Goal: Task Accomplishment & Management: Manage account settings

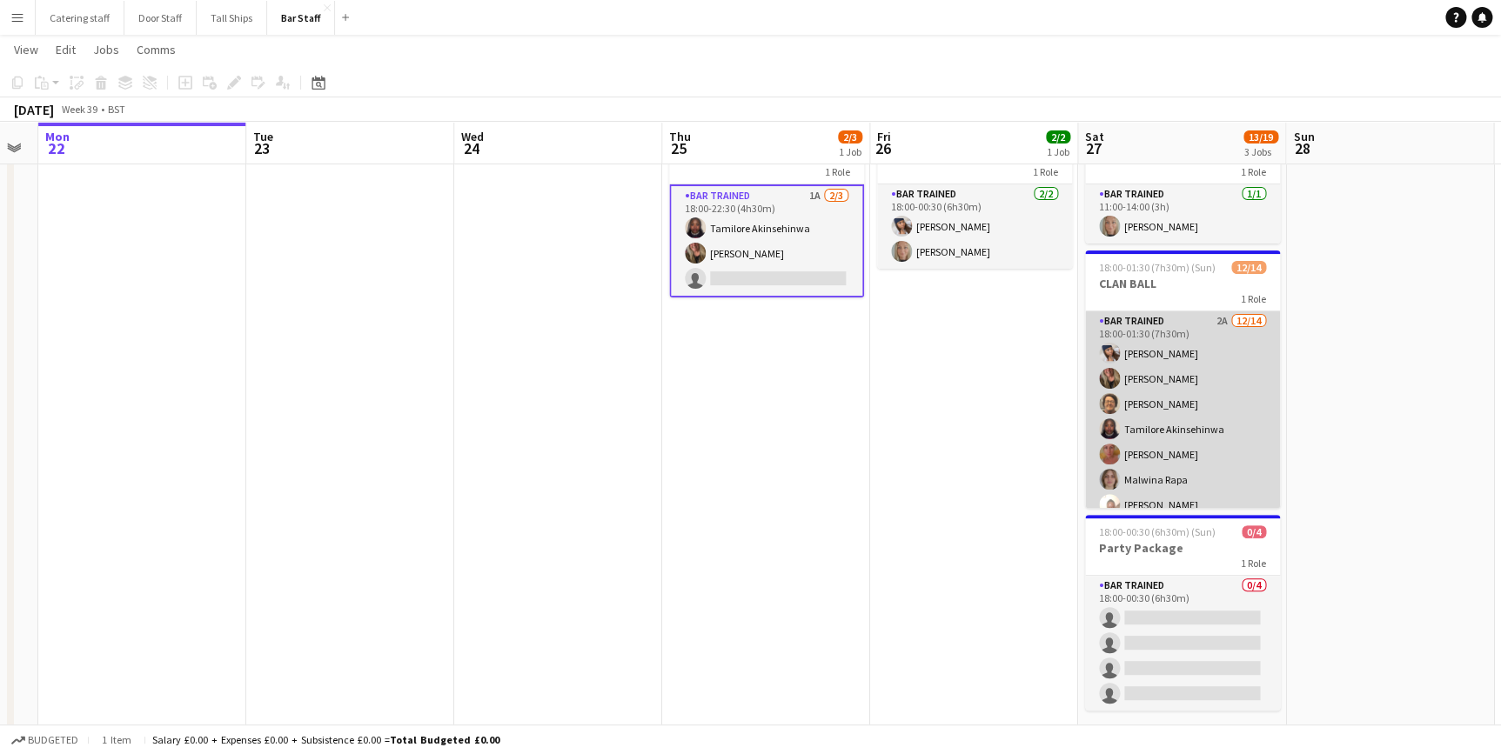
scroll to position [190, 0]
click at [1136, 465] on app-card-role "Bar trained 2A [DATE] 18:00-01:30 (7h30m) [PERSON_NAME] [PERSON_NAME] [PERSON_N…" at bounding box center [1182, 315] width 195 height 387
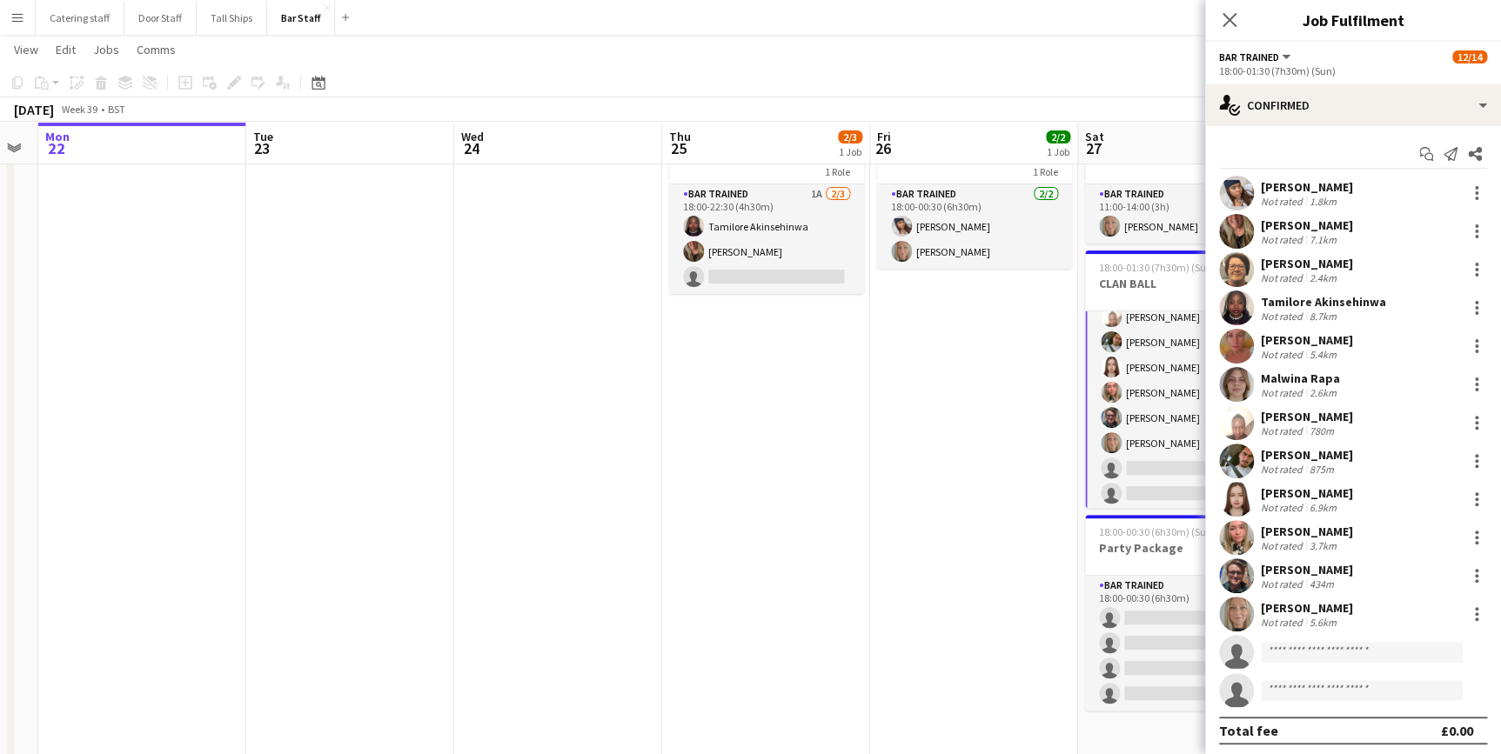
scroll to position [191, 0]
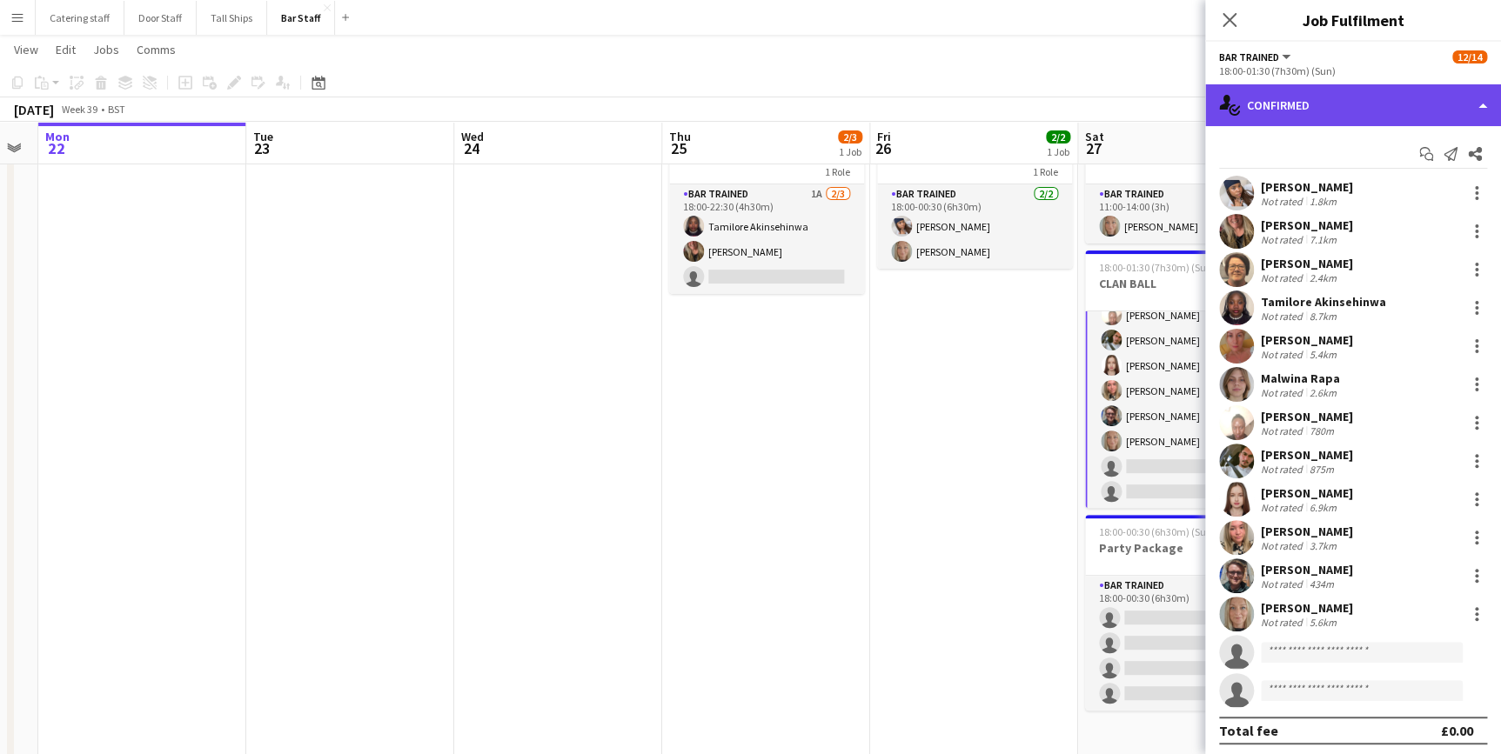
click at [1340, 108] on div "single-neutral-actions-check-2 Confirmed" at bounding box center [1353, 105] width 296 height 42
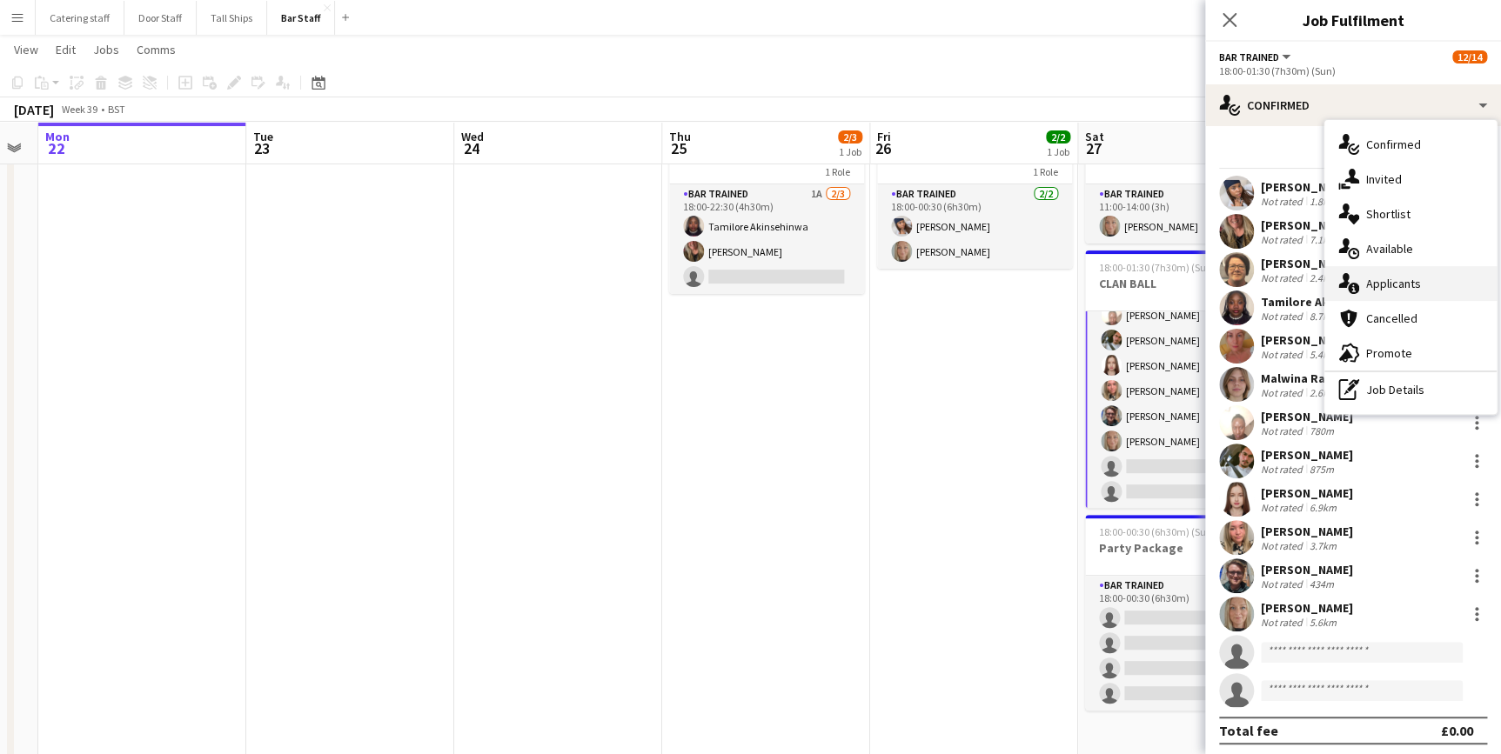
click at [1394, 285] on span "Applicants" at bounding box center [1393, 284] width 55 height 16
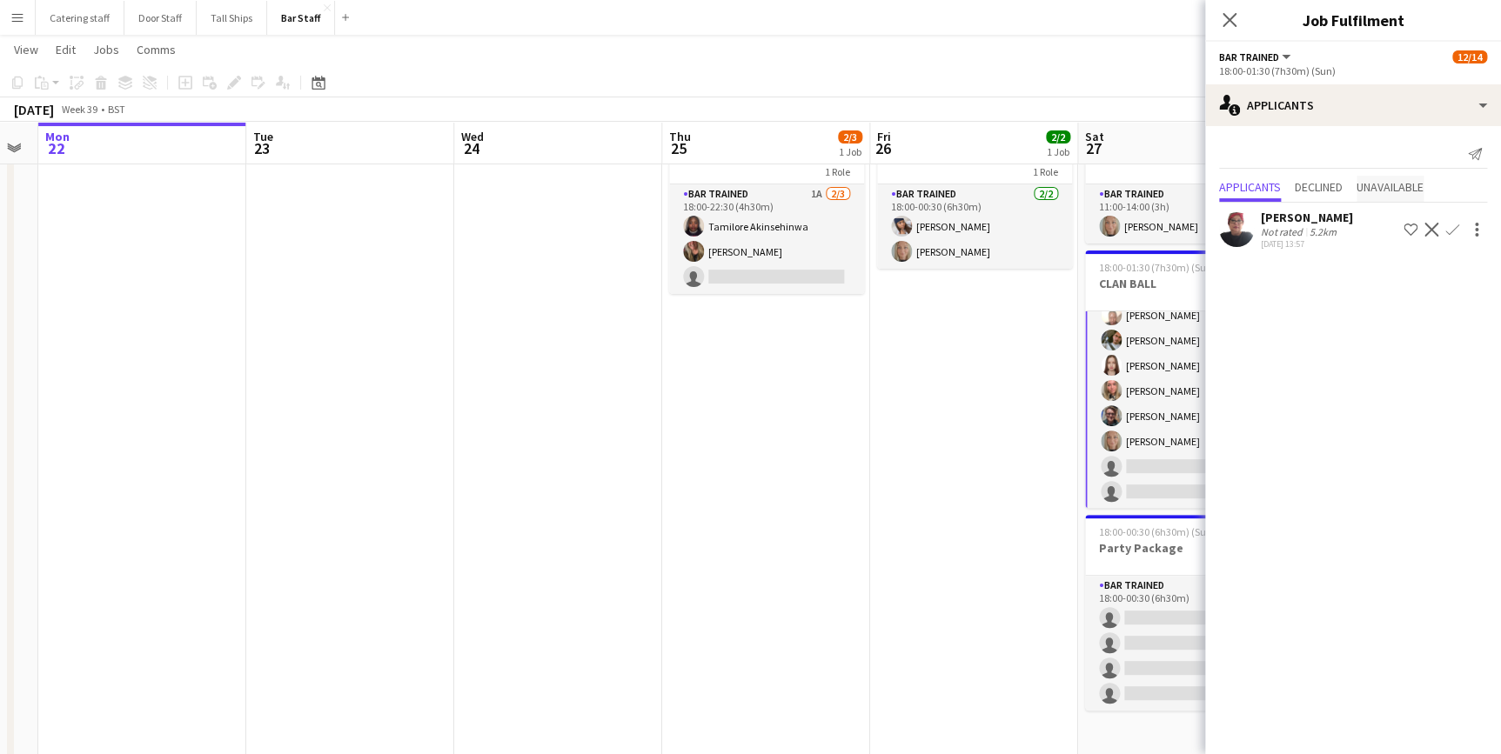
click at [1381, 184] on span "Unavailable" at bounding box center [1390, 187] width 67 height 12
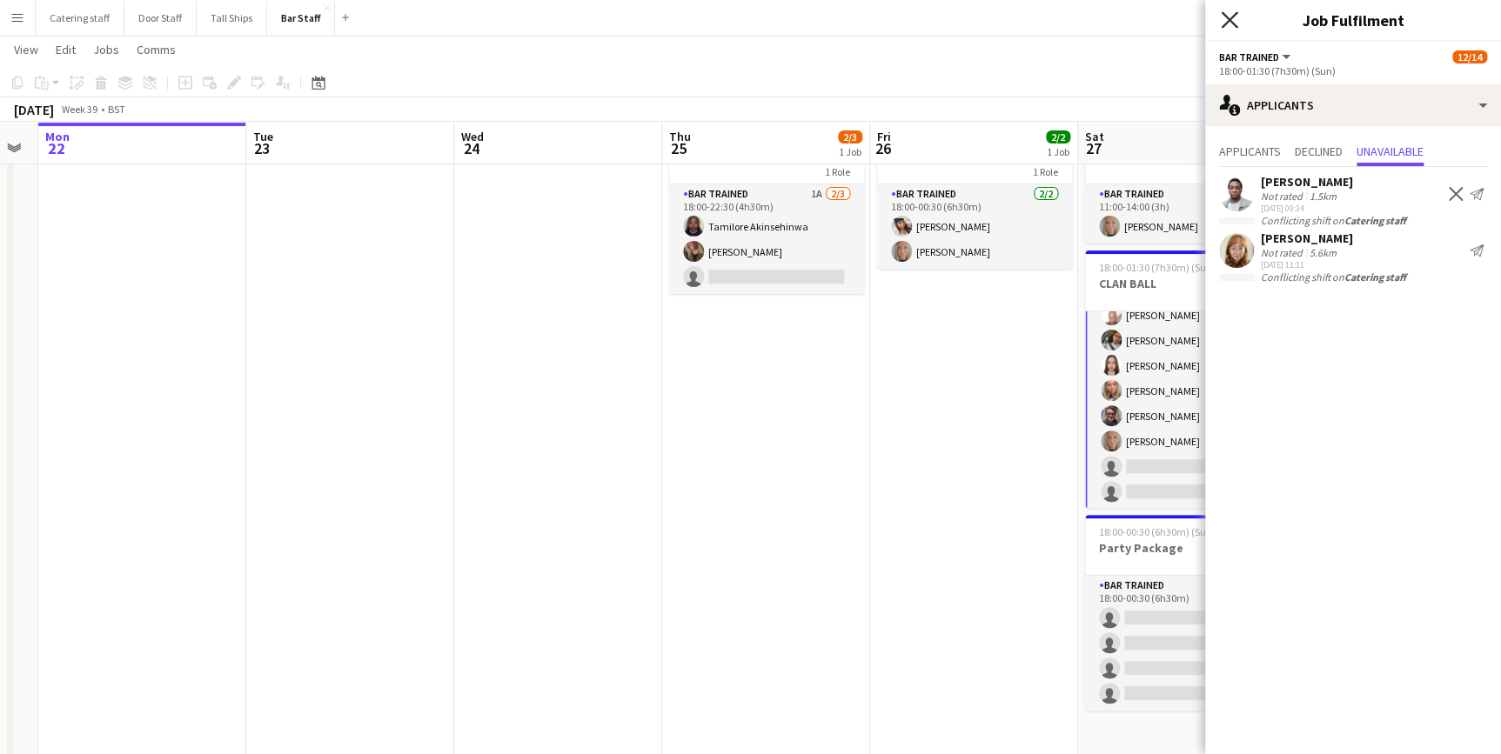
click at [1230, 25] on icon "Close pop-in" at bounding box center [1229, 19] width 17 height 17
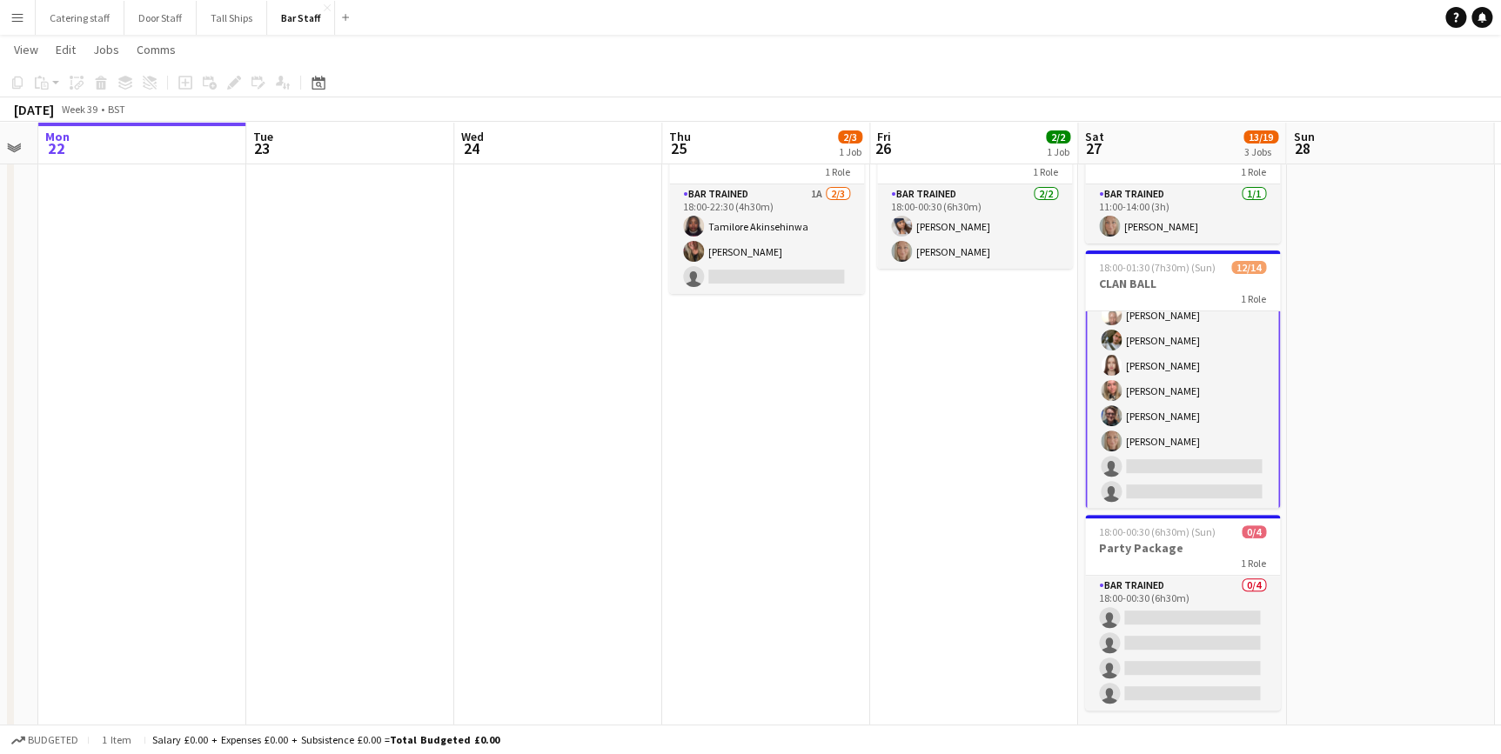
click at [1146, 465] on app-card-role "Bar trained 2A [DATE] 18:00-01:30 (7h30m) [PERSON_NAME] [PERSON_NAME] [PERSON_N…" at bounding box center [1182, 315] width 195 height 391
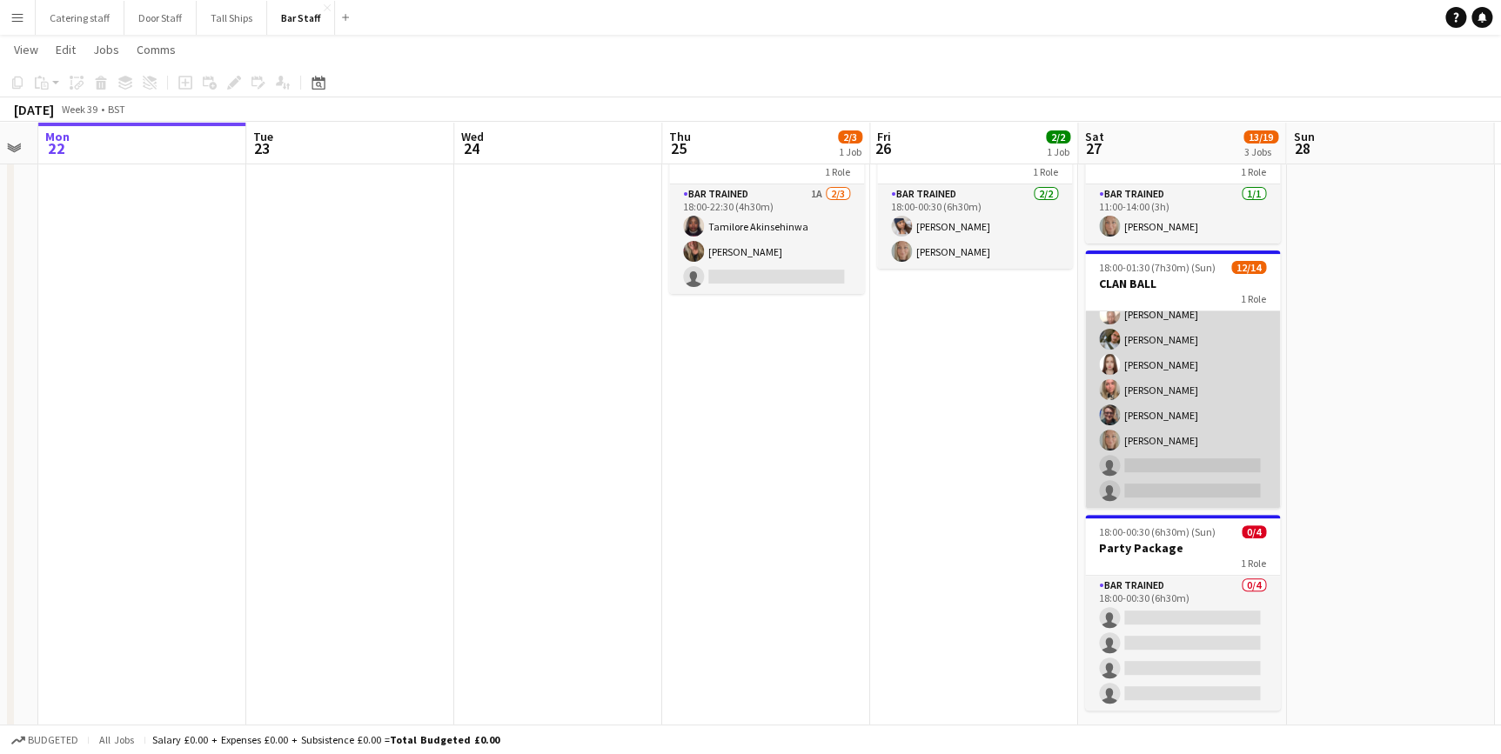
scroll to position [190, 0]
click at [1131, 465] on app-card-role "Bar trained 2A [DATE] 18:00-01:30 (7h30m) [PERSON_NAME] [PERSON_NAME] [PERSON_N…" at bounding box center [1182, 315] width 195 height 387
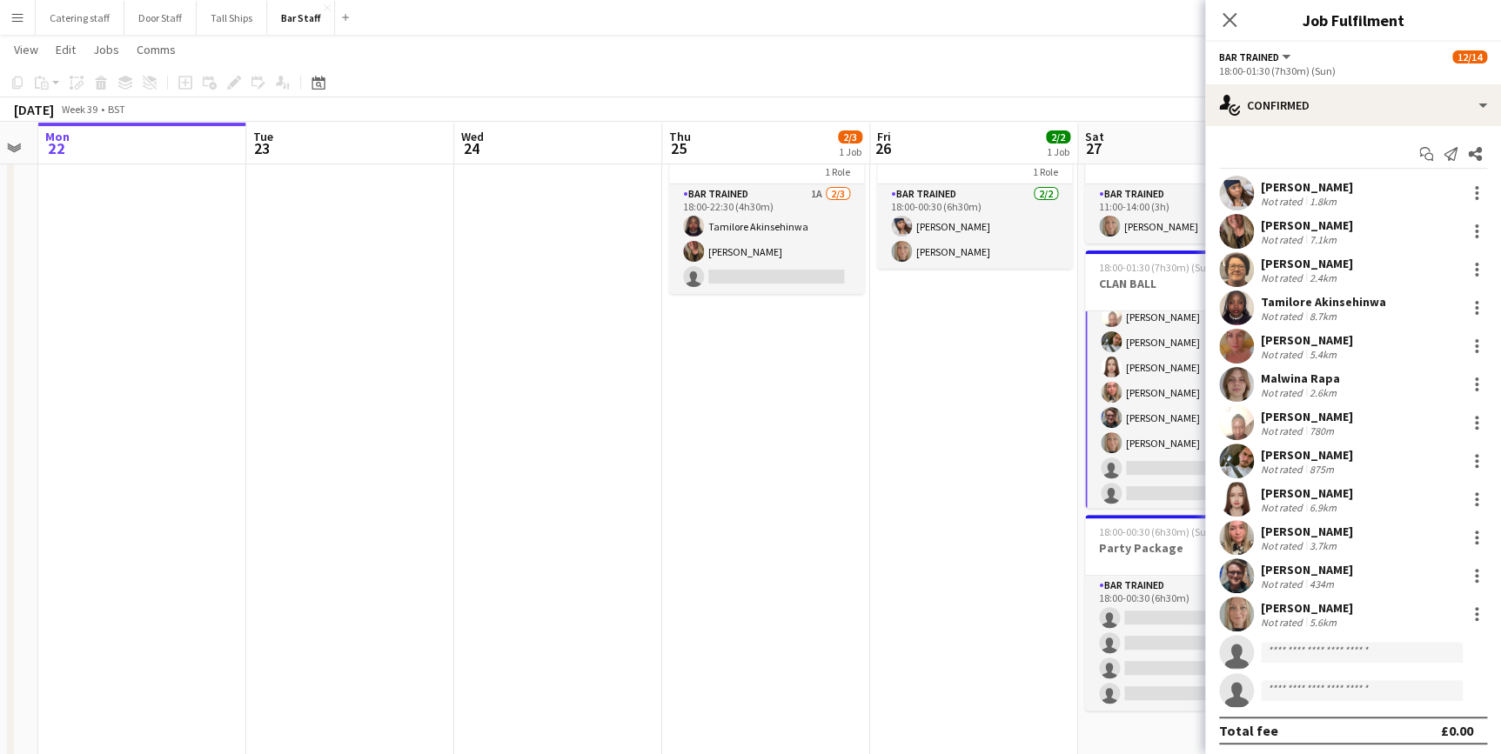
scroll to position [191, 0]
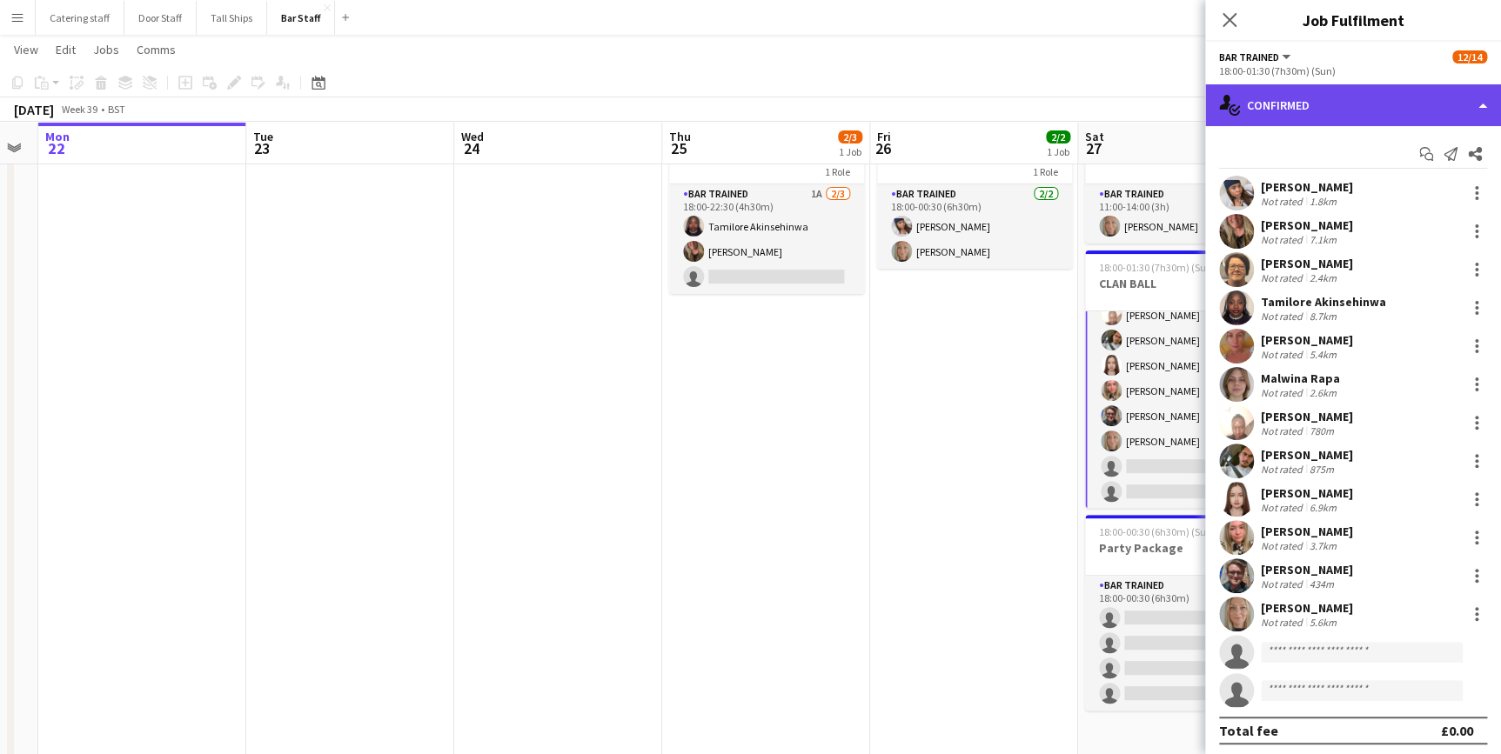
click at [1378, 109] on div "single-neutral-actions-check-2 Confirmed" at bounding box center [1353, 105] width 296 height 42
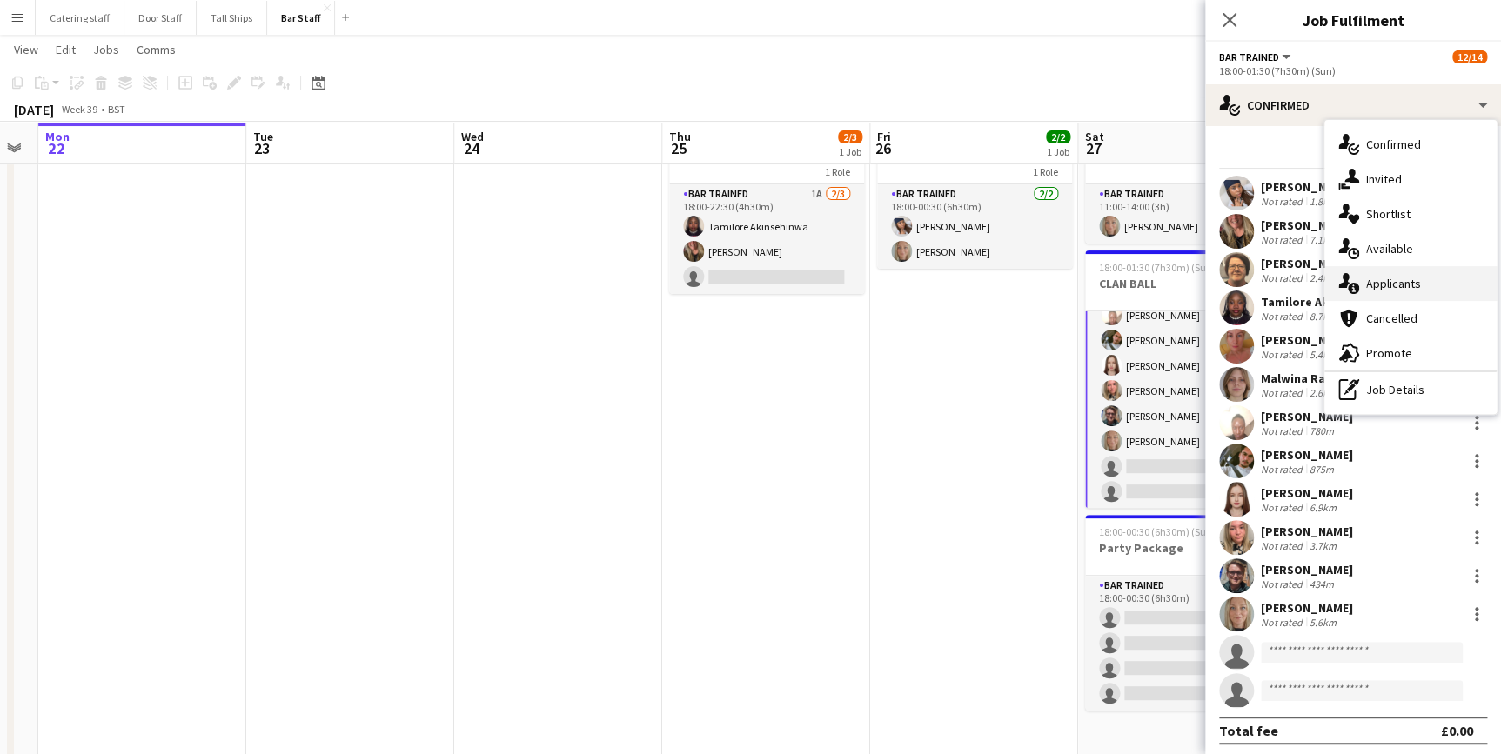
click at [1395, 272] on div "single-neutral-actions-information Applicants" at bounding box center [1410, 283] width 172 height 35
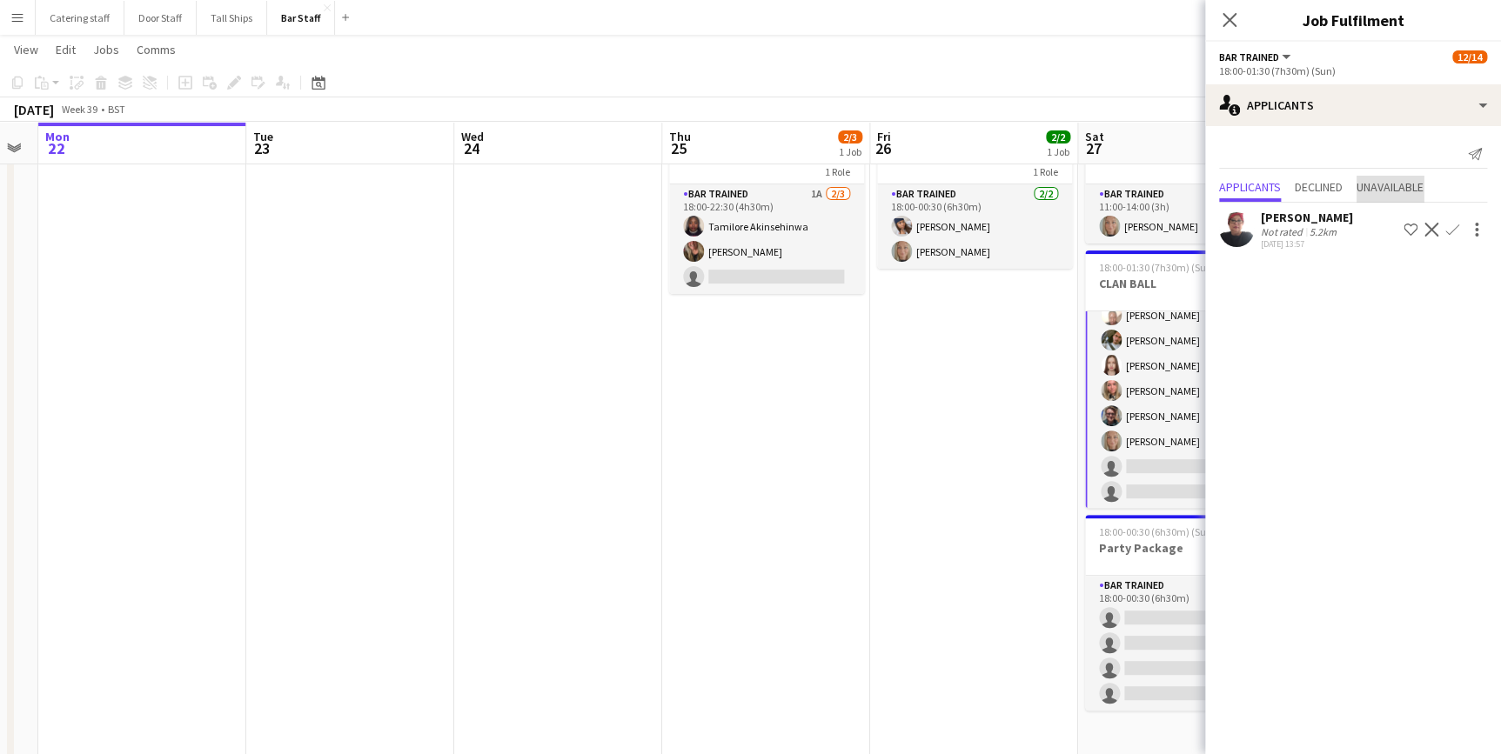
click at [1371, 197] on span "Unavailable" at bounding box center [1390, 189] width 67 height 26
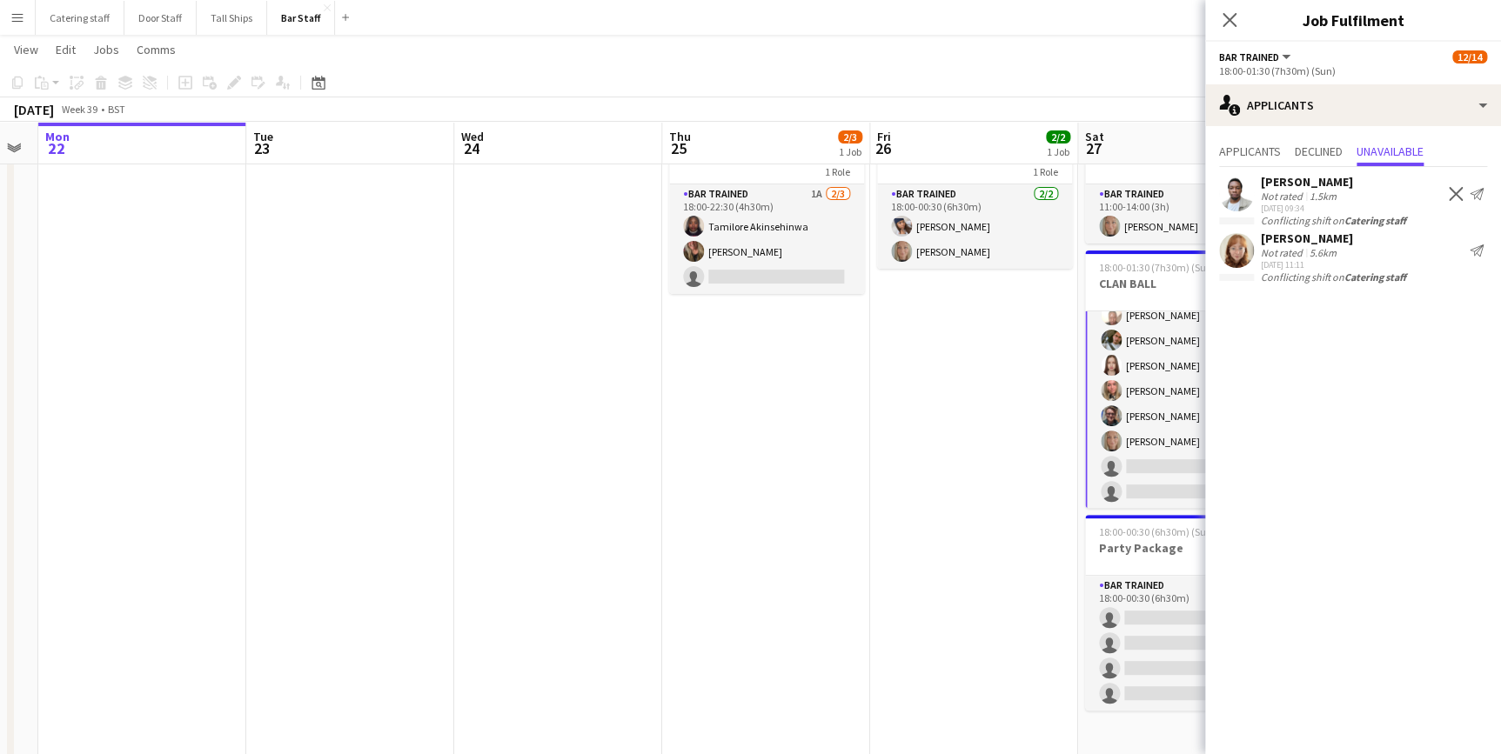
click at [950, 382] on app-date-cell "18:00-00:30 (6h30m) (Sat) 2/2 Party Package 1 Role Bar trained [DATE] 18:00-00:…" at bounding box center [974, 440] width 208 height 647
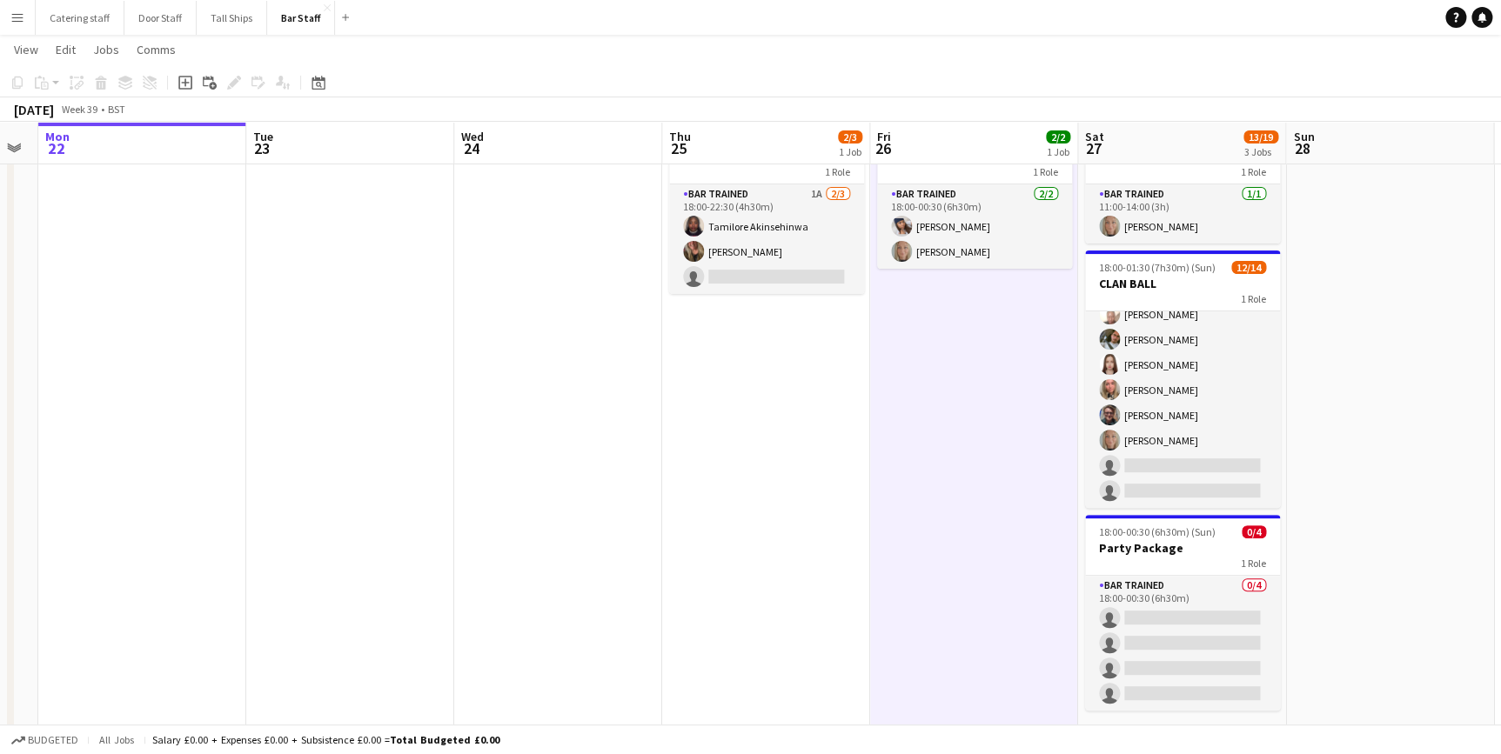
scroll to position [190, 0]
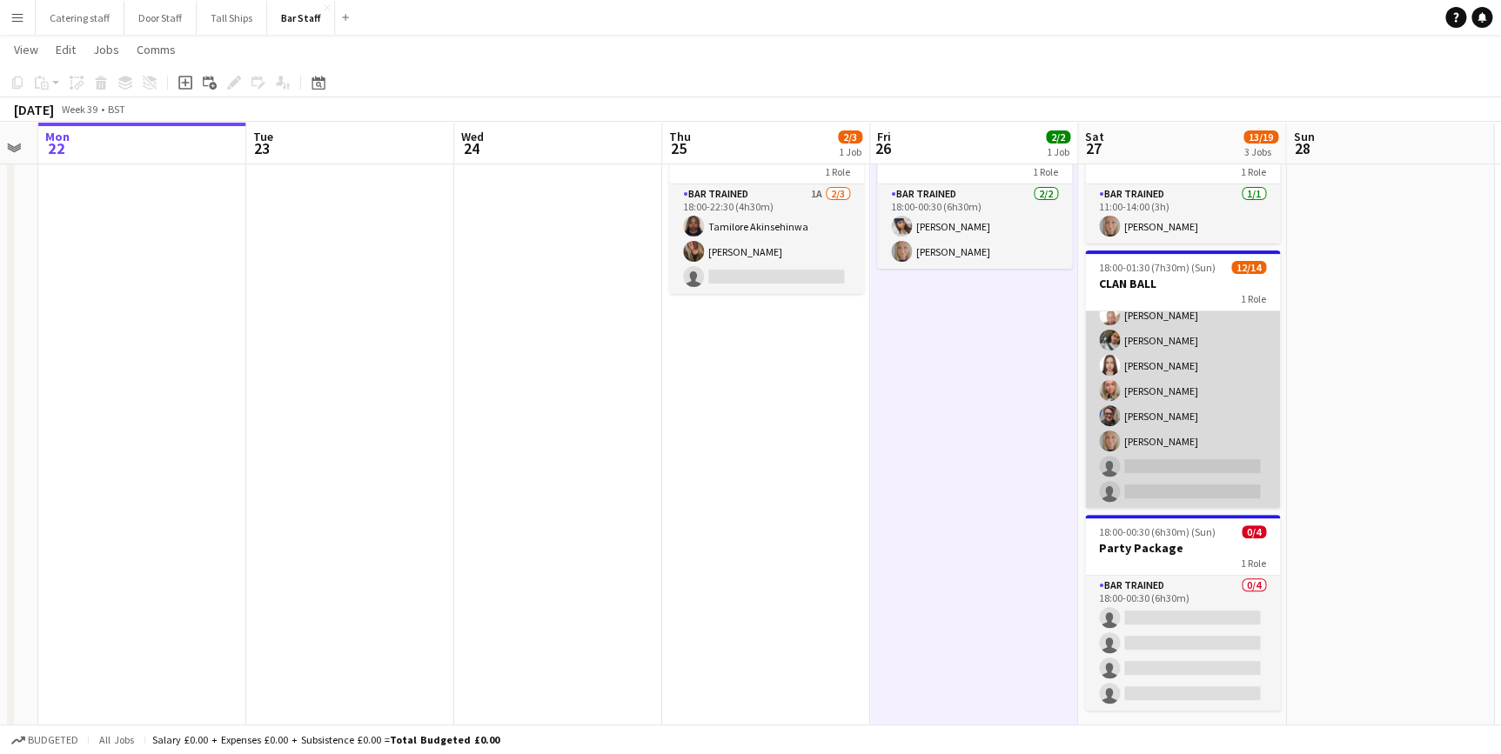
click at [1191, 352] on app-card-role "Bar trained 2A [DATE] 18:00-01:30 (7h30m) [PERSON_NAME] [PERSON_NAME] [PERSON_N…" at bounding box center [1182, 315] width 195 height 387
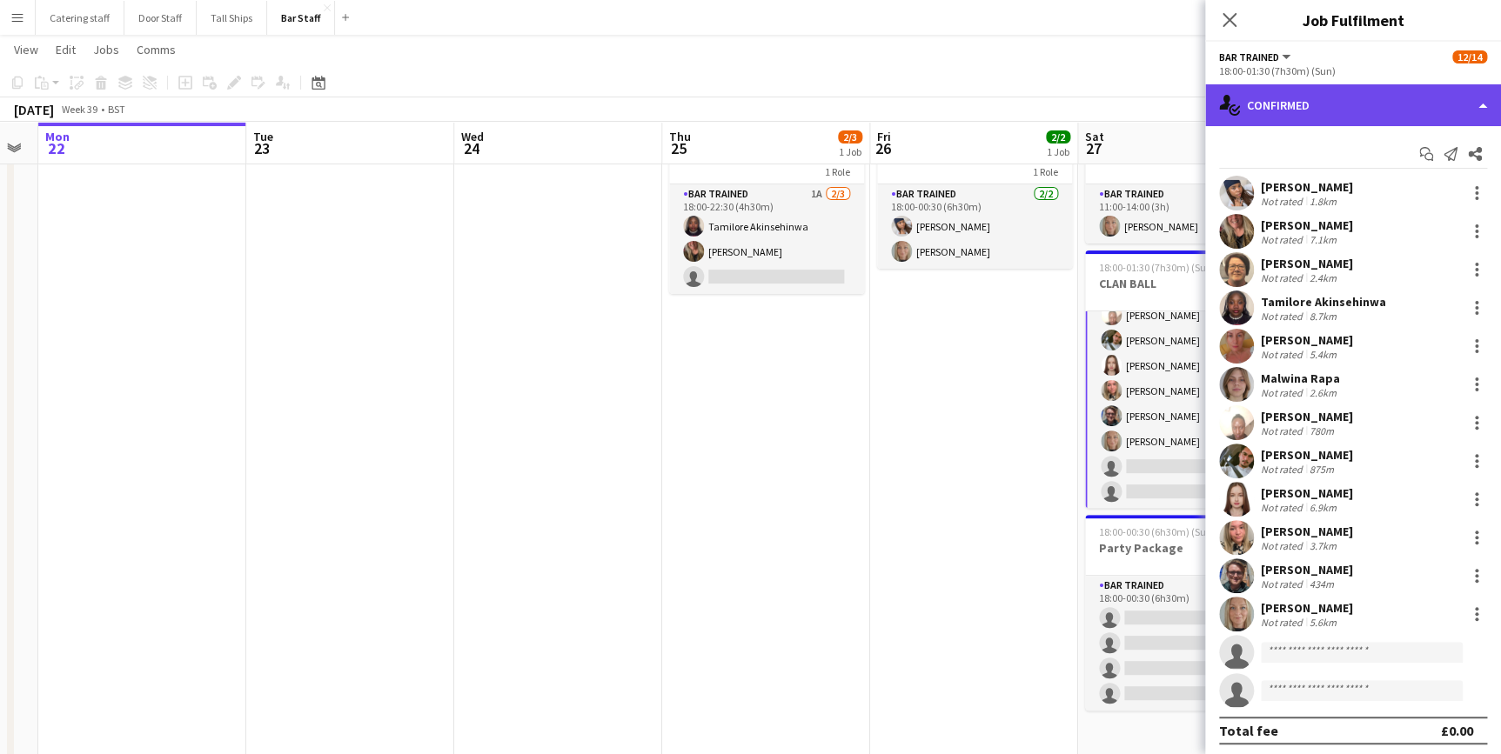
click at [1322, 110] on div "single-neutral-actions-check-2 Confirmed" at bounding box center [1353, 105] width 296 height 42
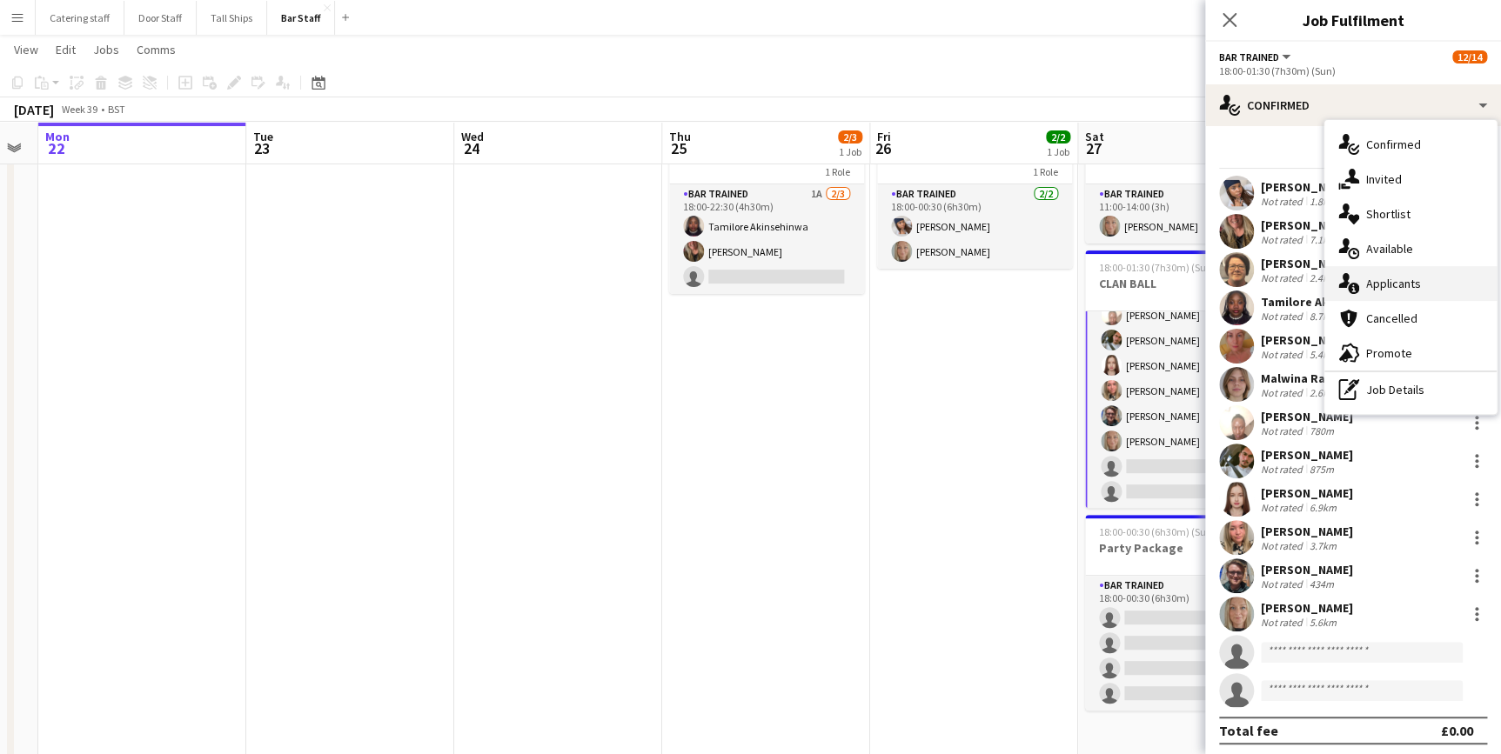
click at [1384, 286] on span "Applicants" at bounding box center [1393, 284] width 55 height 16
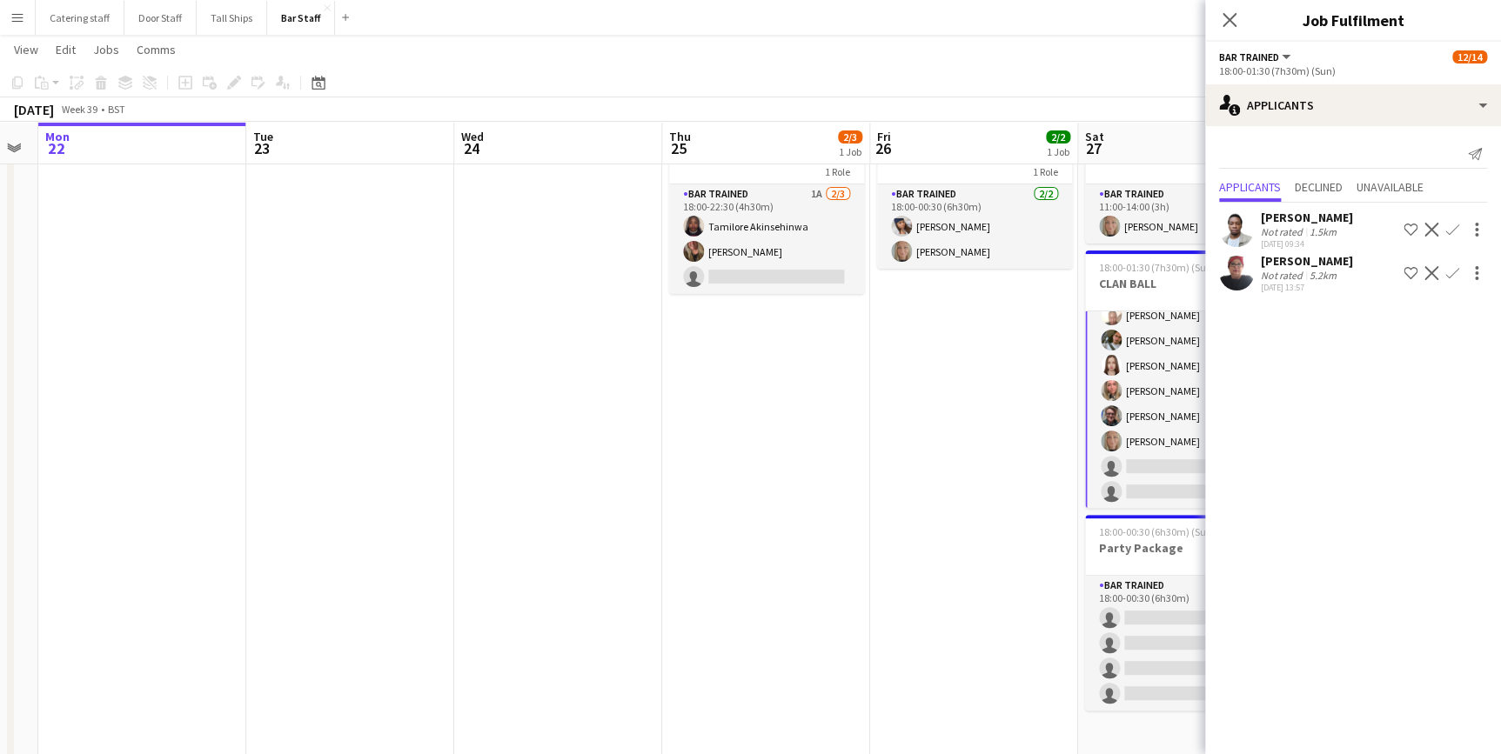
click at [1449, 231] on app-icon "Confirm" at bounding box center [1452, 230] width 14 height 14
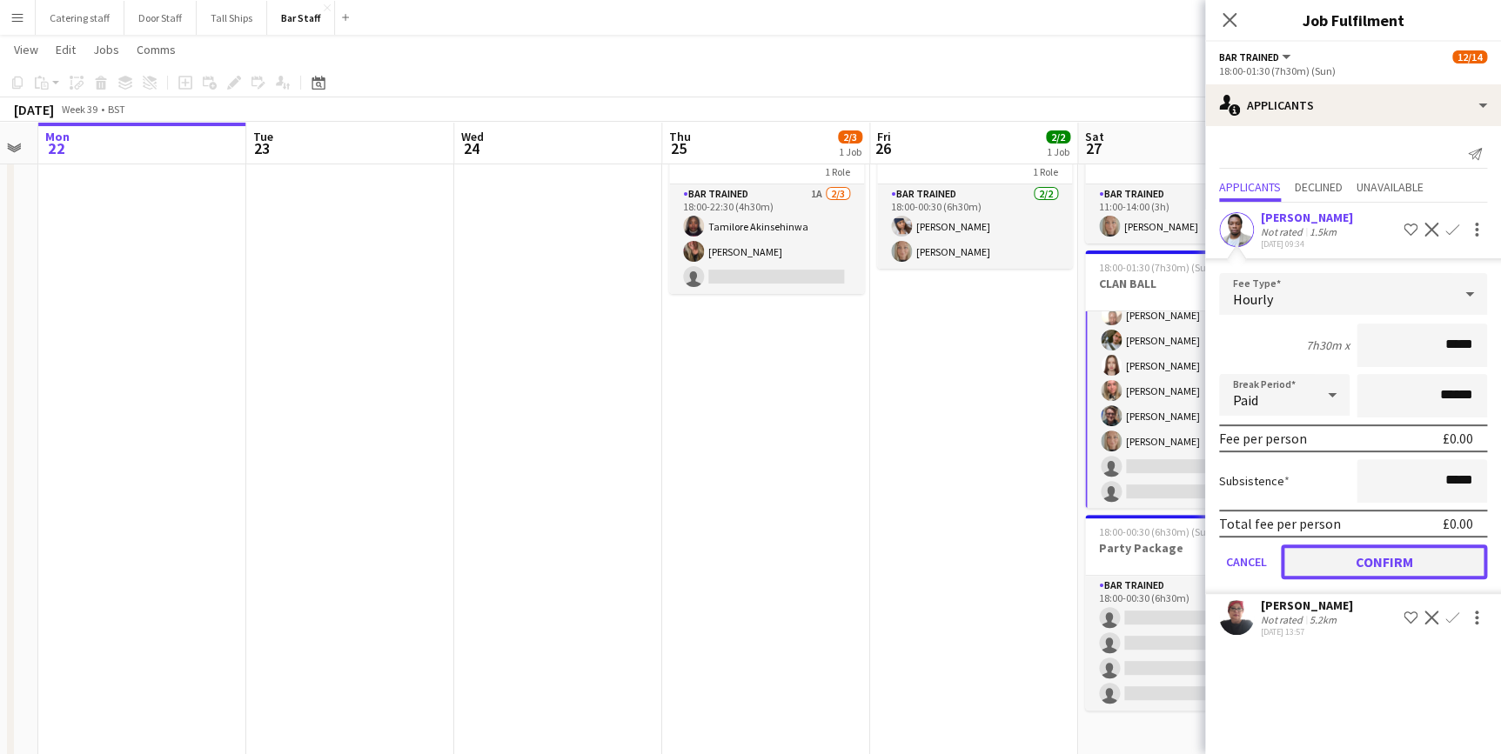
click at [1420, 565] on button "Confirm" at bounding box center [1384, 562] width 206 height 35
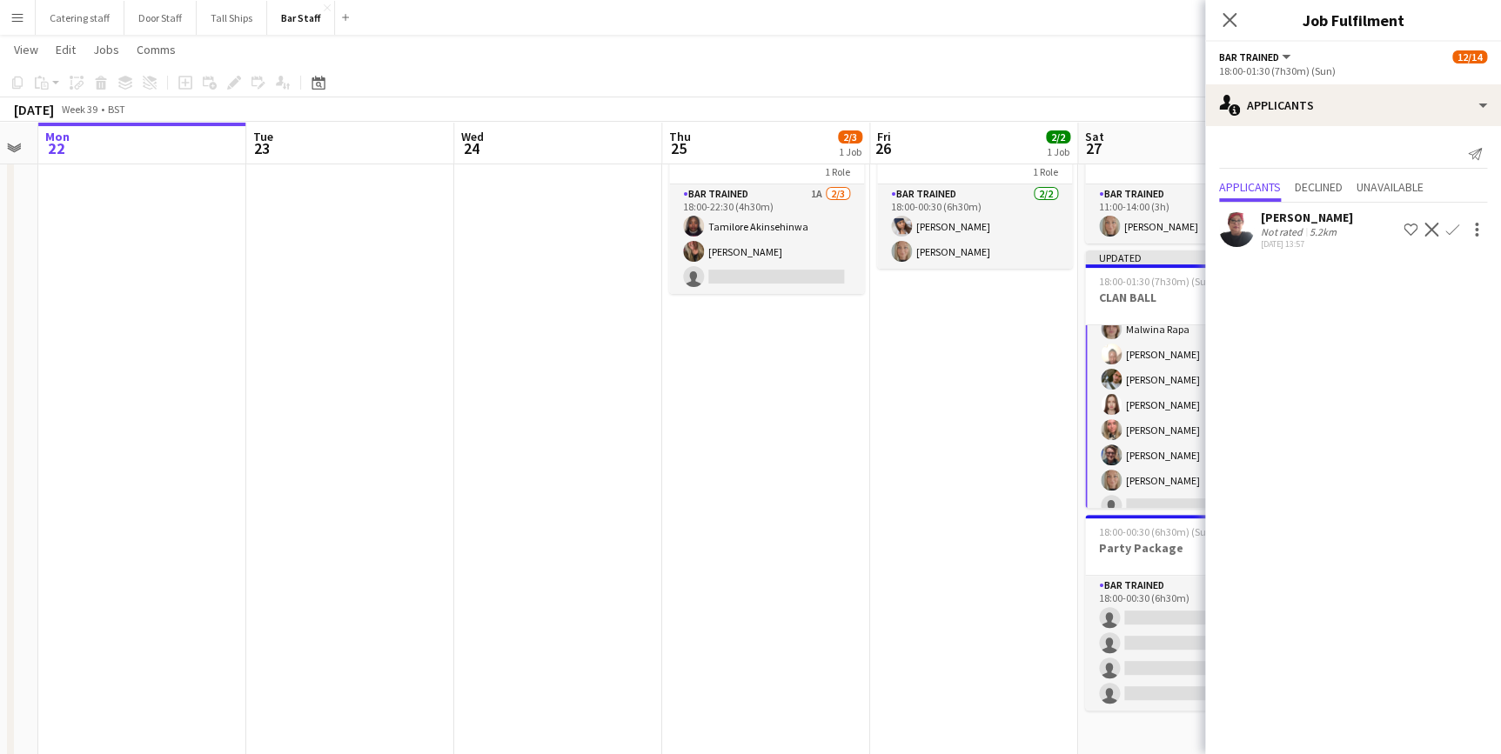
click at [986, 515] on app-date-cell "18:00-00:30 (6h30m) (Sat) 2/2 Party Package 1 Role Bar trained [DATE] 18:00-00:…" at bounding box center [974, 440] width 208 height 647
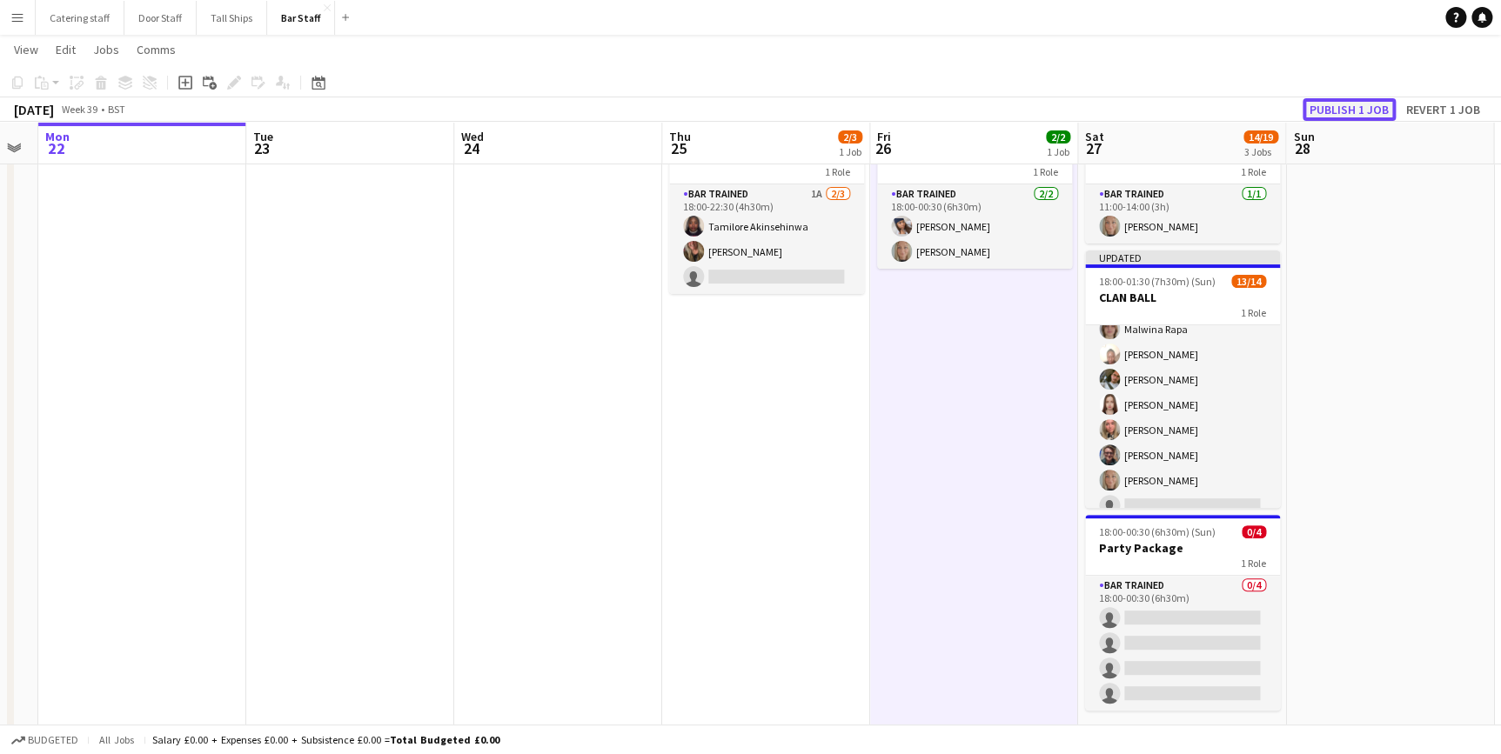
click at [1364, 111] on button "Publish 1 job" at bounding box center [1349, 109] width 93 height 23
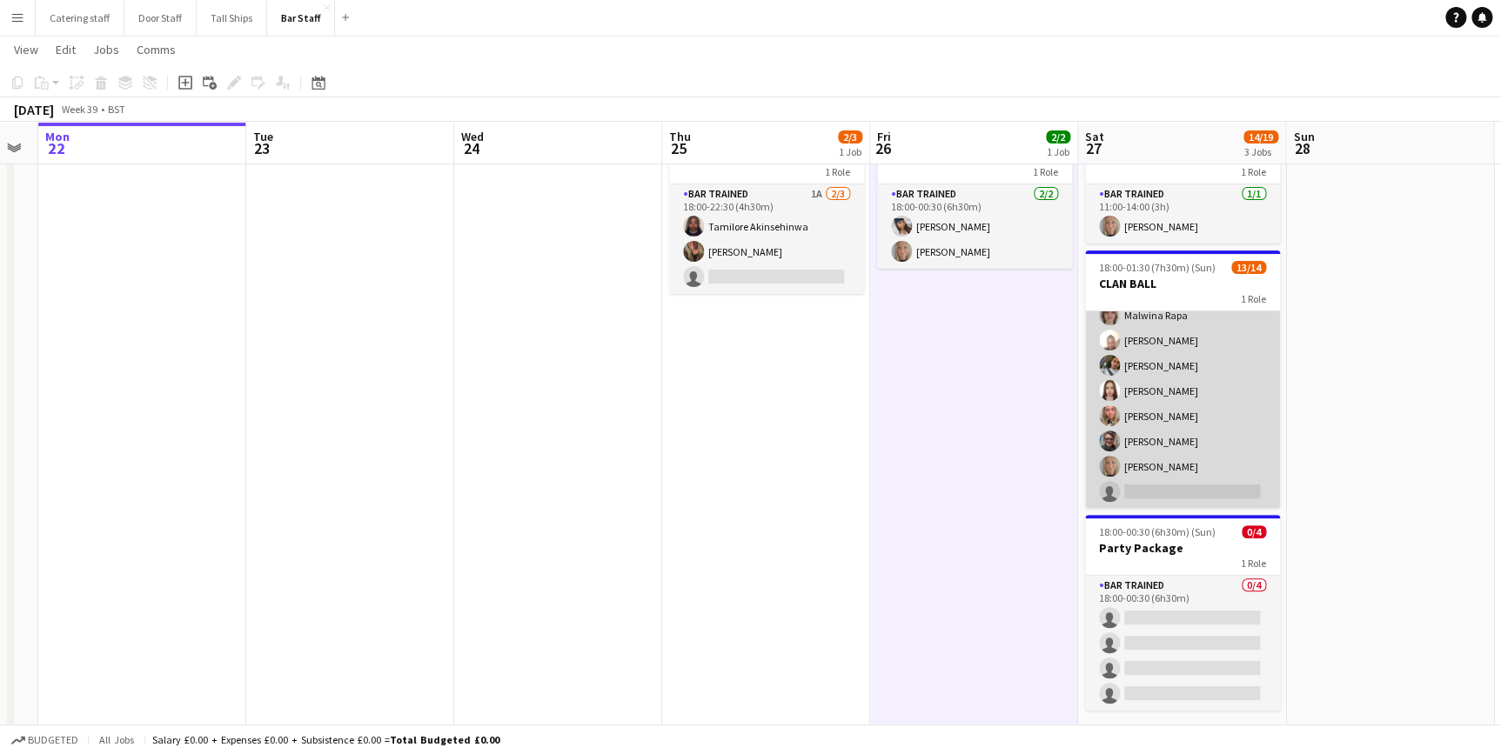
click at [1153, 491] on app-card-role "Bar trained 1A 13/14 18:00-01:30 (7h30m) [PERSON_NAME] Imhanlahimi [PERSON_NAME…" at bounding box center [1182, 315] width 195 height 387
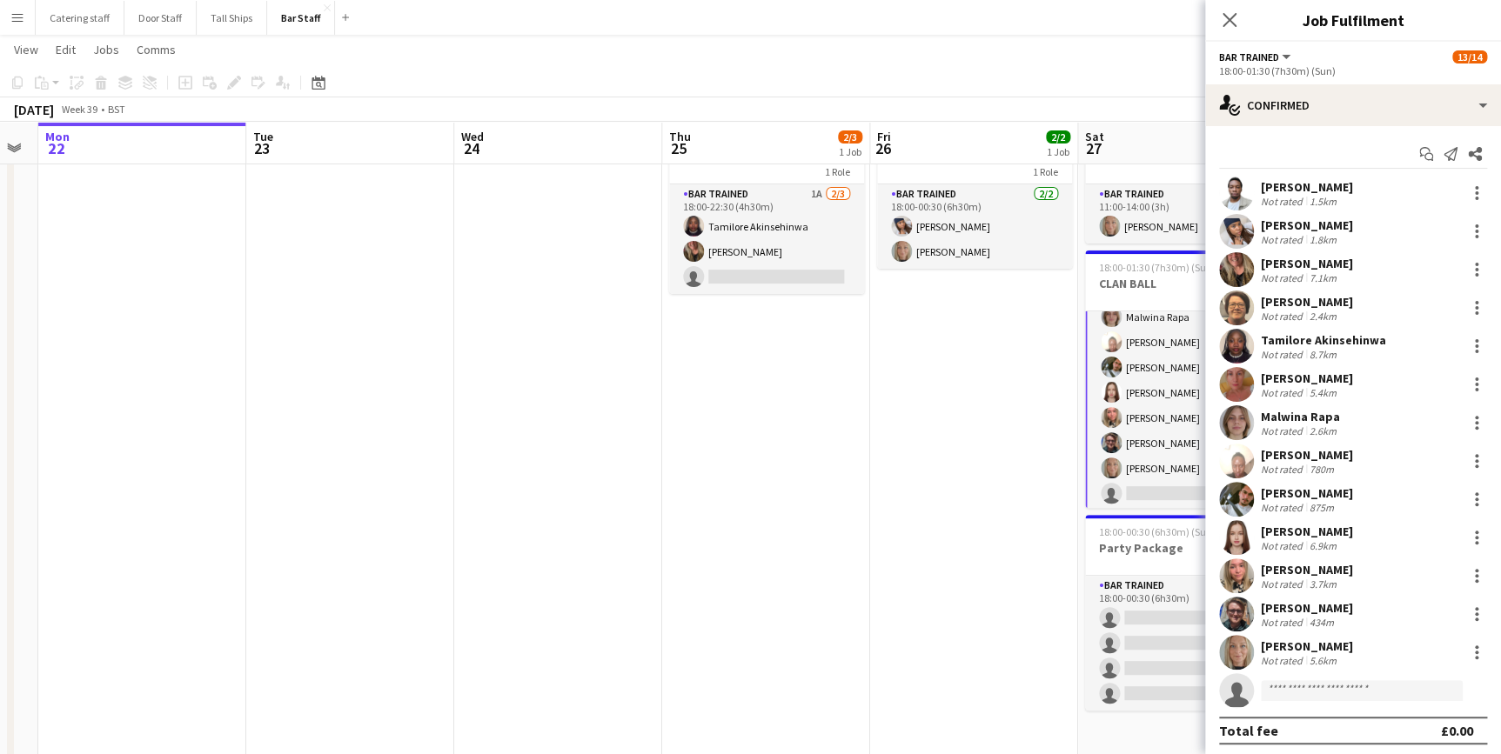
scroll to position [191, 0]
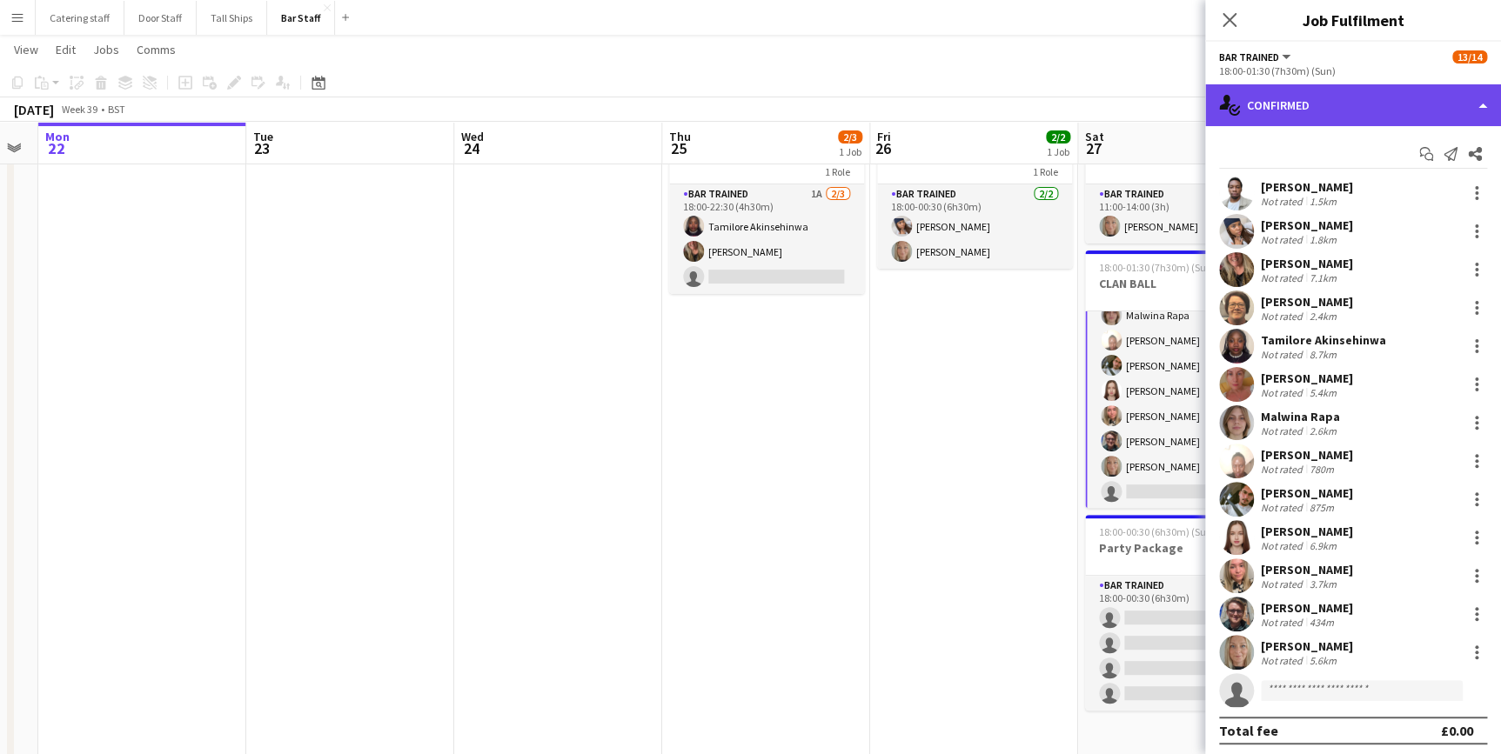
click at [1404, 112] on div "single-neutral-actions-check-2 Confirmed" at bounding box center [1353, 105] width 296 height 42
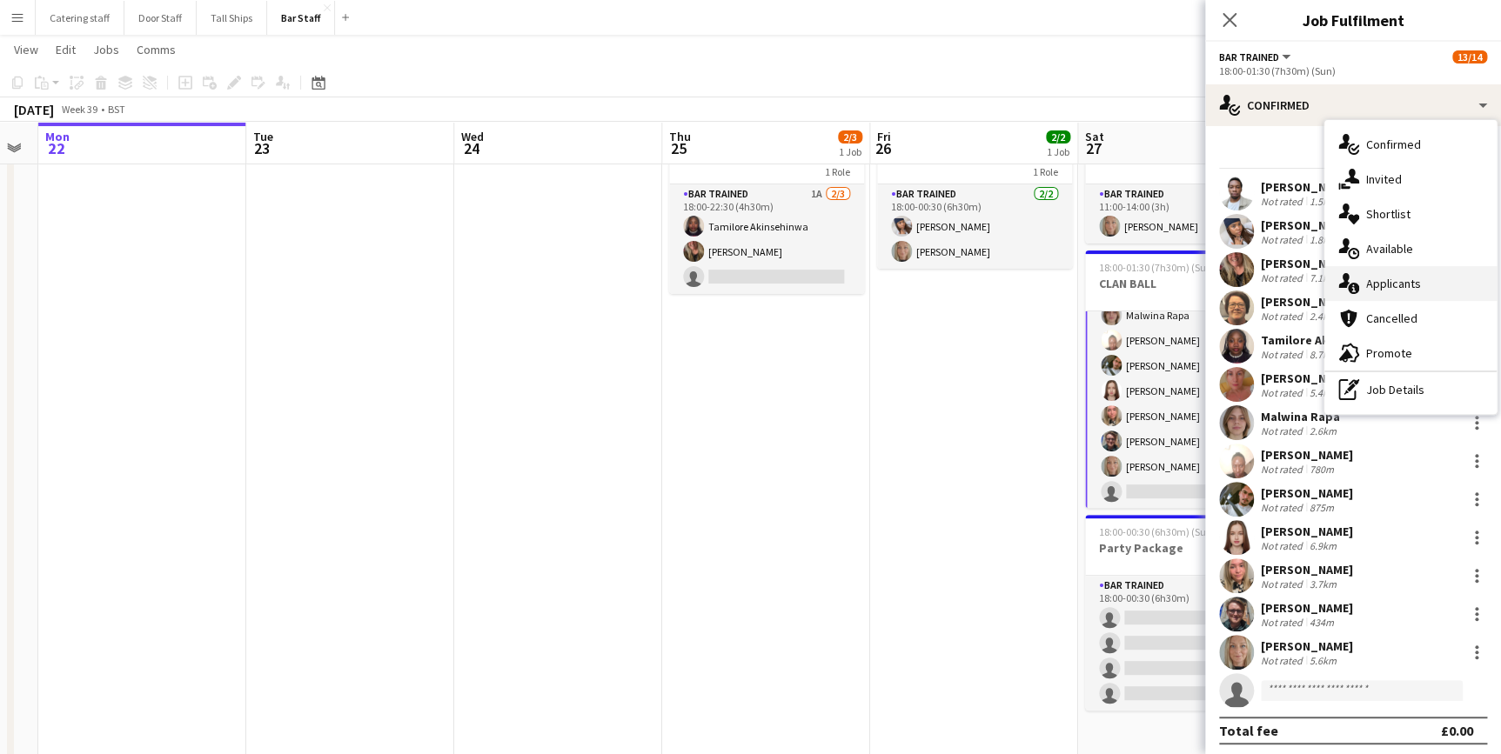
click at [1390, 281] on span "Applicants" at bounding box center [1393, 284] width 55 height 16
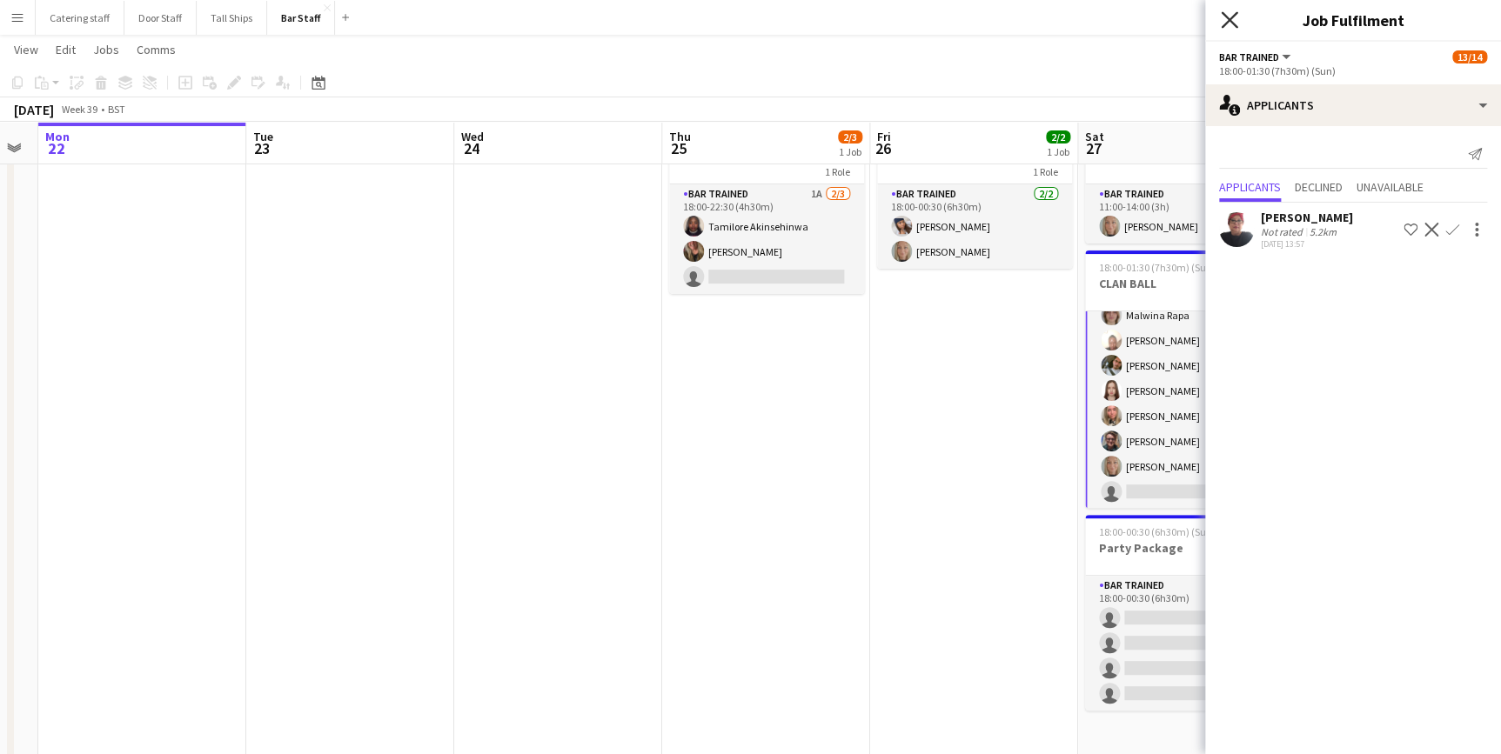
click at [1227, 22] on icon at bounding box center [1229, 19] width 17 height 17
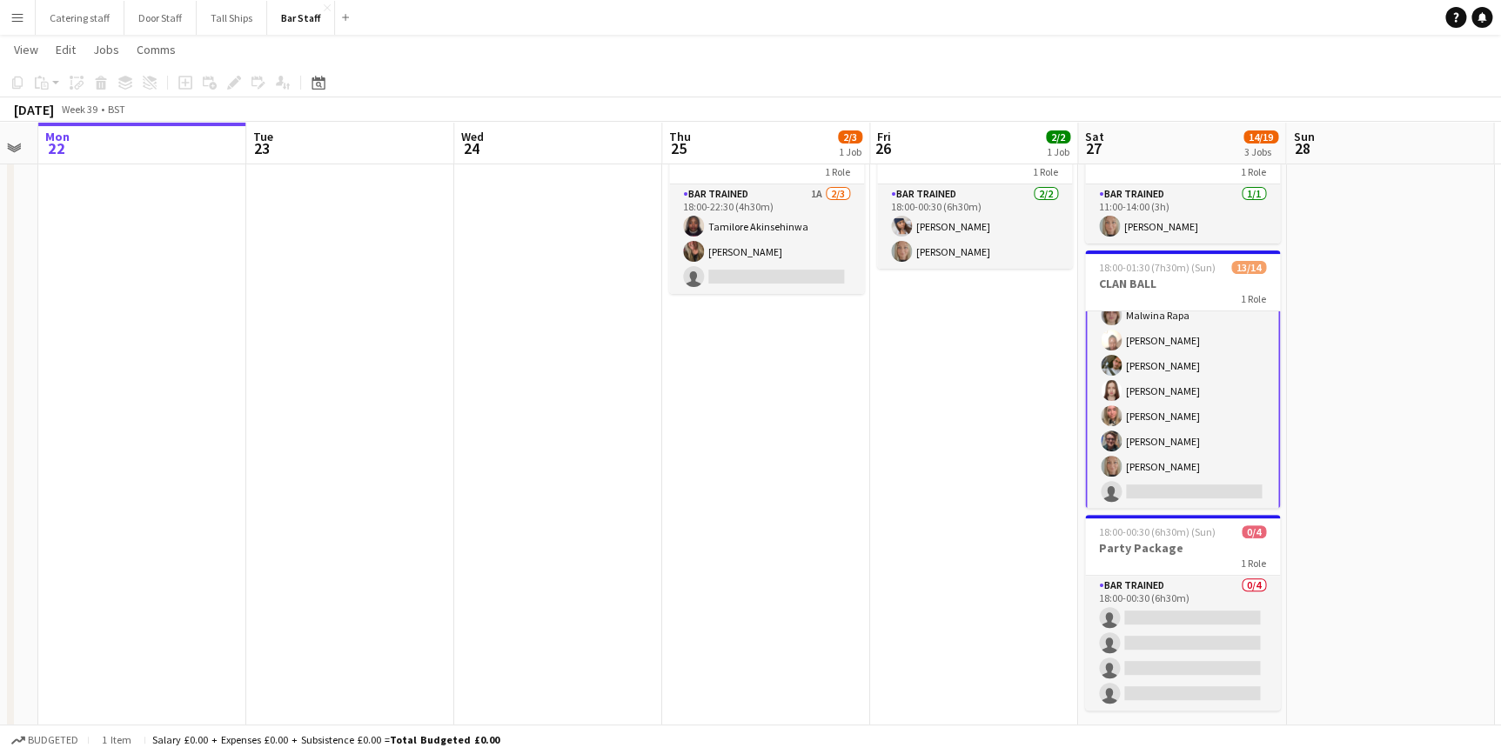
click at [1155, 497] on app-card-role "Bar trained 1A 13/14 18:00-01:30 (7h30m) [PERSON_NAME] Imhanlahimi [PERSON_NAME…" at bounding box center [1182, 315] width 195 height 391
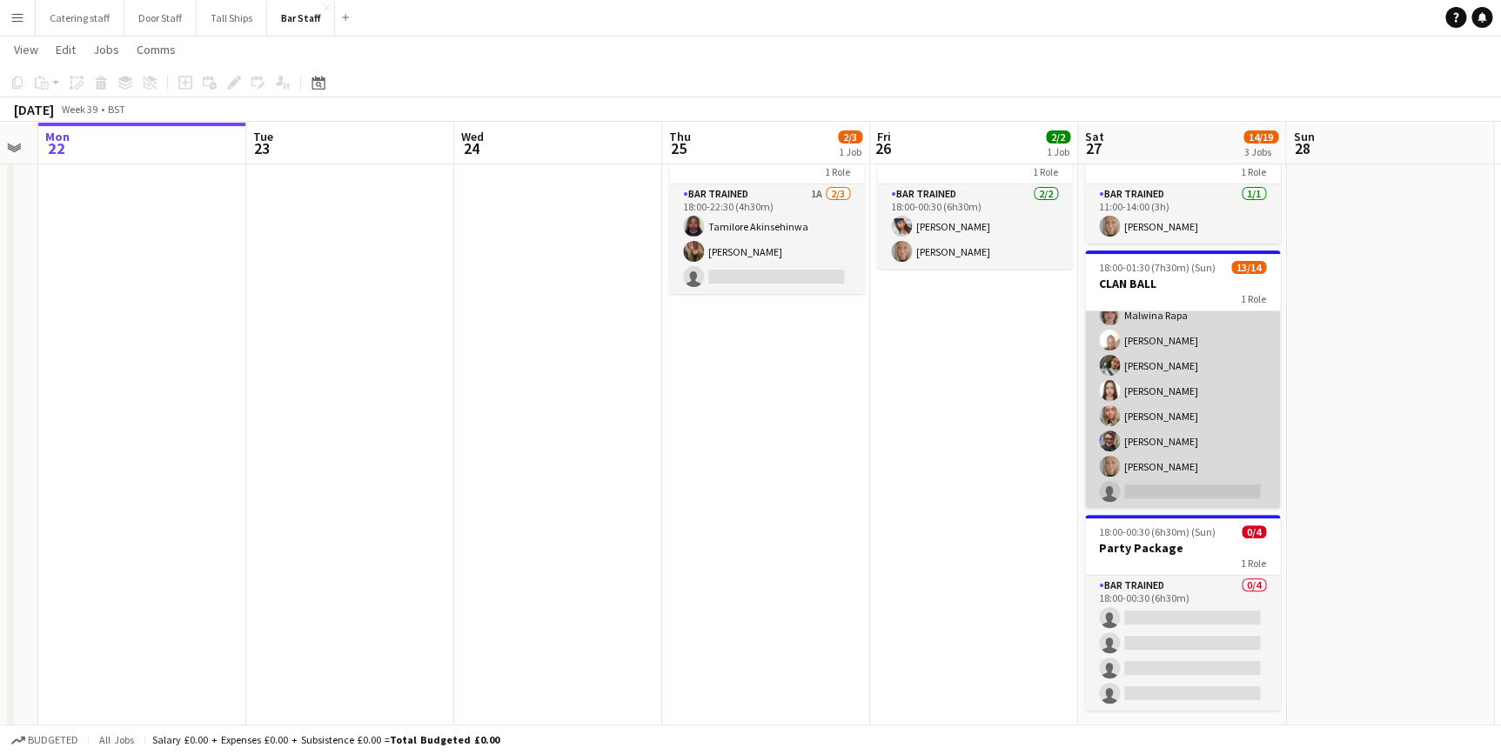
click at [1189, 467] on app-card-role "Bar trained 1A 13/14 18:00-01:30 (7h30m) [PERSON_NAME] Imhanlahimi [PERSON_NAME…" at bounding box center [1182, 315] width 195 height 387
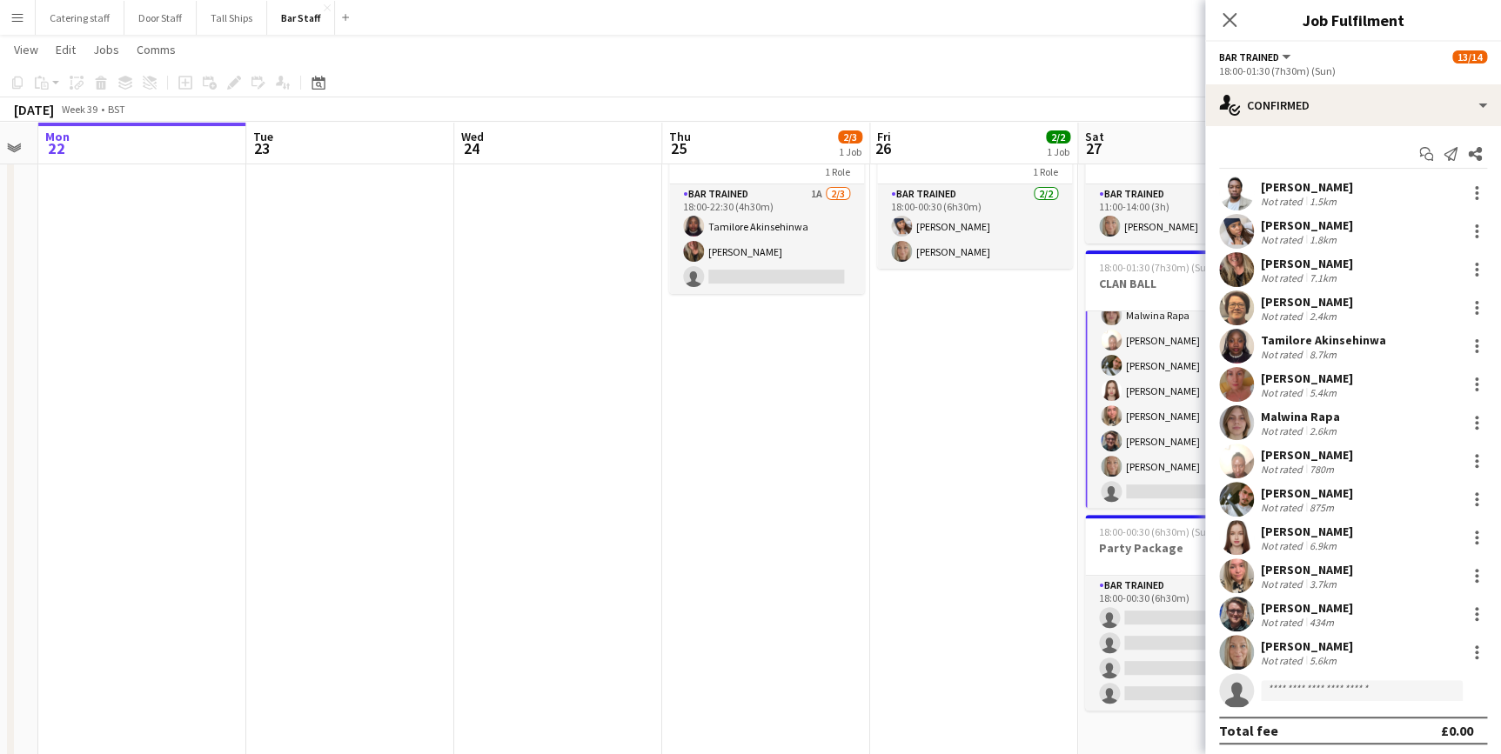
scroll to position [3, 0]
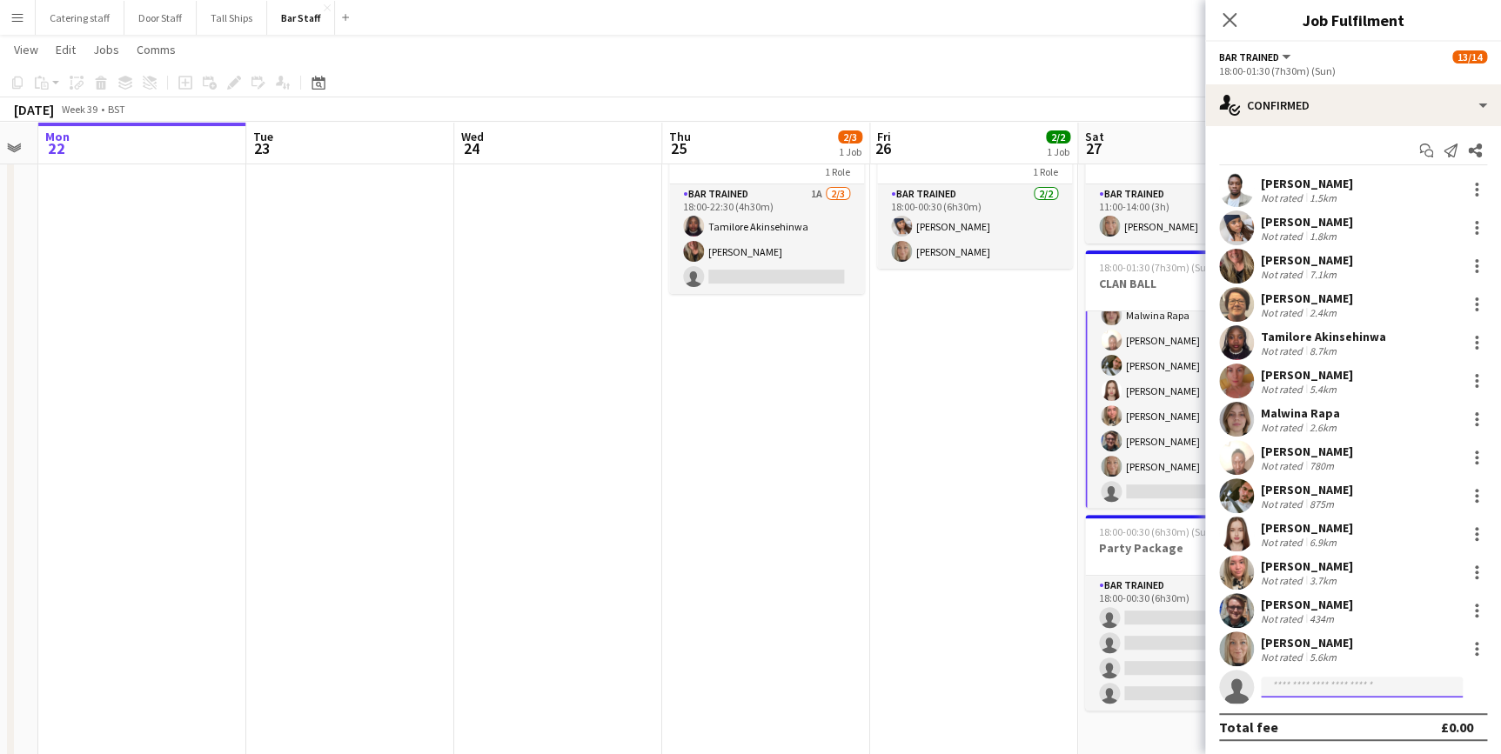
click at [1329, 679] on input at bounding box center [1362, 687] width 202 height 21
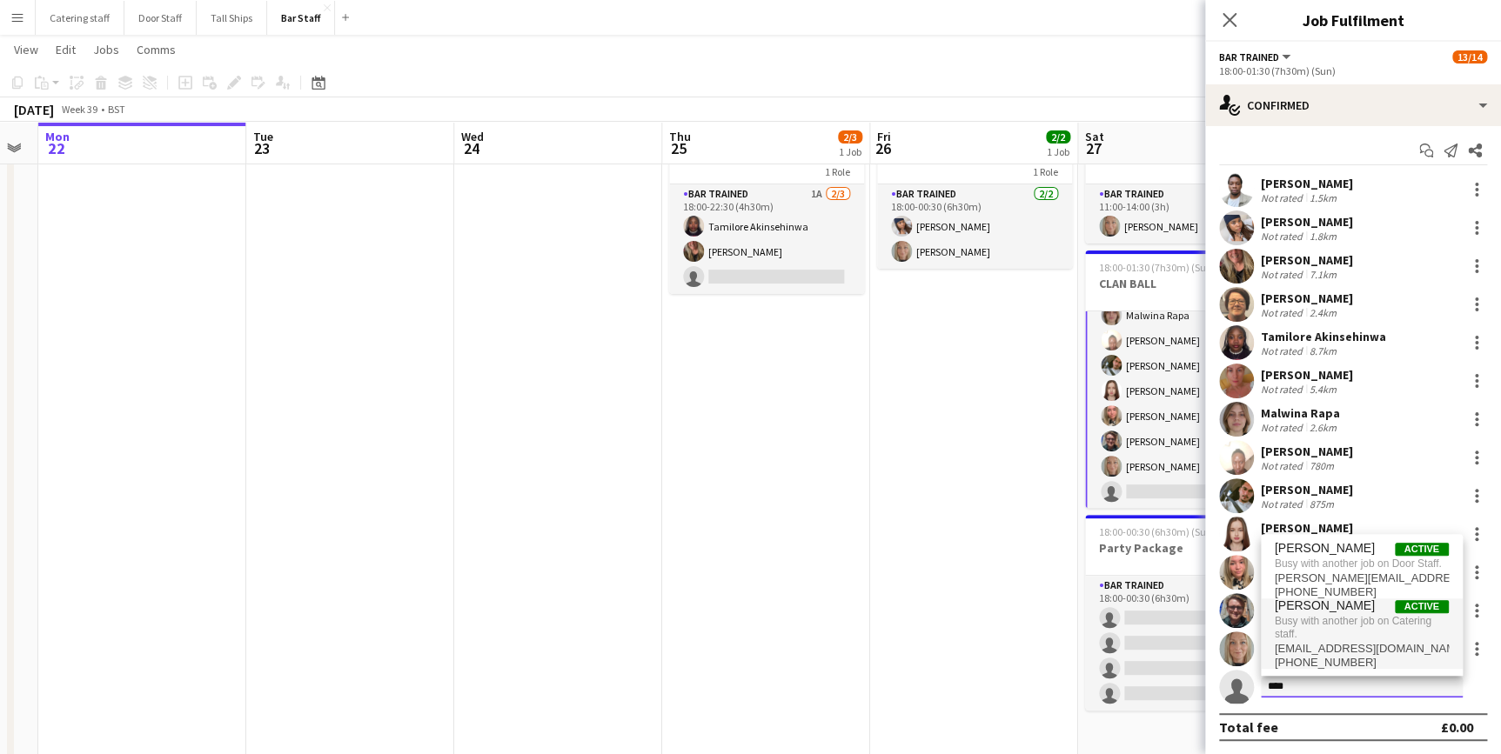
type input "****"
click at [1311, 616] on span "Busy with another job on Catering staff." at bounding box center [1362, 627] width 174 height 29
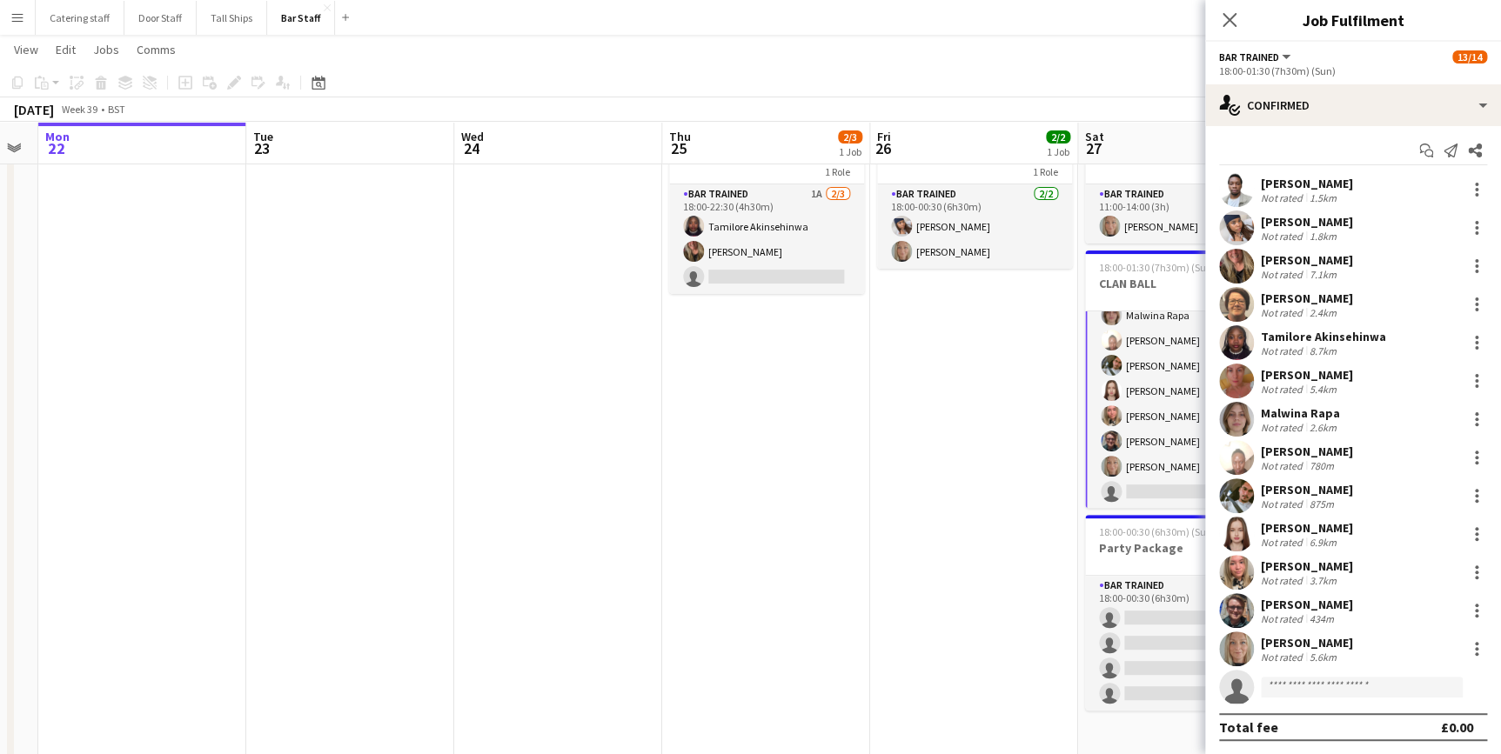
click at [980, 600] on app-date-cell "18:00-00:30 (6h30m) (Sat) 2/2 Party Package 1 Role Bar trained [DATE] 18:00-00:…" at bounding box center [974, 440] width 208 height 647
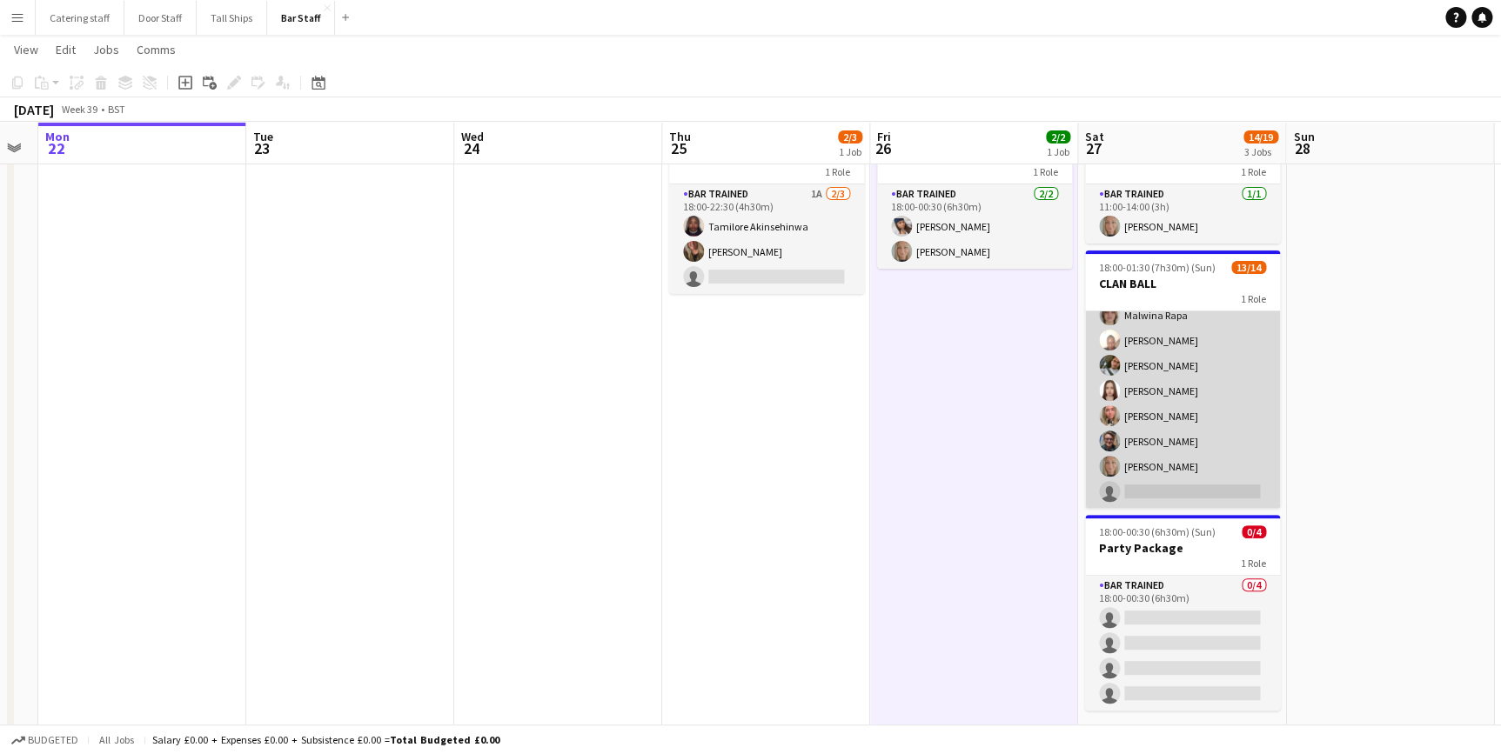
click at [1162, 489] on app-card-role "Bar trained 1A 13/14 18:00-01:30 (7h30m) [PERSON_NAME] Imhanlahimi [PERSON_NAME…" at bounding box center [1182, 315] width 195 height 387
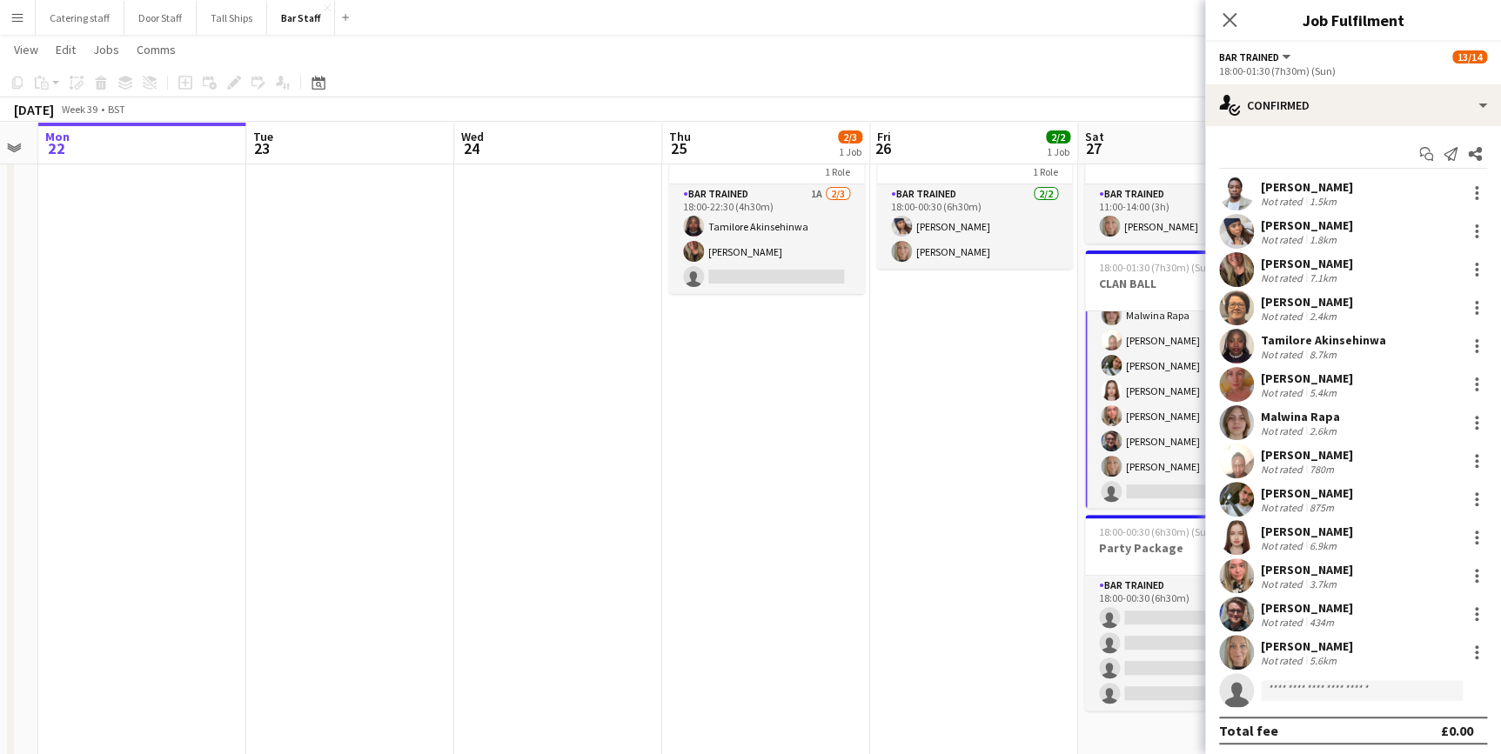
scroll to position [3, 0]
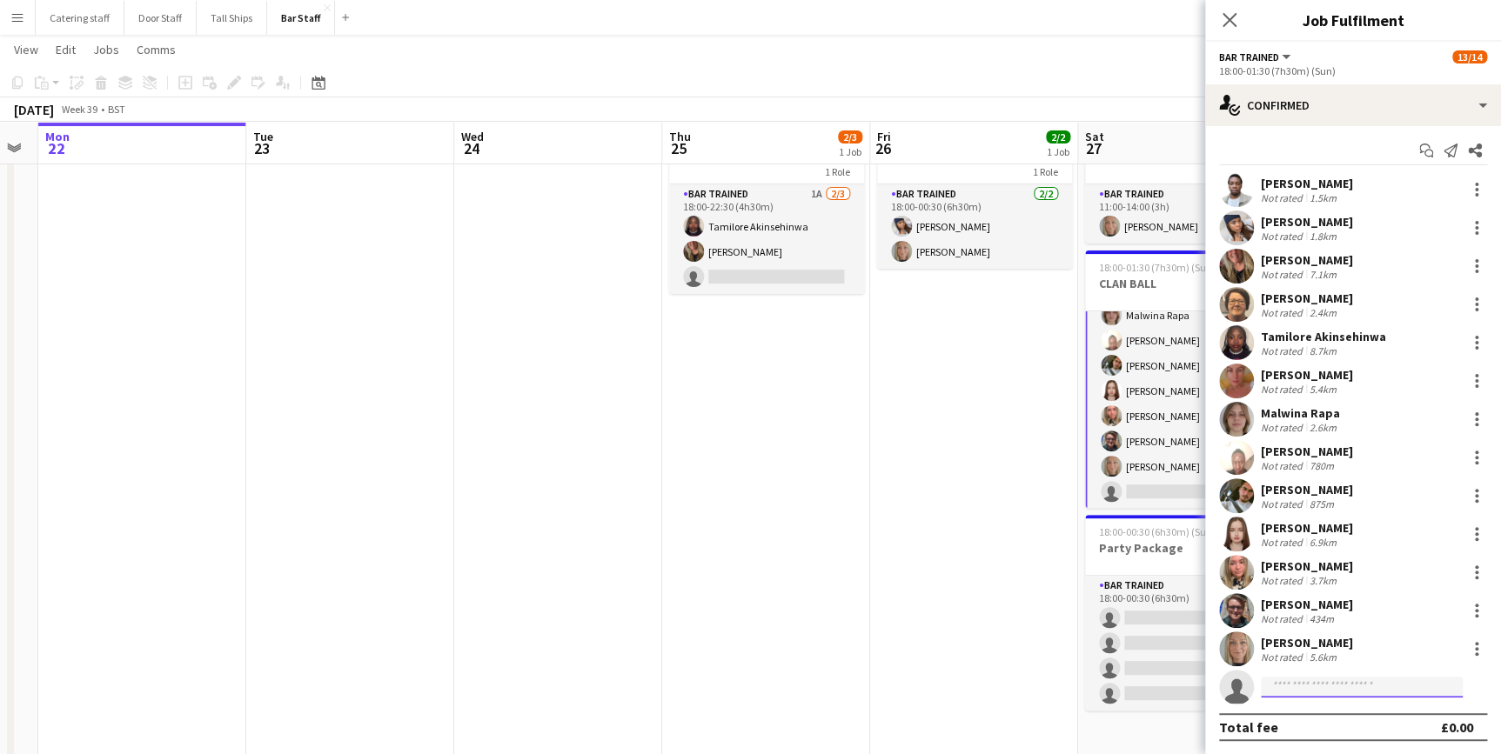
click at [1290, 685] on input at bounding box center [1362, 687] width 202 height 21
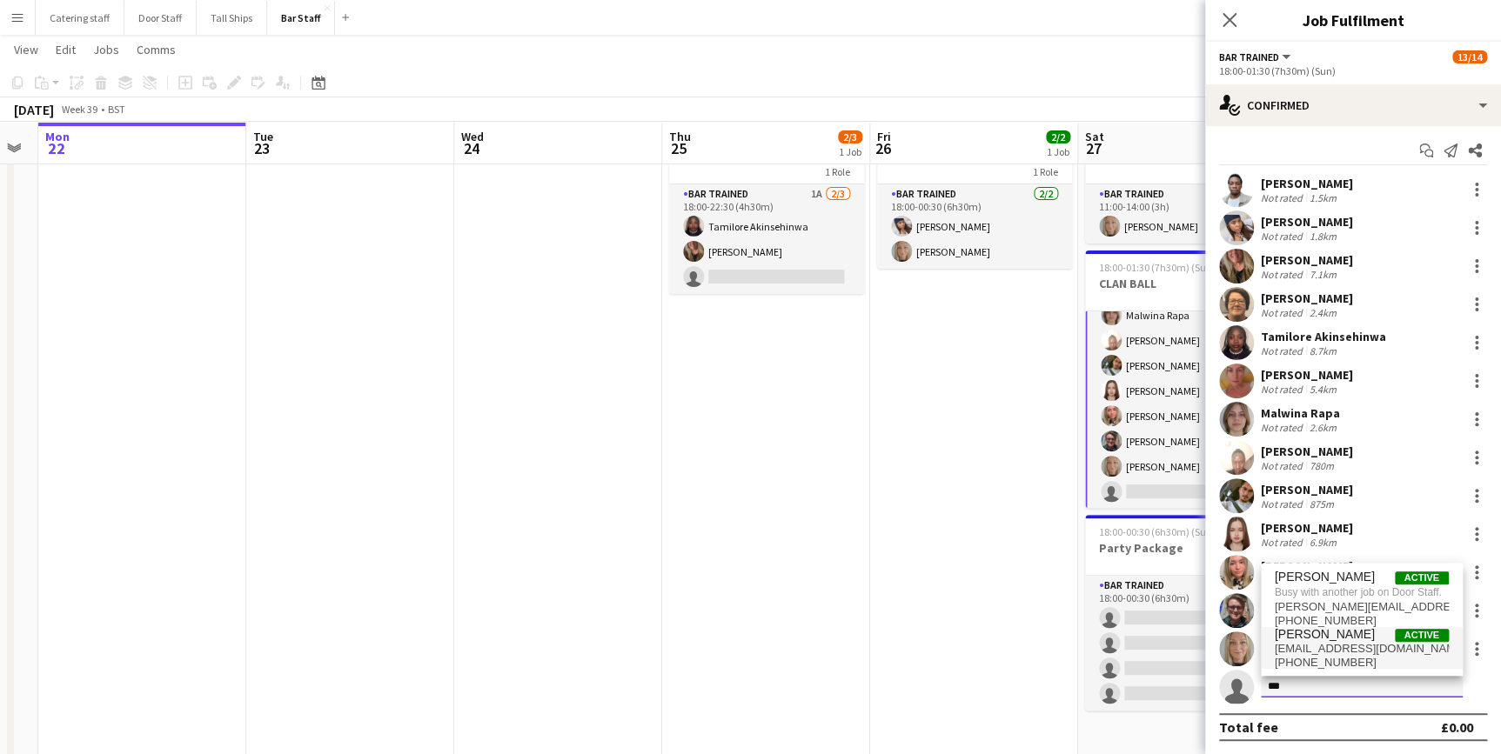
type input "***"
click at [1317, 636] on span "[PERSON_NAME]" at bounding box center [1325, 634] width 100 height 15
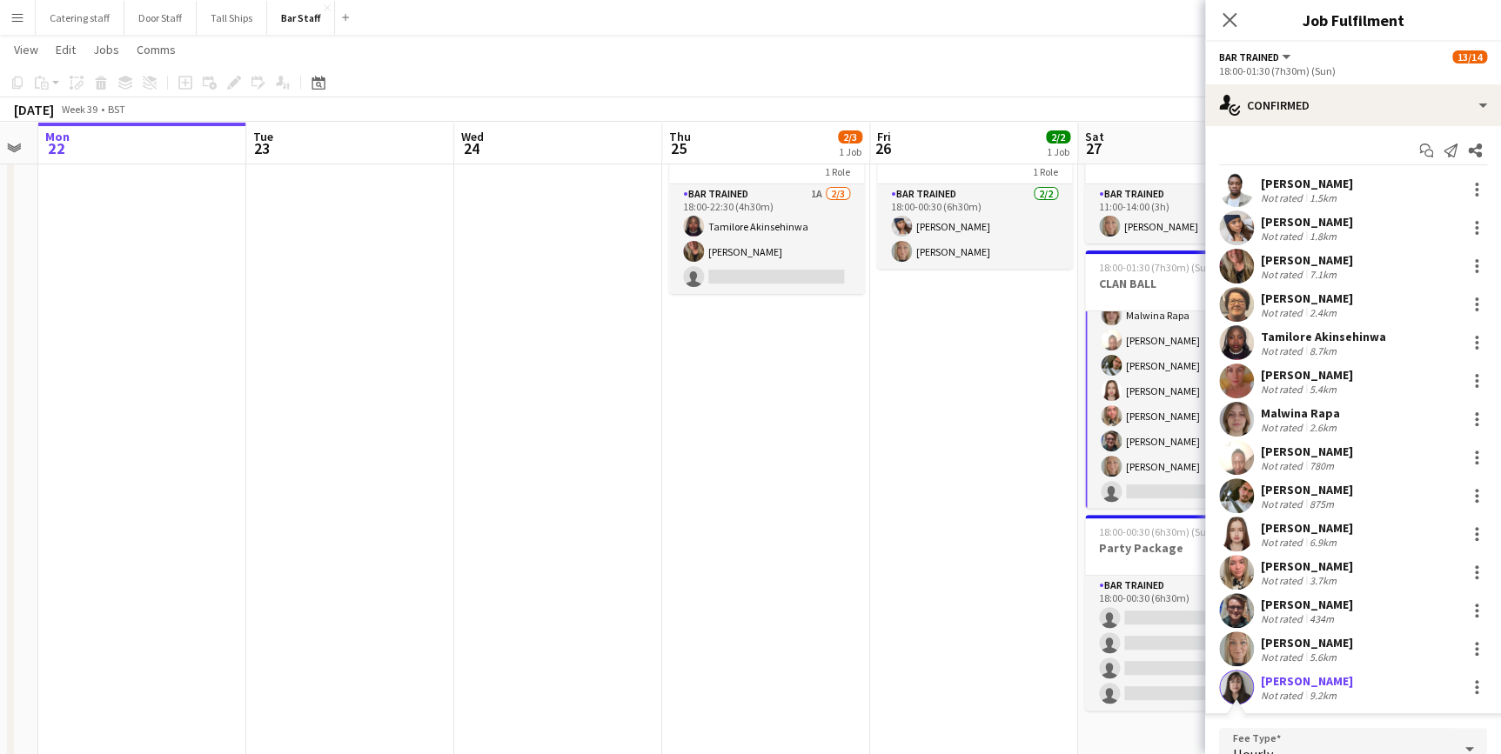
scroll to position [329, 0]
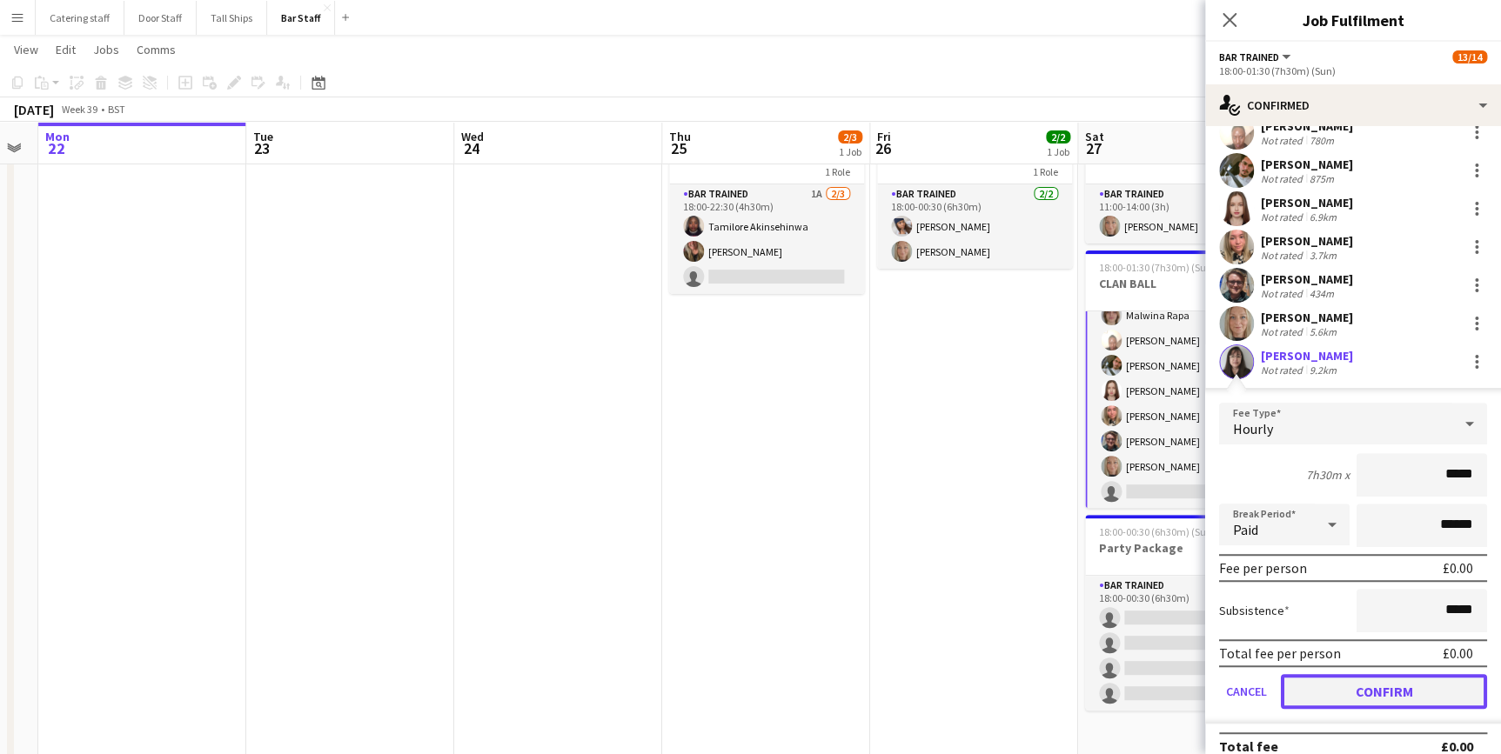
click at [1349, 698] on button "Confirm" at bounding box center [1384, 691] width 206 height 35
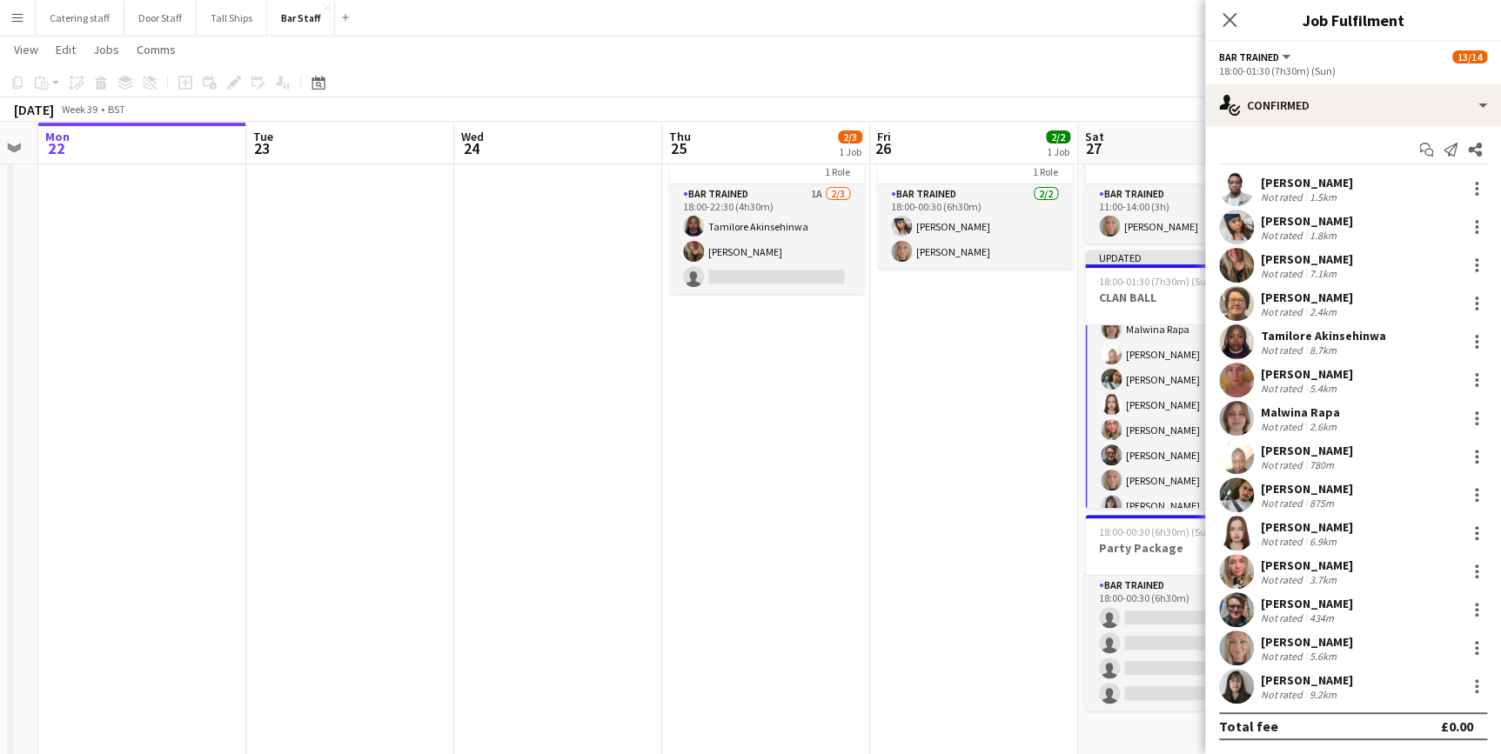
scroll to position [3, 0]
click at [1007, 486] on app-date-cell "18:00-00:30 (6h30m) (Sat) 2/2 Party Package 1 Role Bar trained [DATE] 18:00-00:…" at bounding box center [974, 440] width 208 height 647
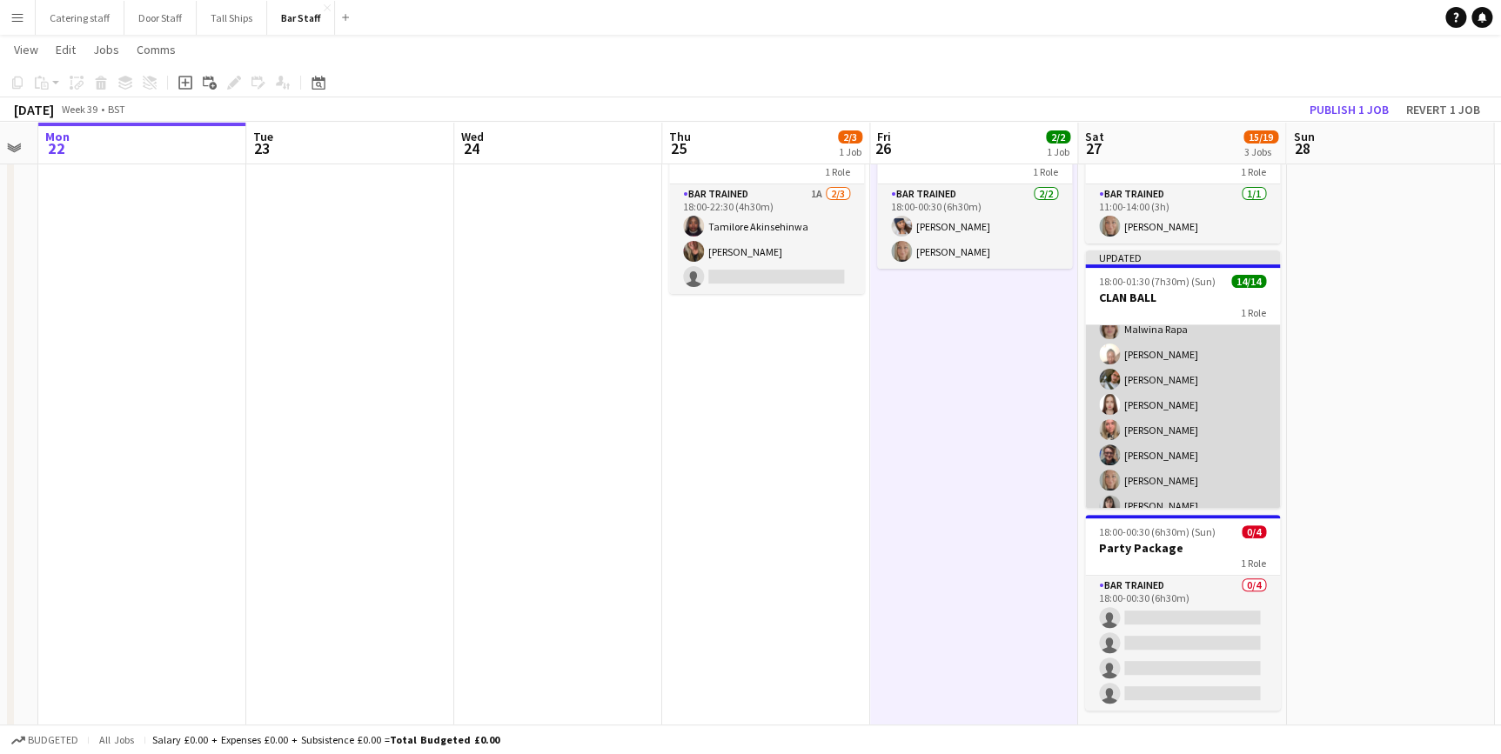
scroll to position [204, 0]
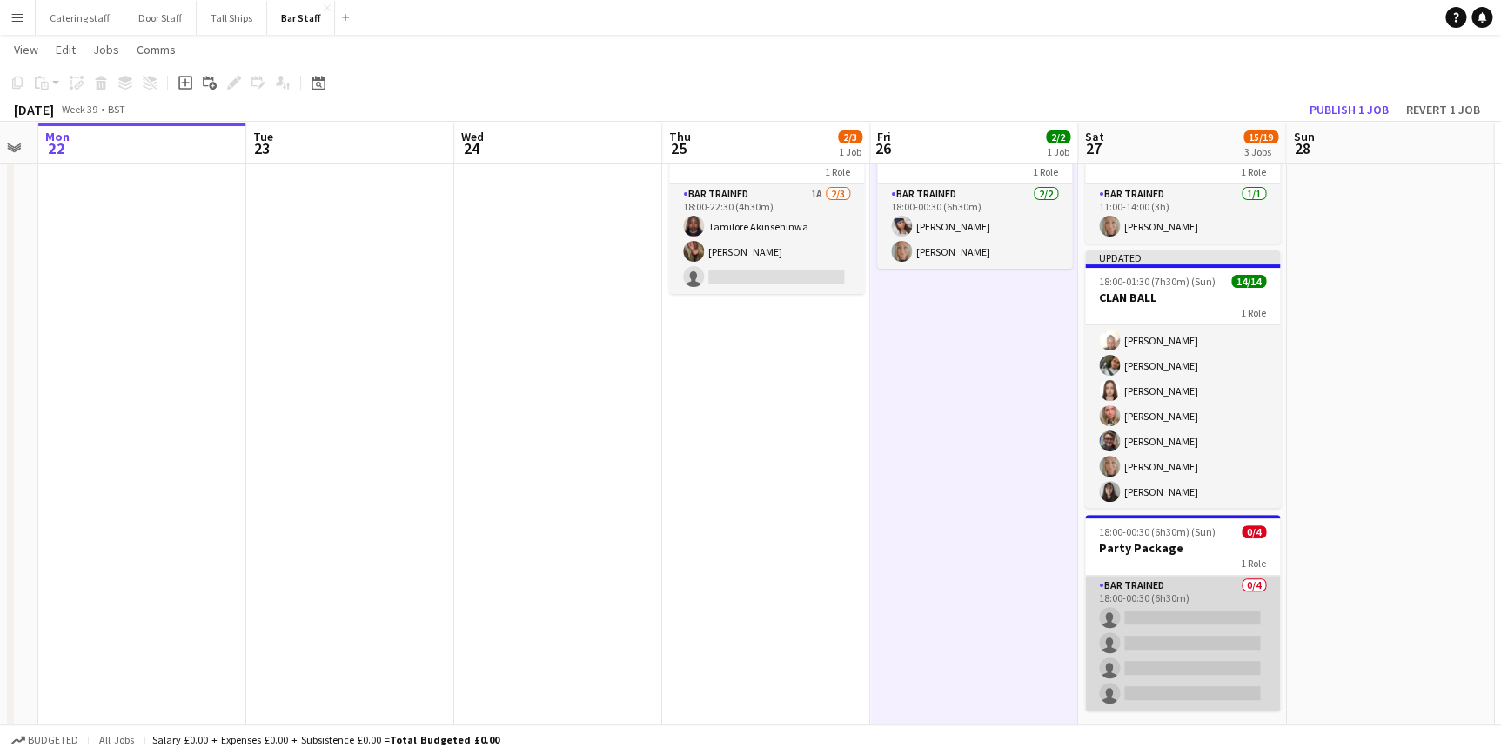
click at [1143, 617] on app-card-role "Bar trained 0/4 18:00-00:30 (6h30m) single-neutral-actions single-neutral-actio…" at bounding box center [1182, 643] width 195 height 135
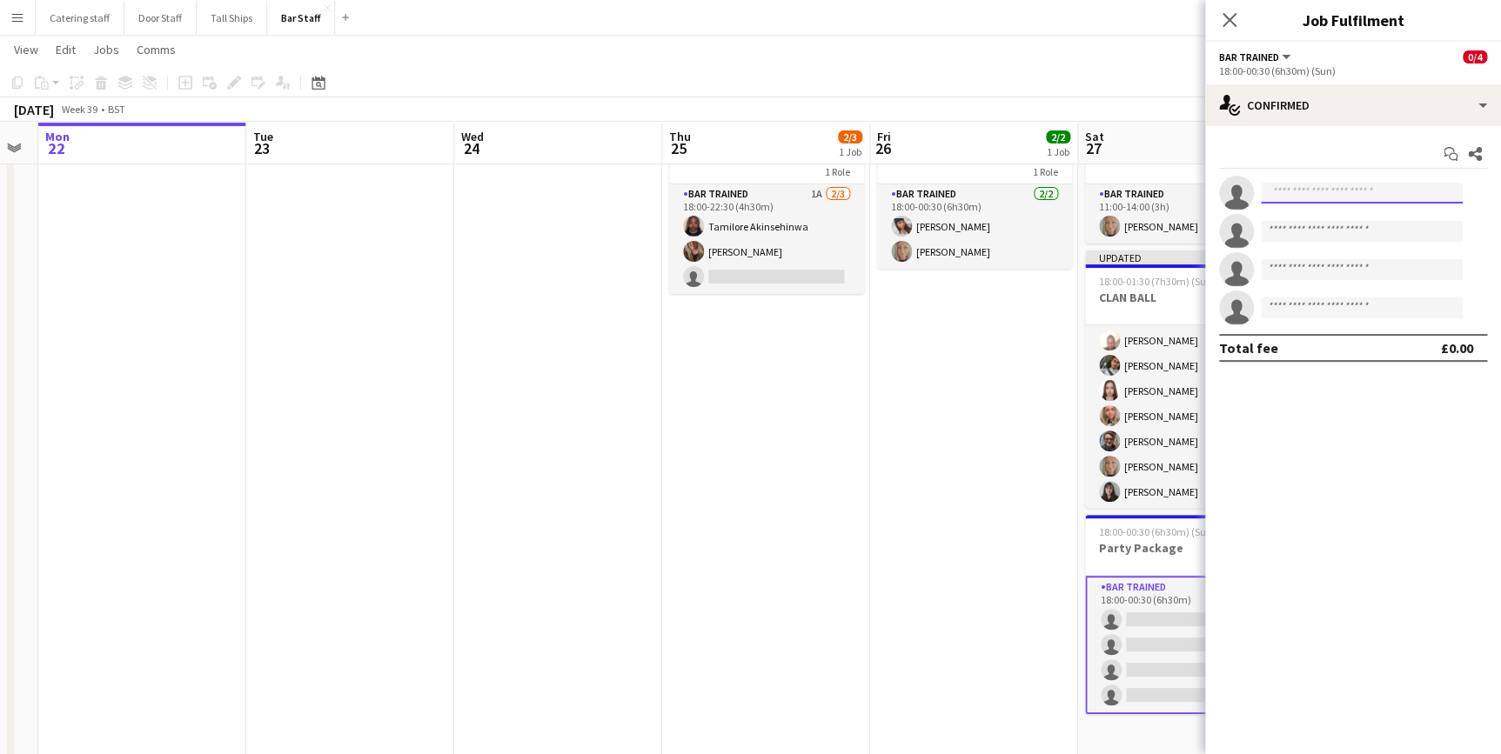
click at [1328, 184] on input at bounding box center [1362, 193] width 202 height 21
type input "***"
click at [943, 483] on app-date-cell "18:00-00:30 (6h30m) (Sat) 2/2 Party Package 1 Role Bar trained [DATE] 18:00-00:…" at bounding box center [974, 440] width 208 height 647
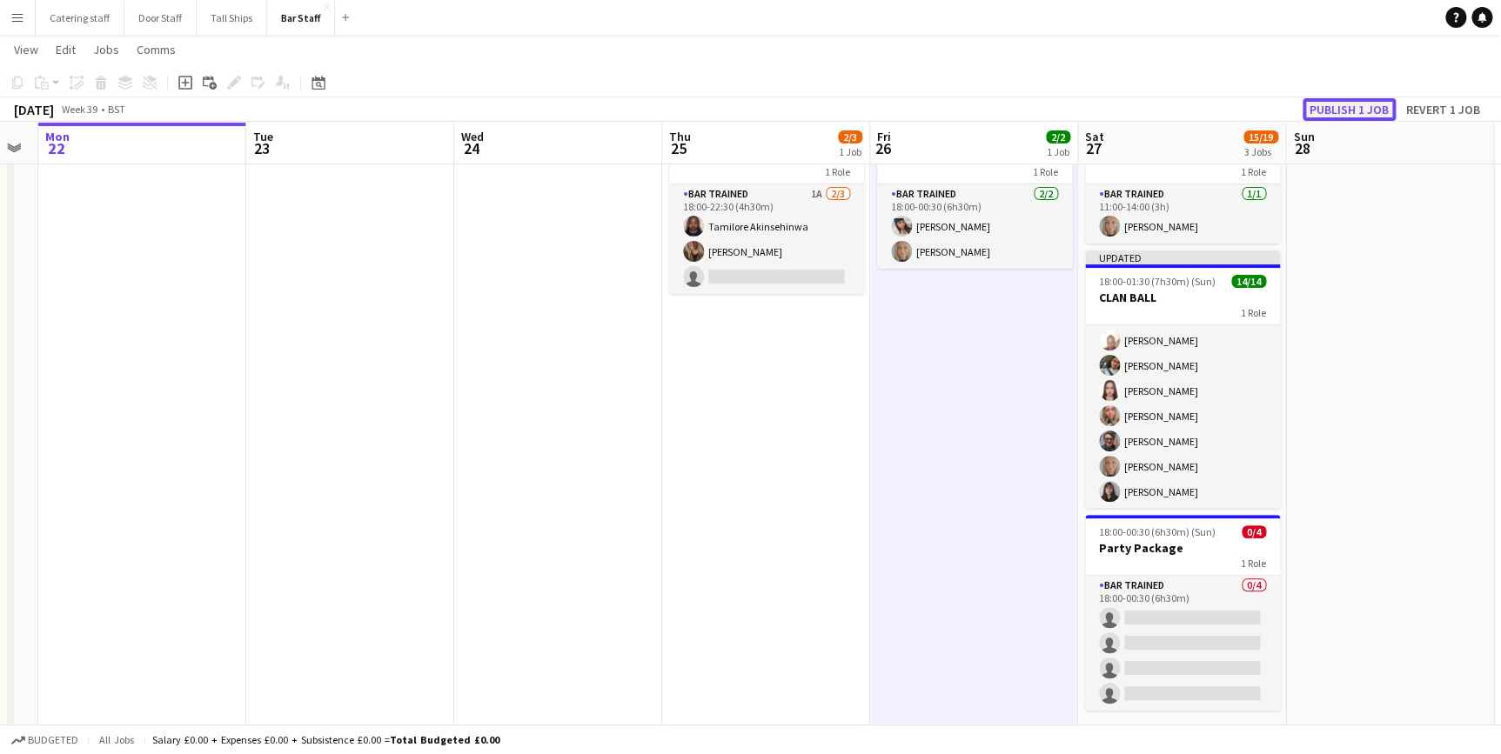
click at [1351, 118] on button "Publish 1 job" at bounding box center [1349, 109] width 93 height 23
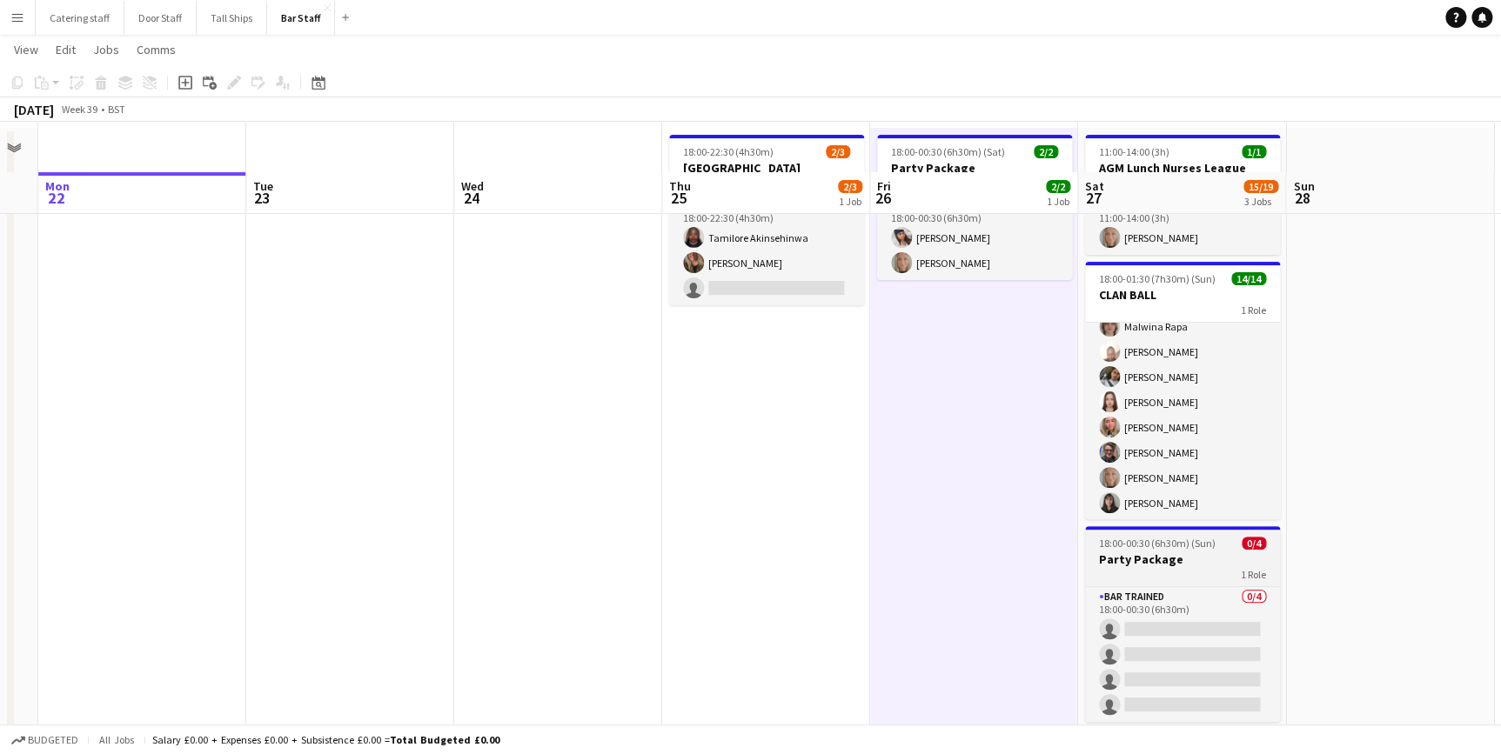
scroll to position [117, 0]
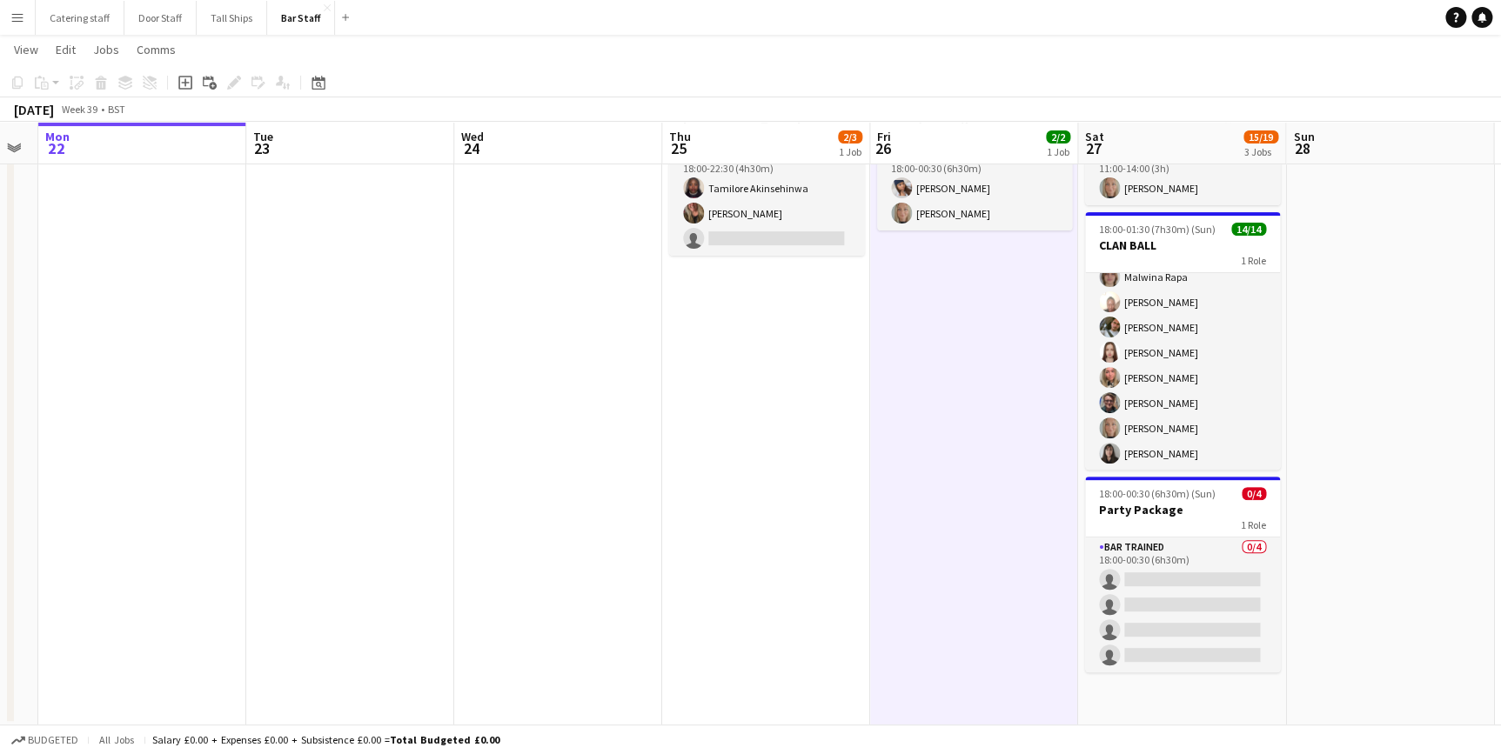
click at [1177, 677] on app-date-cell "11:00-14:00 (3h) 1/1 AGM Lunch Nurses League 1 Role Bar trained [DATE] 11:00-14…" at bounding box center [1182, 401] width 208 height 647
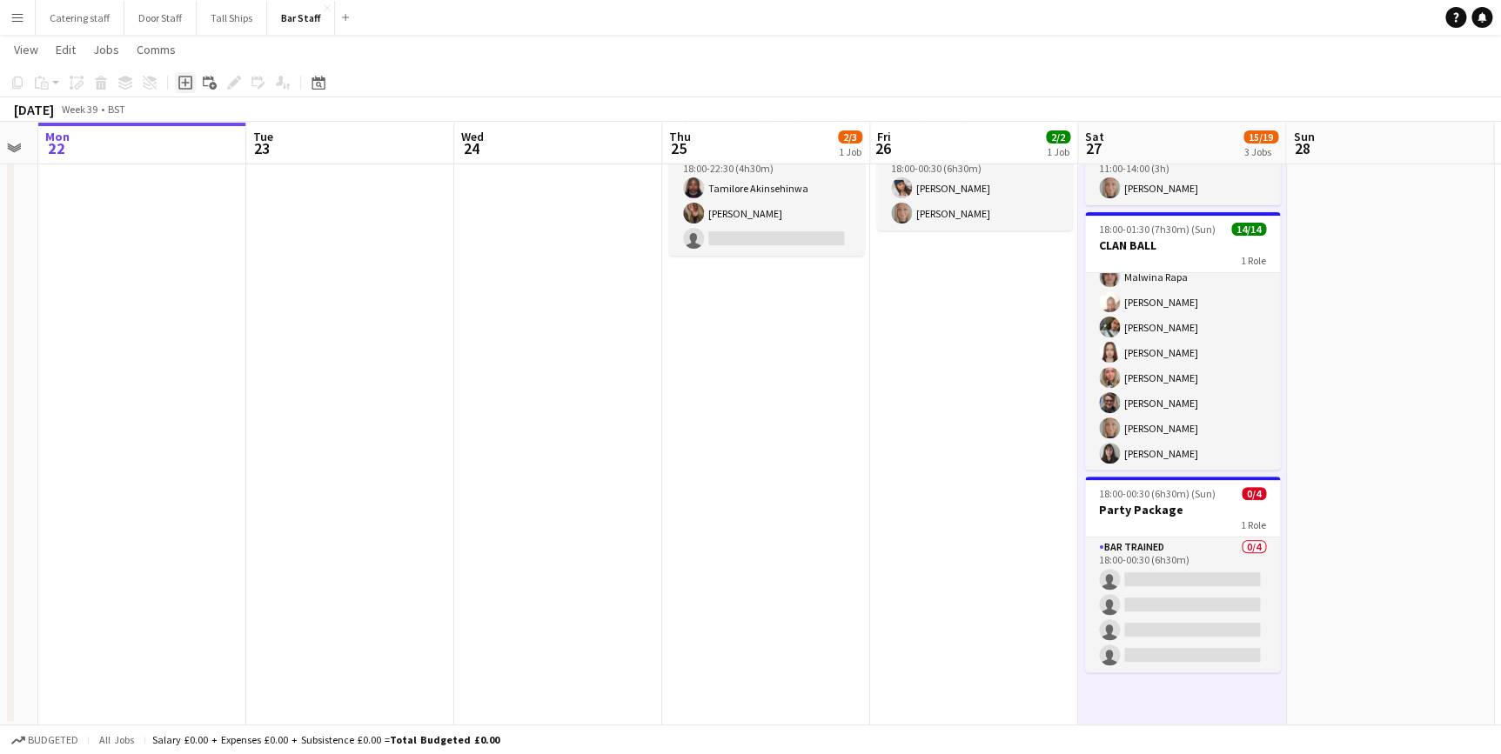
click at [187, 78] on icon "Add job" at bounding box center [185, 83] width 14 height 14
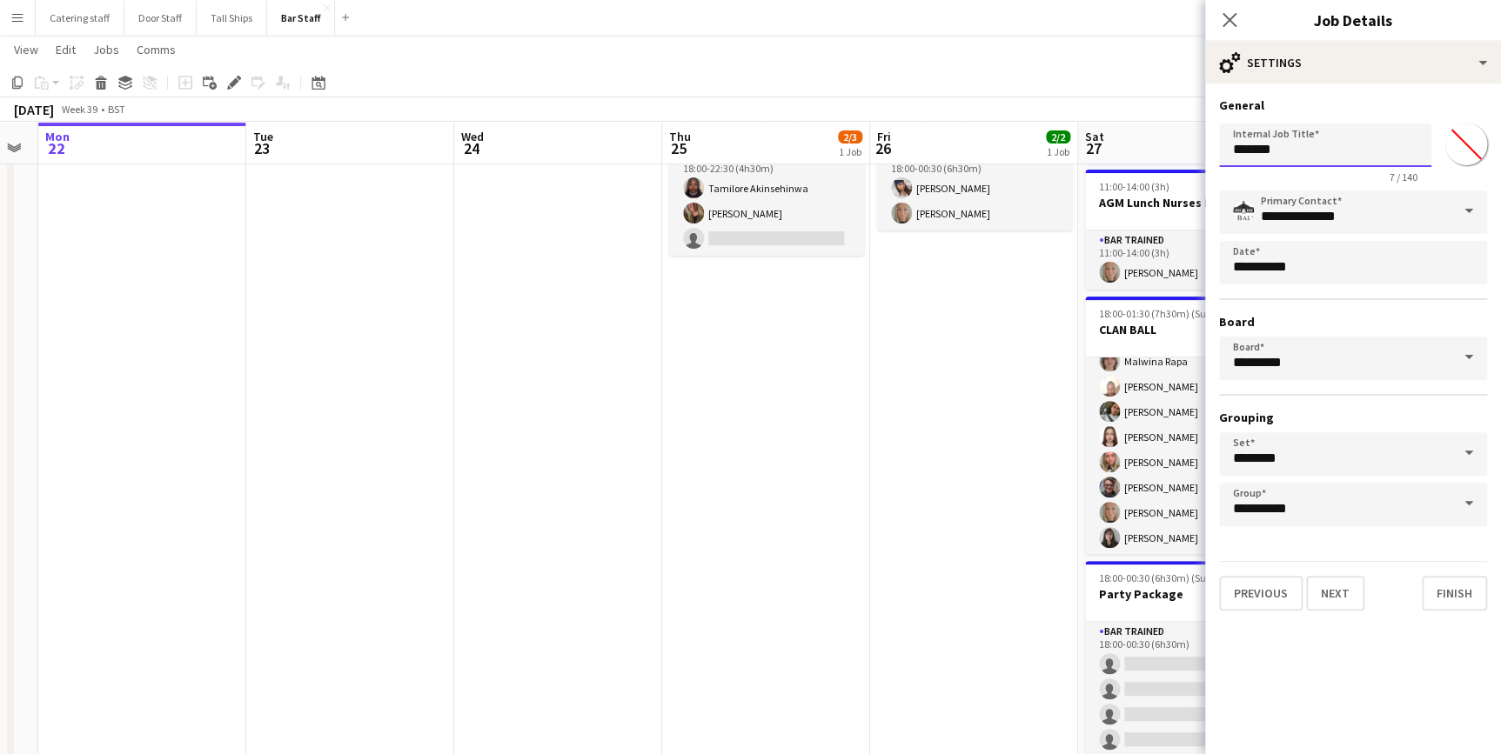
click at [1281, 149] on input "*******" at bounding box center [1325, 146] width 212 height 44
type input "*"
type input "*********"
click at [1333, 587] on button "Next" at bounding box center [1335, 593] width 58 height 35
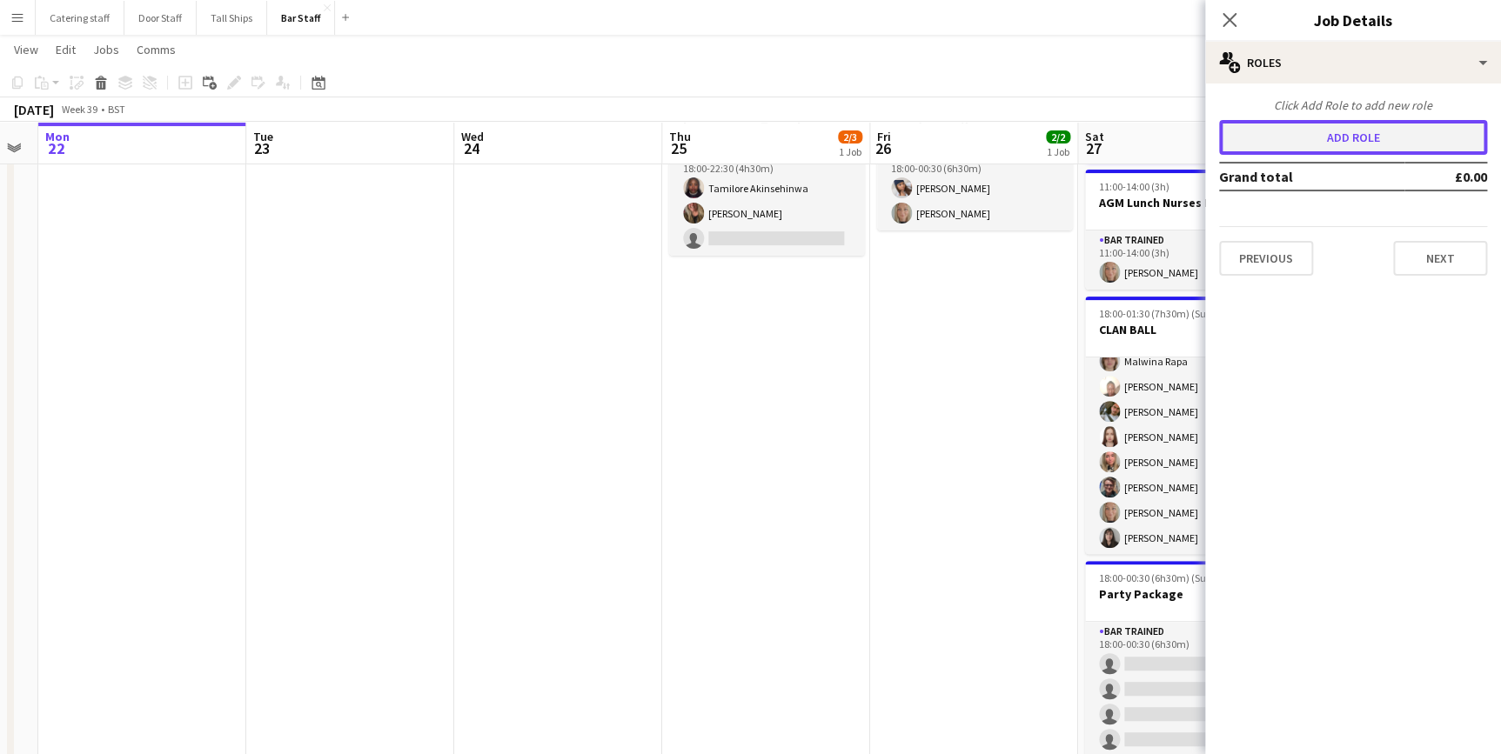
click at [1324, 137] on button "Add role" at bounding box center [1353, 137] width 268 height 35
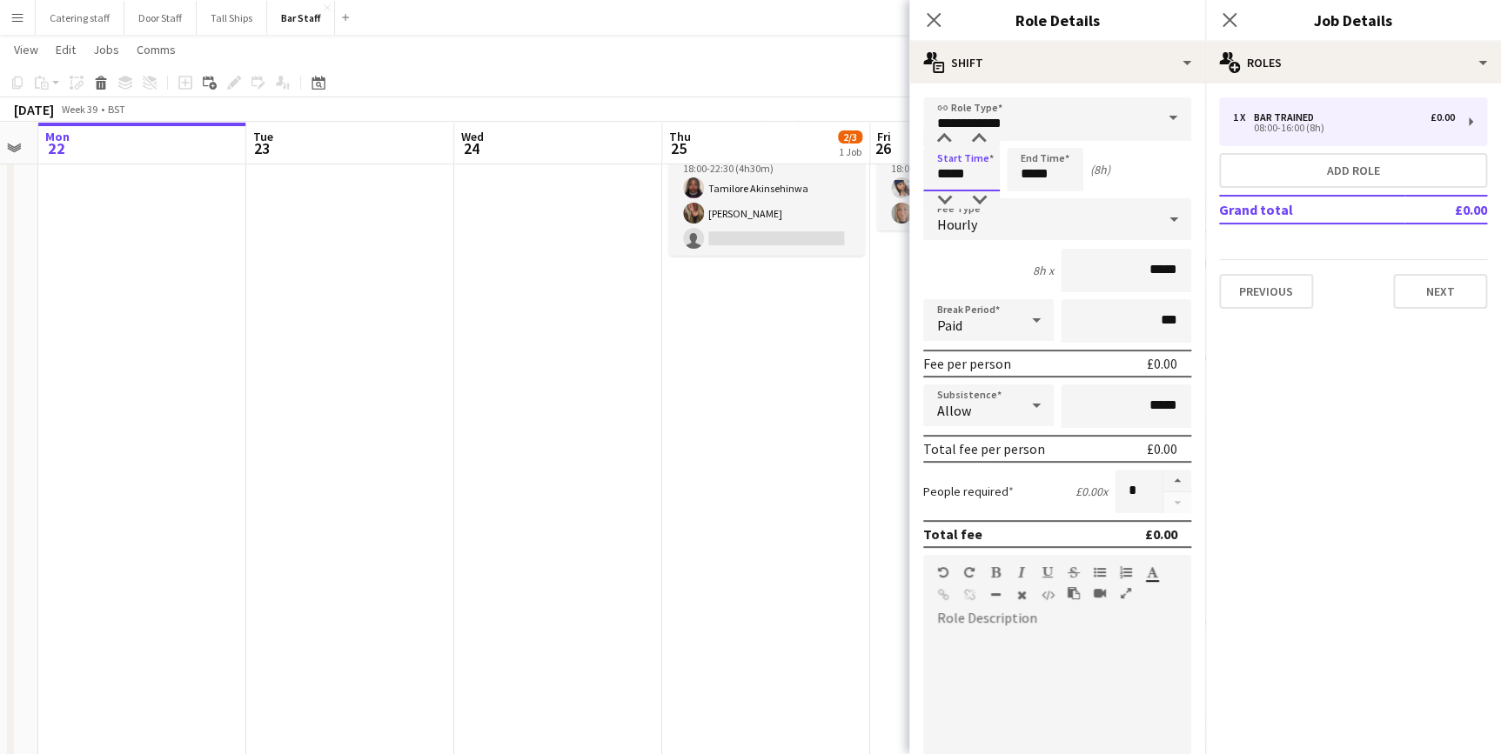
click at [969, 171] on input "*****" at bounding box center [961, 170] width 77 height 44
type input "*****"
click at [1052, 166] on input "*****" at bounding box center [1045, 170] width 77 height 44
click at [1029, 144] on div at bounding box center [1027, 139] width 35 height 17
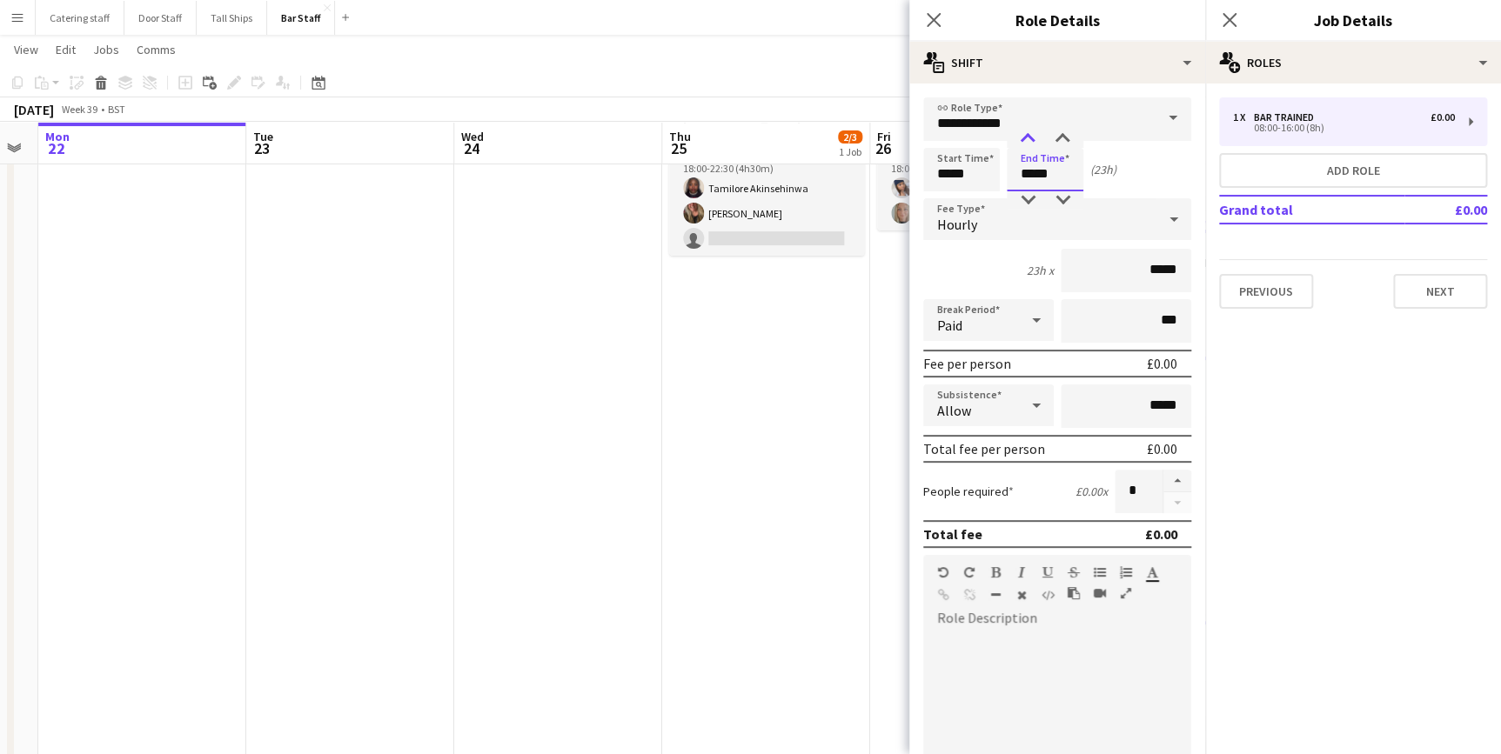
click at [1027, 136] on div at bounding box center [1027, 139] width 35 height 17
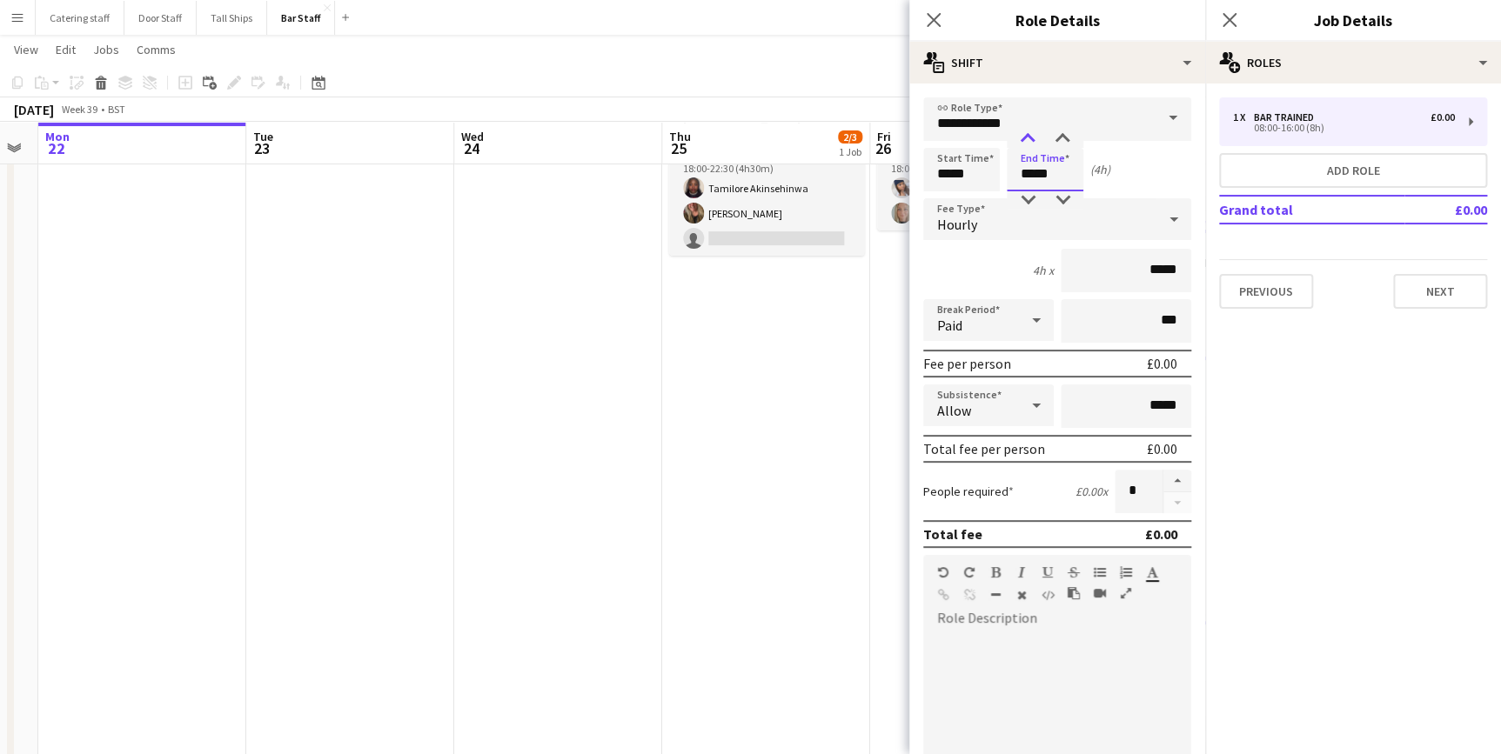
type input "*****"
click at [1027, 136] on div at bounding box center [1027, 139] width 35 height 17
click at [1420, 287] on button "Next" at bounding box center [1440, 291] width 94 height 35
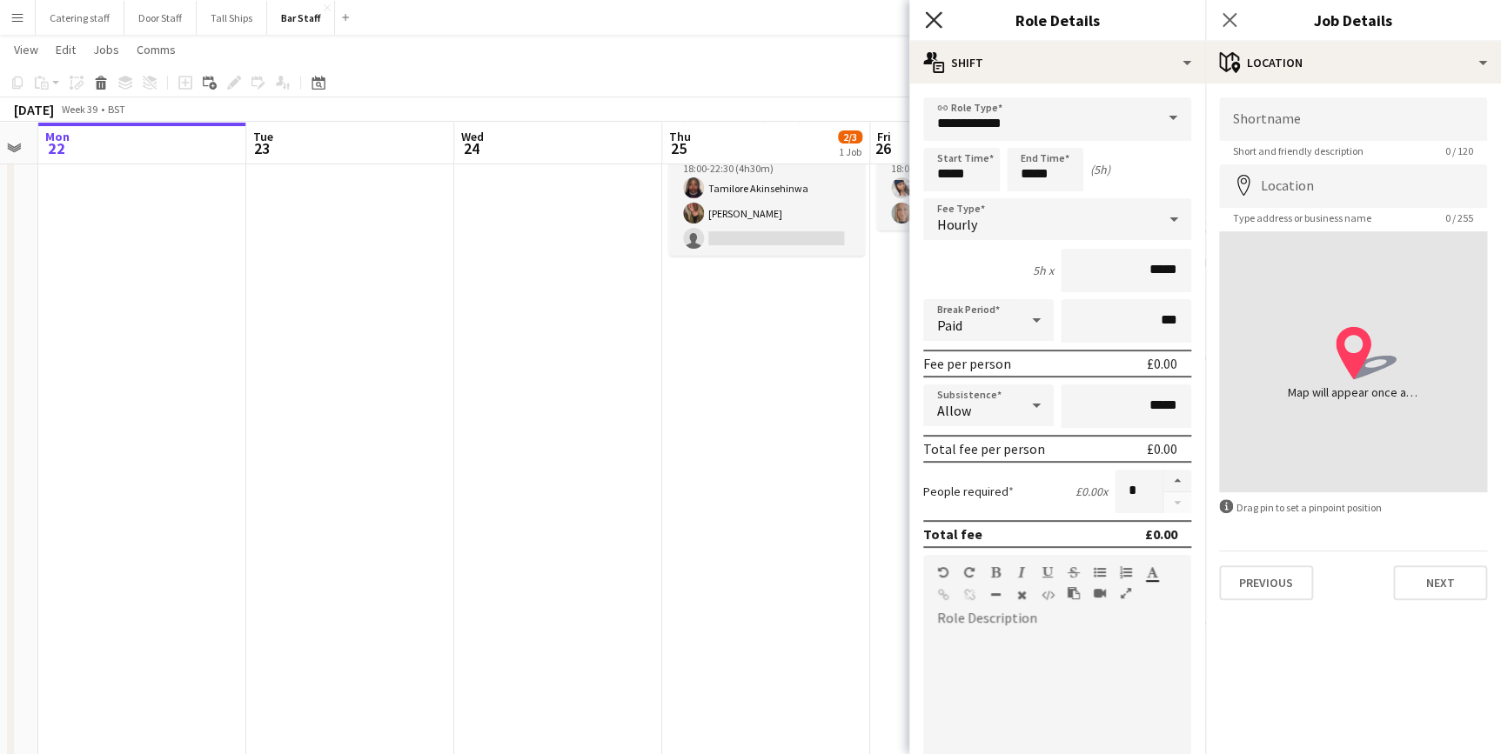
click at [935, 17] on icon at bounding box center [933, 19] width 17 height 17
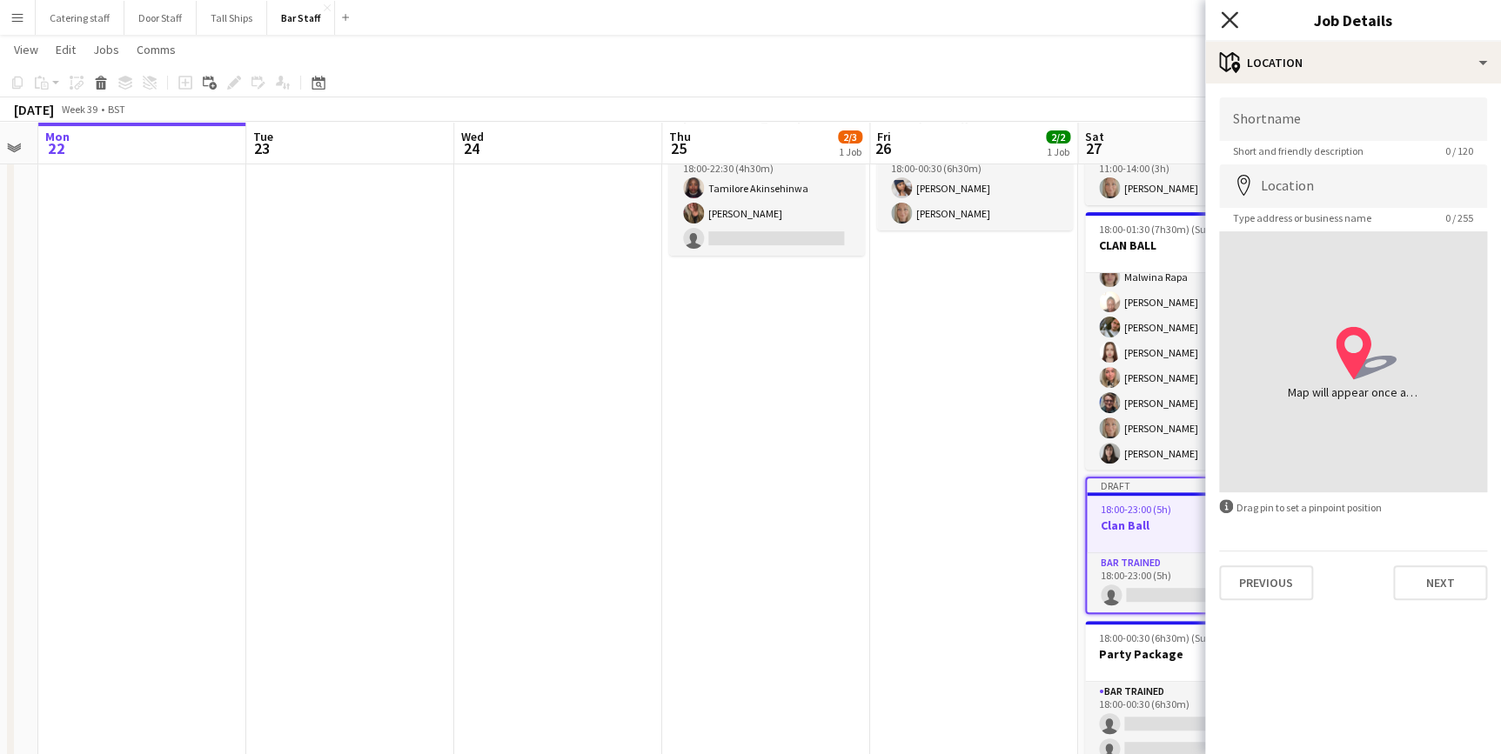
click at [1235, 16] on icon at bounding box center [1229, 19] width 17 height 17
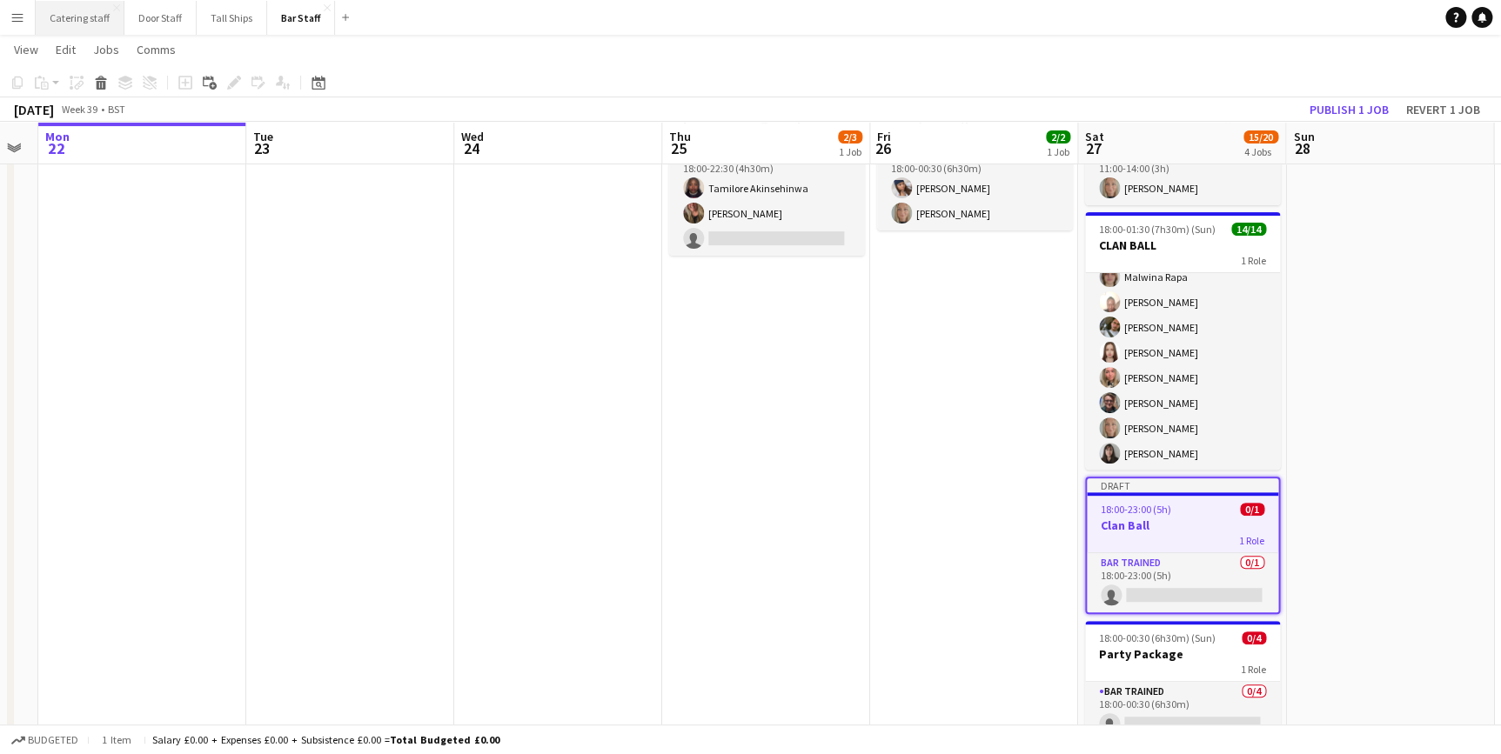
click at [64, 18] on button "Catering staff Close" at bounding box center [80, 18] width 89 height 34
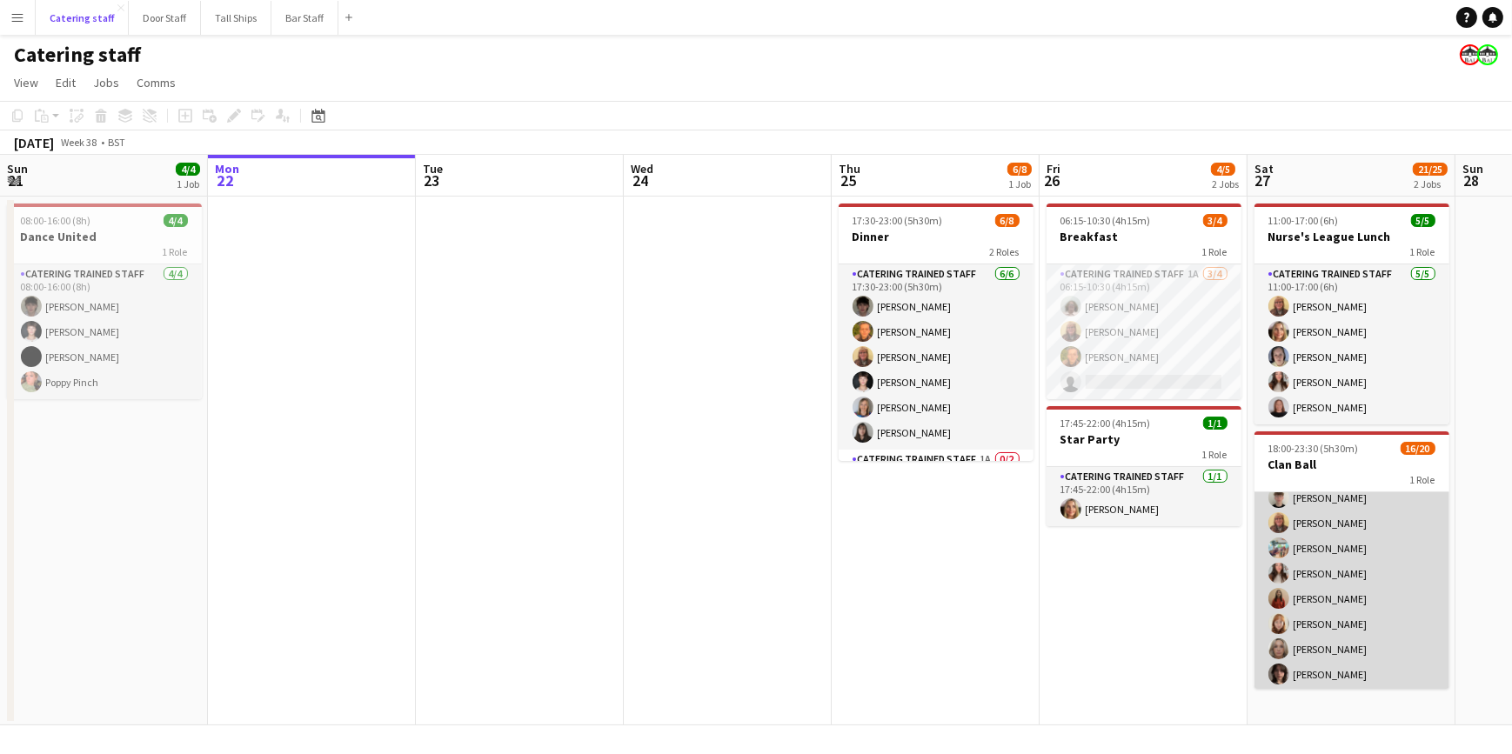
scroll to position [237, 0]
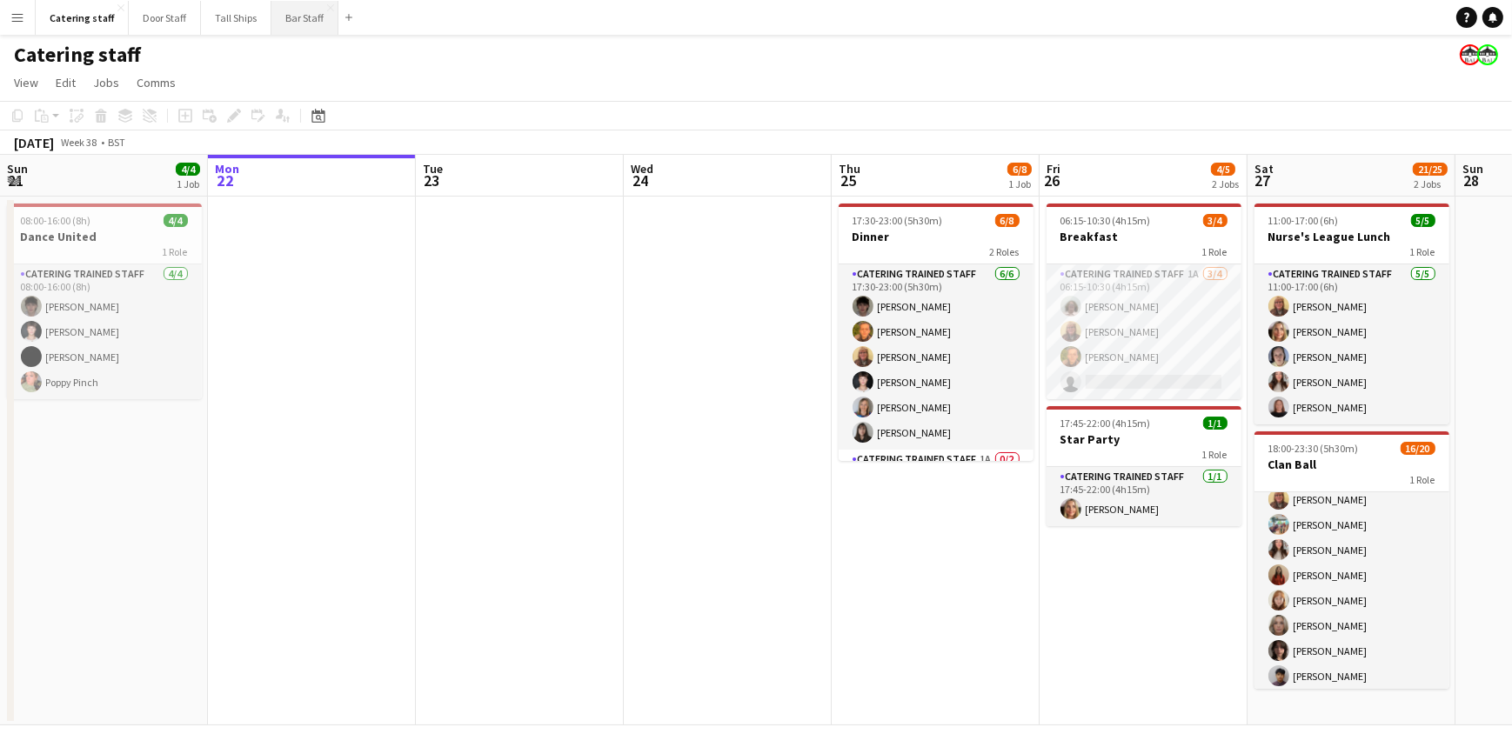
click at [293, 19] on button "Bar Staff Close" at bounding box center [305, 18] width 67 height 34
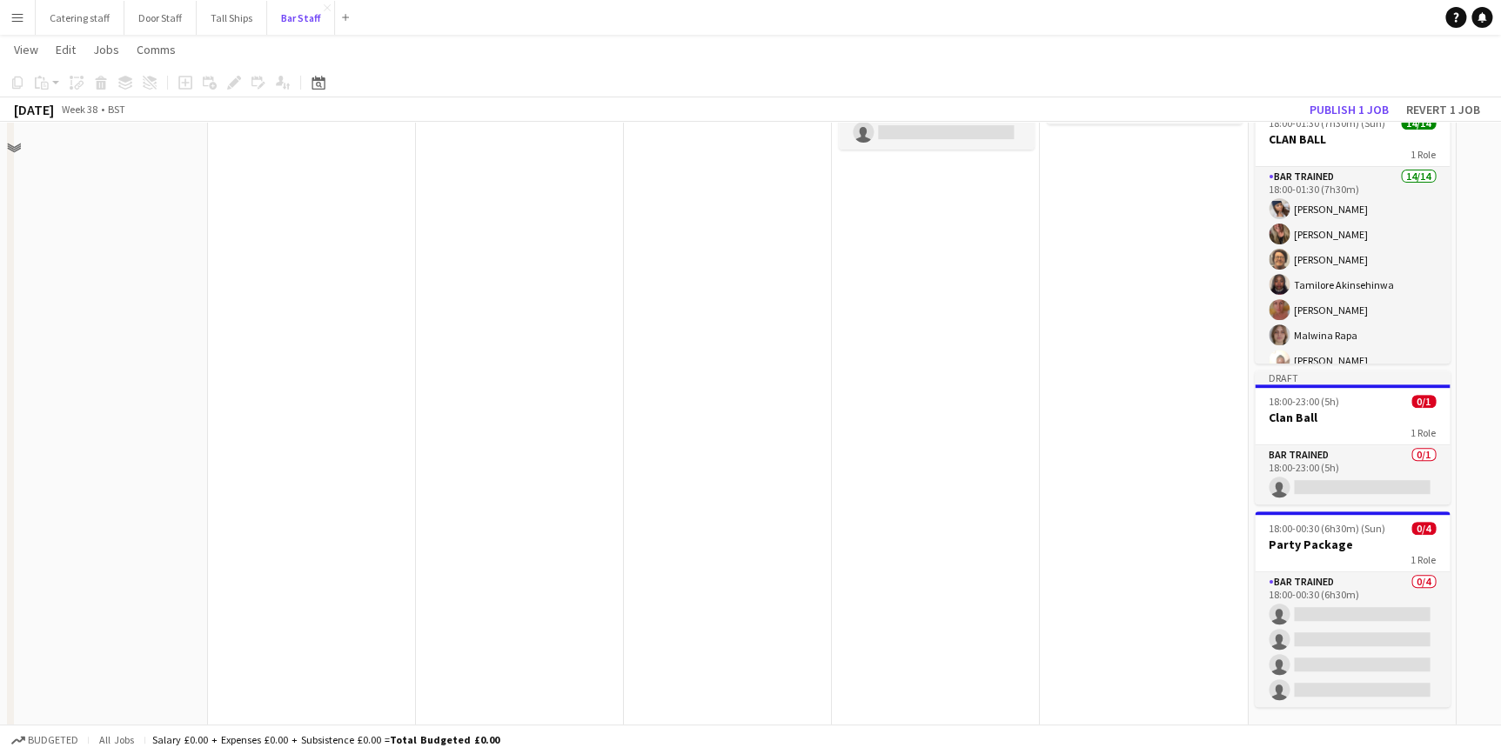
scroll to position [259, 0]
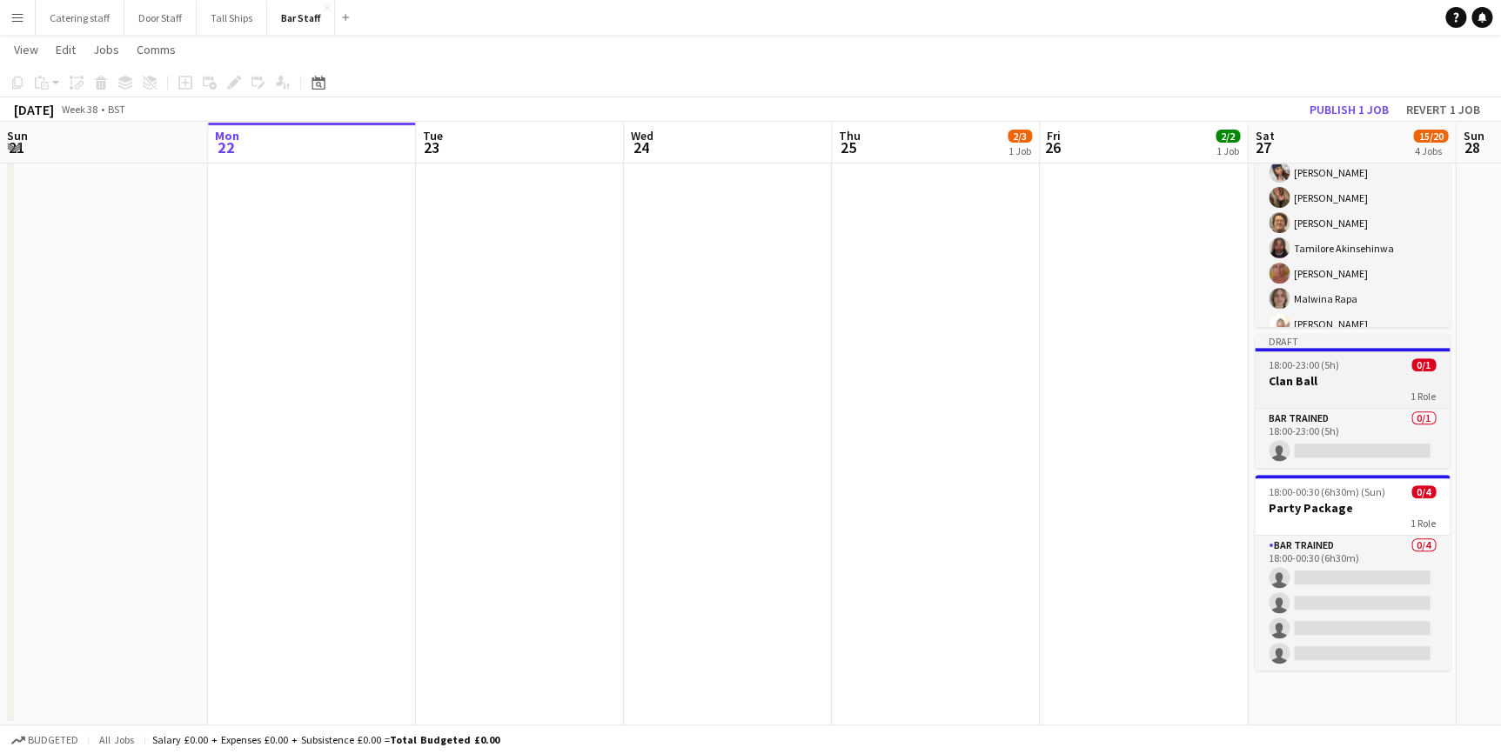
click at [1358, 379] on h3 "Clan Ball" at bounding box center [1352, 381] width 195 height 16
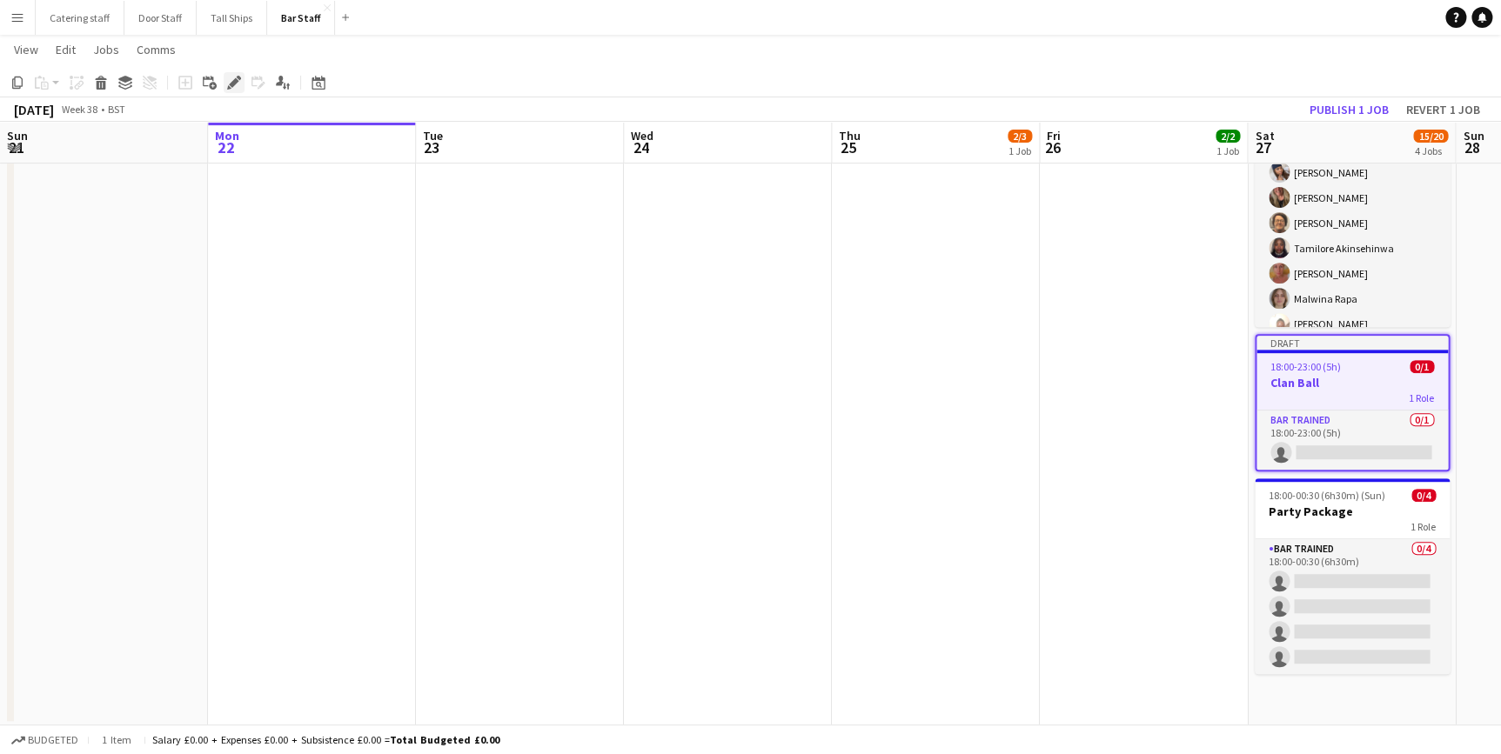
click at [230, 87] on icon "Edit" at bounding box center [234, 83] width 14 height 14
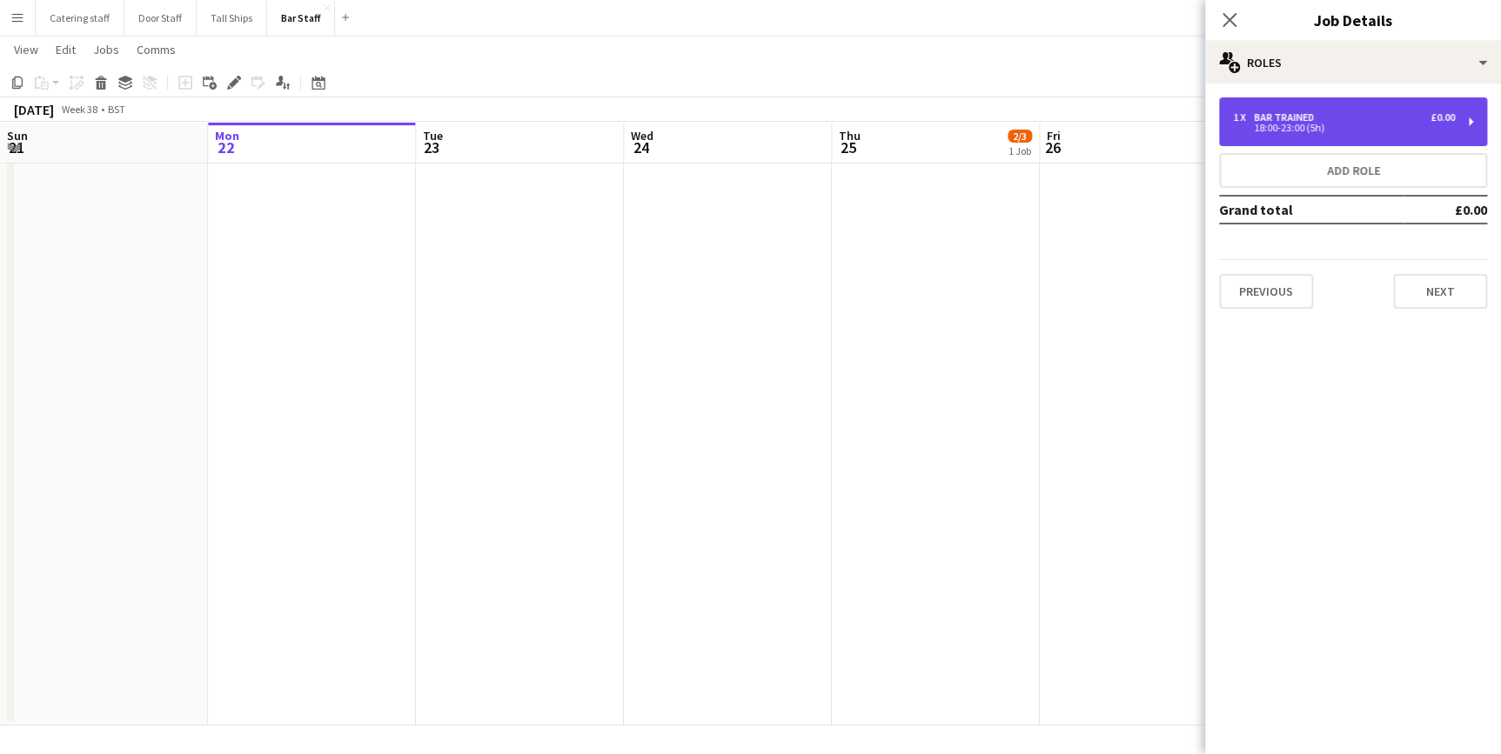
click at [1317, 127] on div "18:00-23:00 (5h)" at bounding box center [1344, 128] width 222 height 9
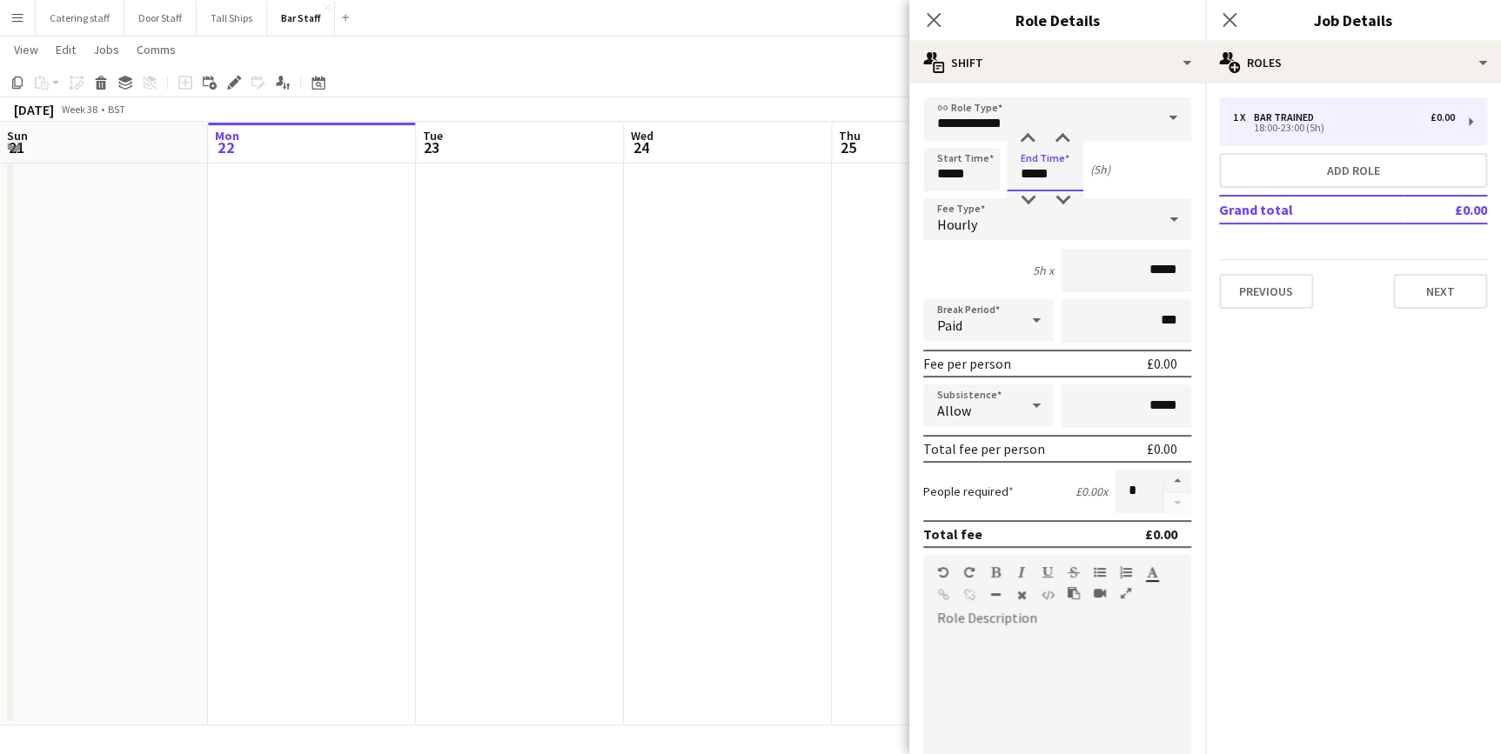
click at [1025, 181] on input "*****" at bounding box center [1045, 170] width 77 height 44
click at [1062, 146] on div at bounding box center [1062, 139] width 35 height 17
type input "*****"
click at [1062, 146] on div at bounding box center [1062, 139] width 35 height 17
click at [923, 18] on app-icon "Close pop-in" at bounding box center [934, 20] width 25 height 25
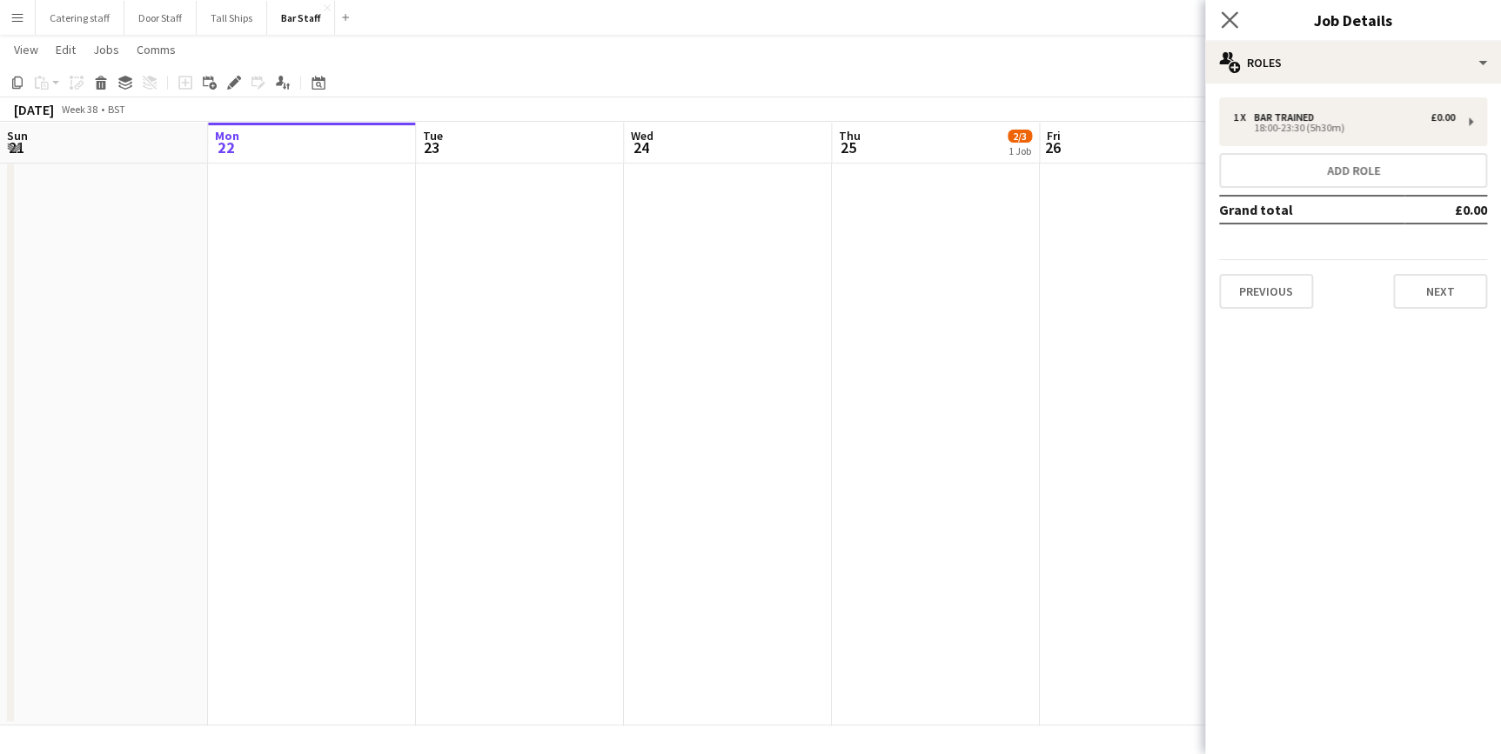
click at [1239, 19] on app-icon "Close pop-in" at bounding box center [1229, 20] width 25 height 25
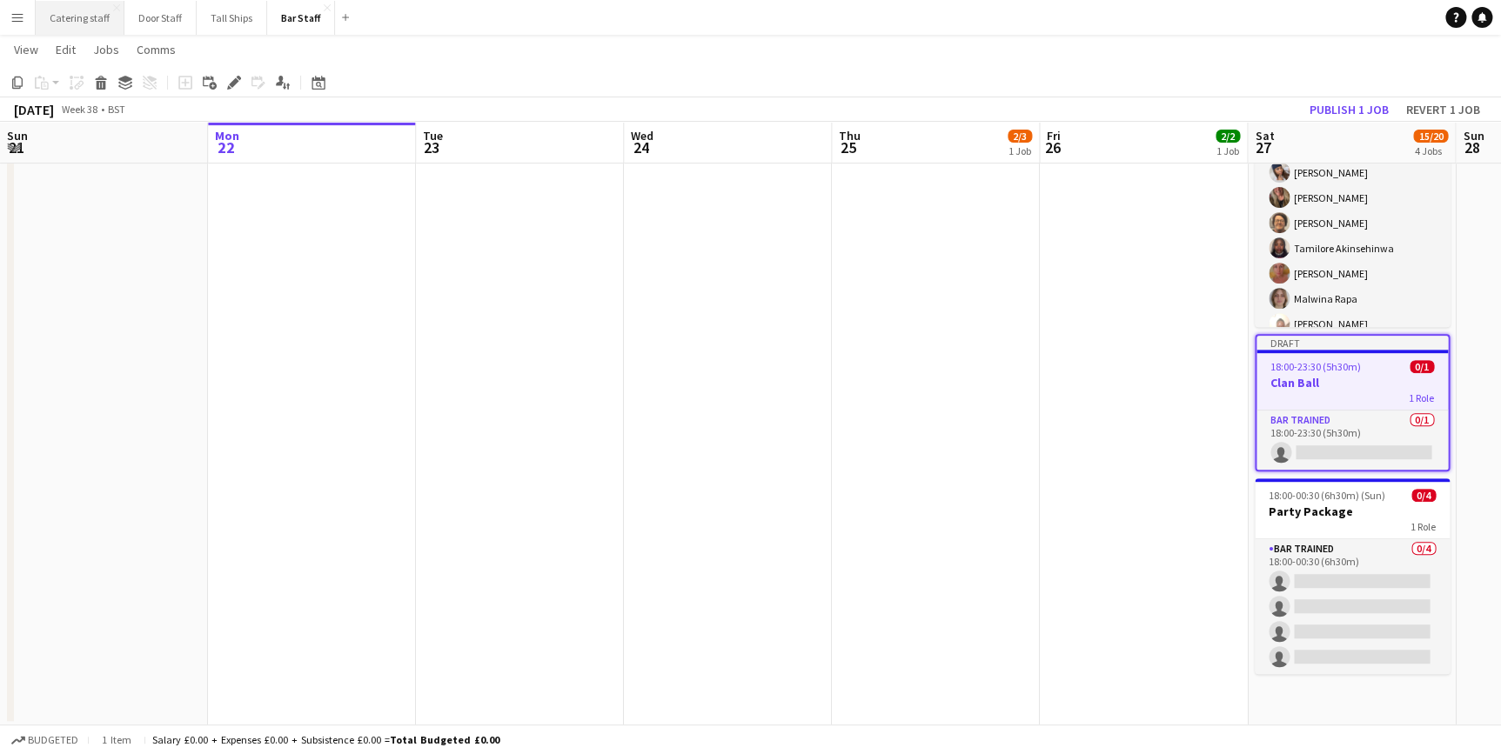
click at [95, 16] on button "Catering staff Close" at bounding box center [80, 18] width 89 height 34
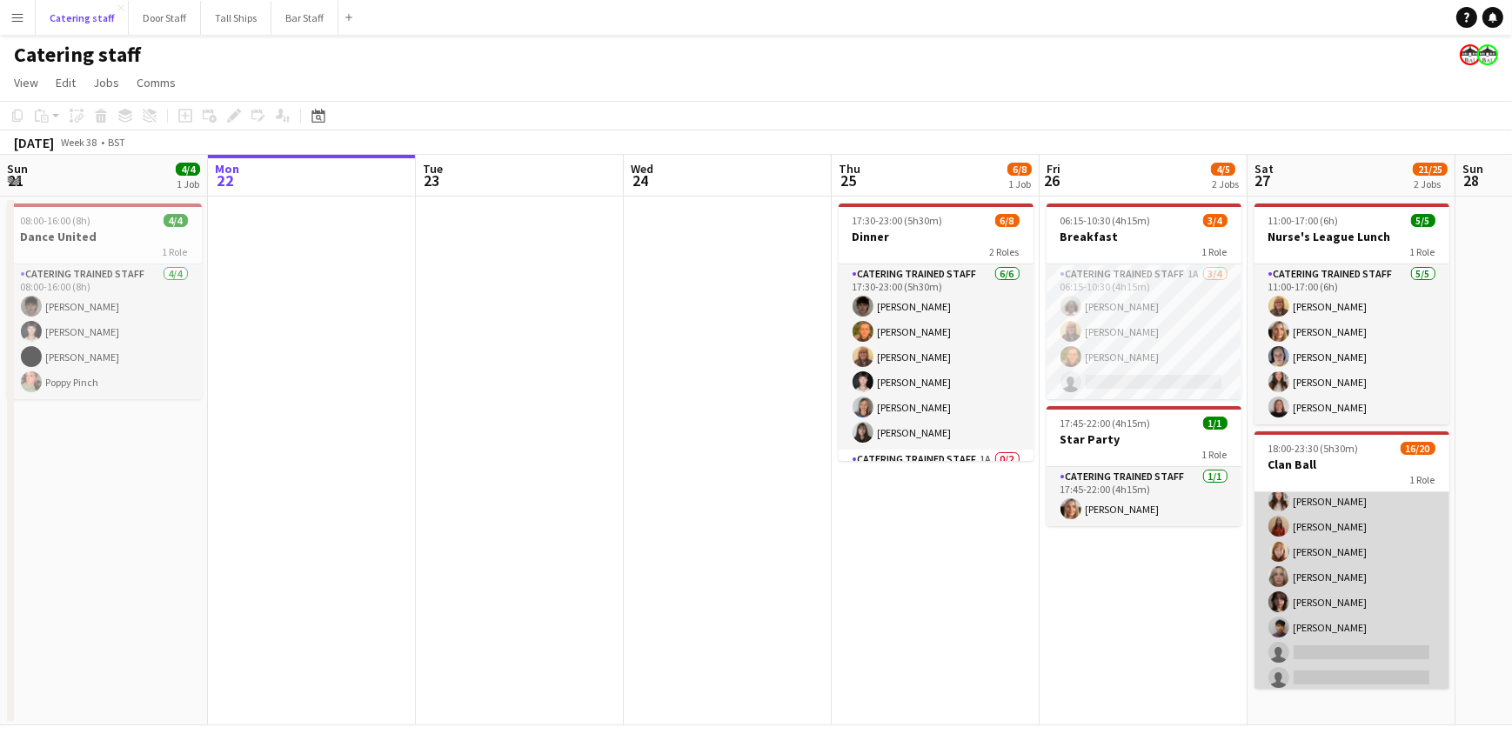
scroll to position [341, 0]
click at [1337, 548] on app-card-role "Catering trained staff 2A 16/20 18:00-23:30 (5h30m) [PERSON_NAME] [PERSON_NAME]…" at bounding box center [1352, 420] width 195 height 539
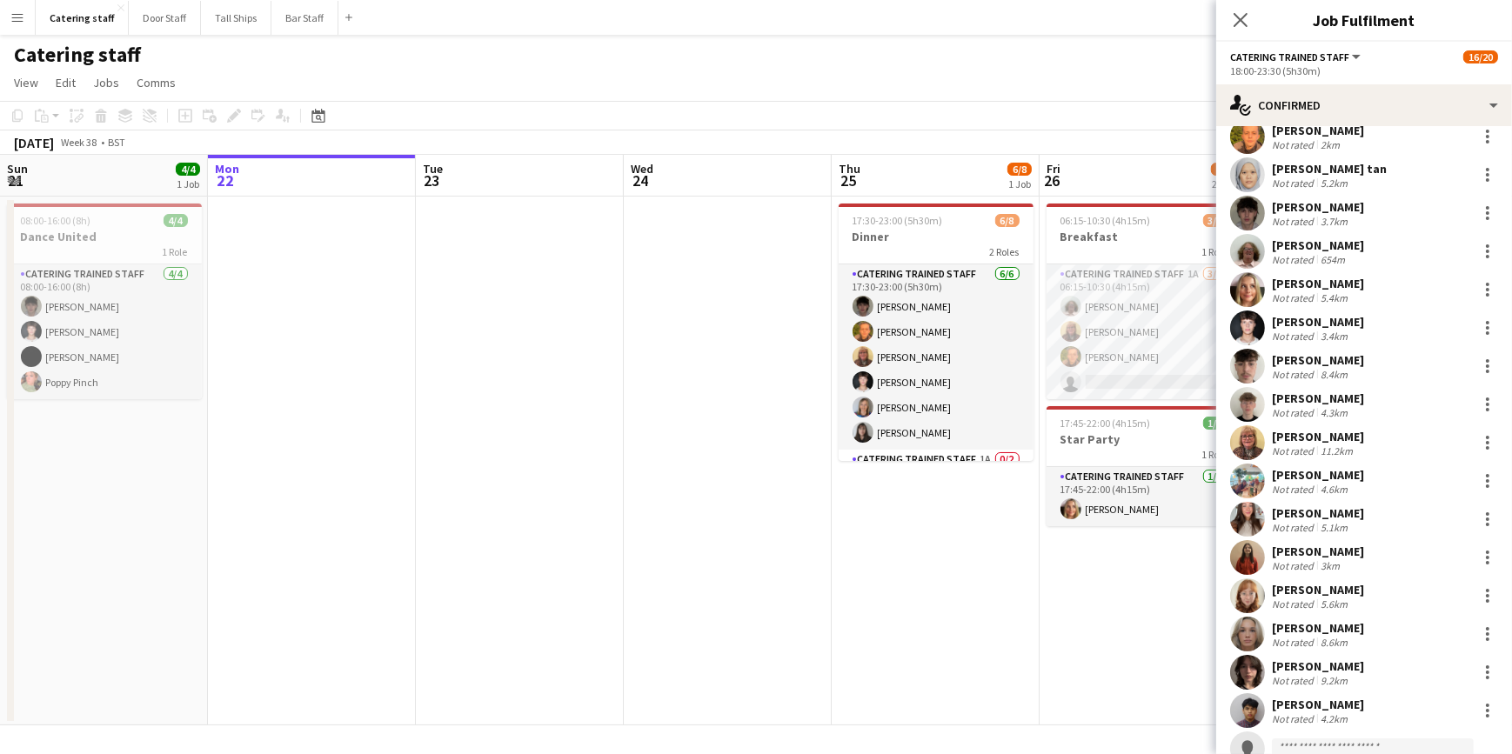
scroll to position [78, 0]
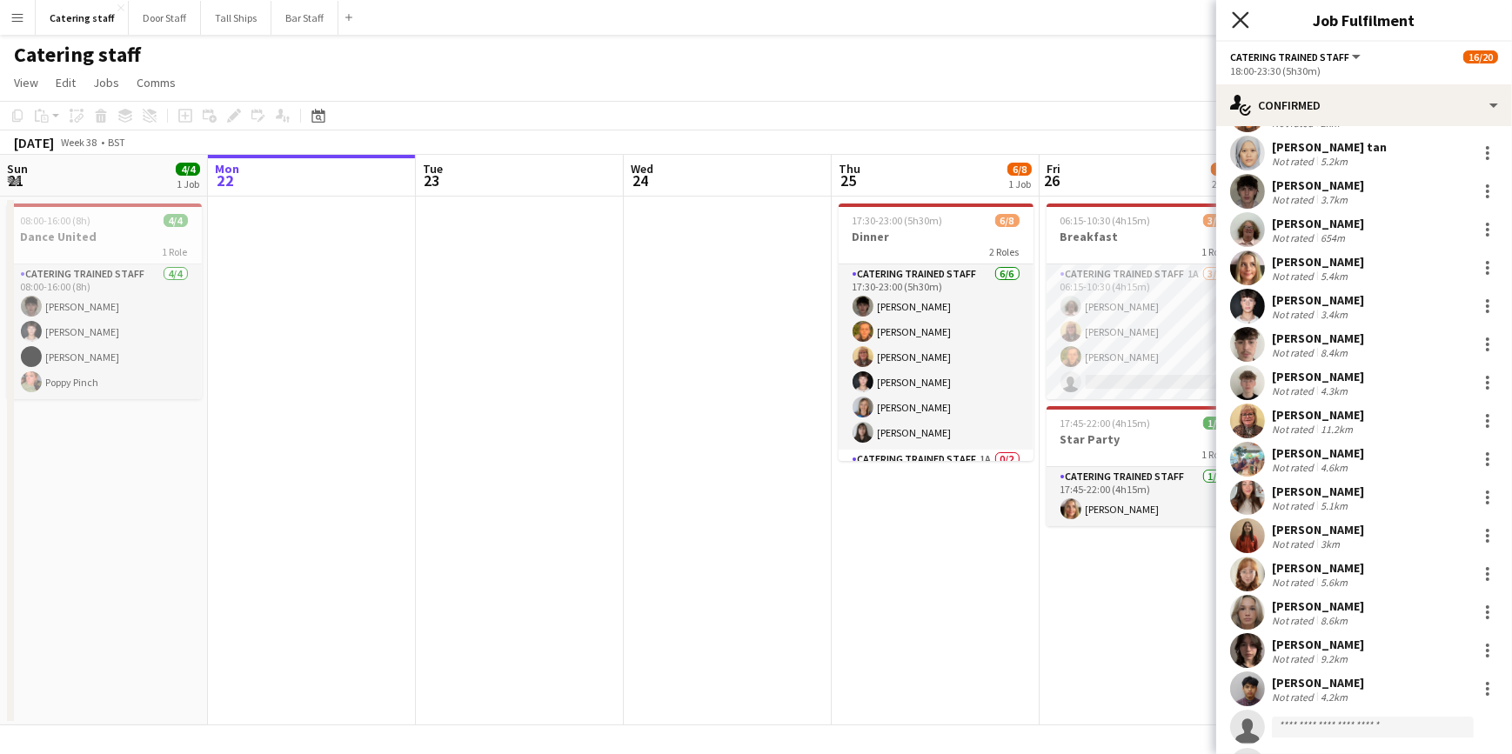
click at [1245, 15] on icon at bounding box center [1240, 19] width 17 height 17
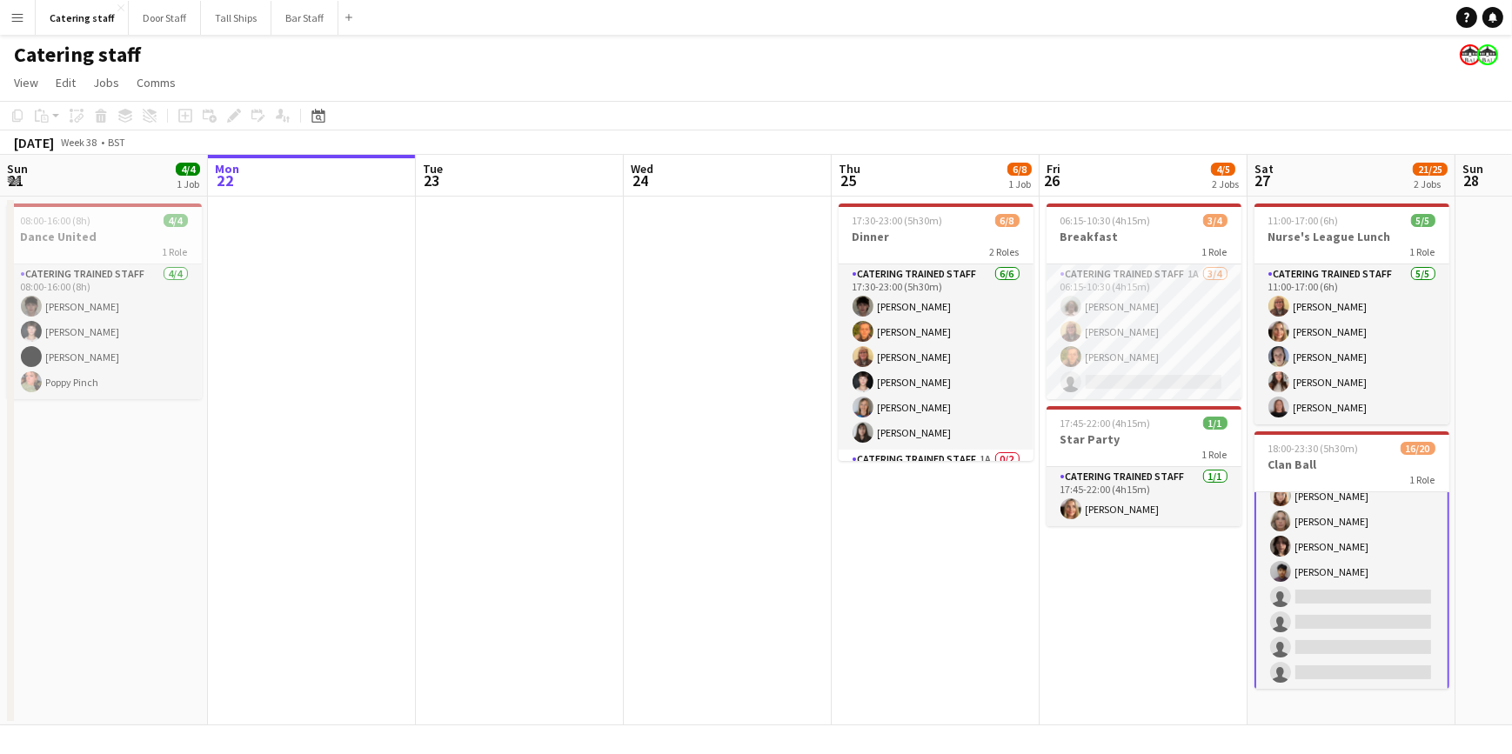
click at [1337, 543] on app-card-role "Catering trained staff 2A 16/20 18:00-23:30 (5h30m) [PERSON_NAME] [PERSON_NAME]…" at bounding box center [1352, 421] width 195 height 542
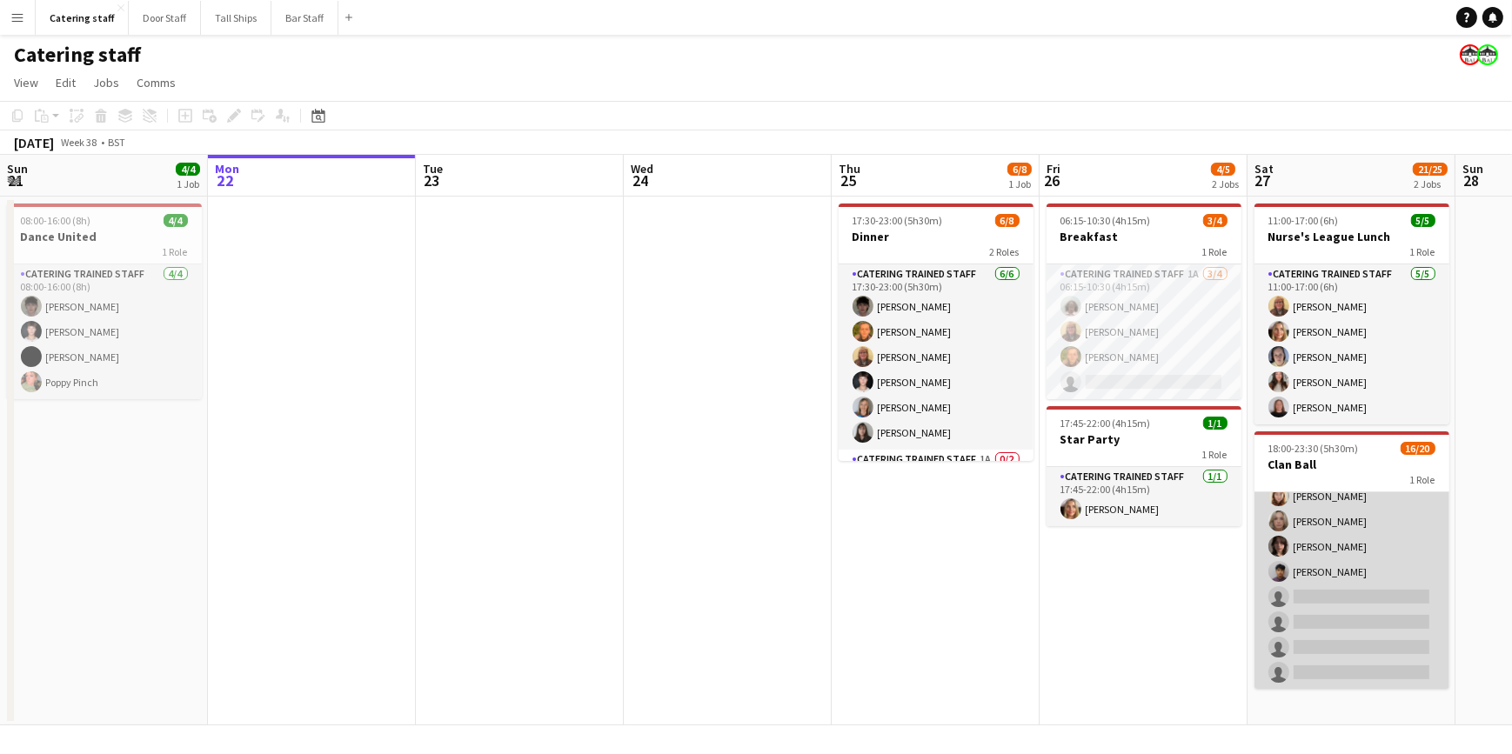
click at [1336, 560] on app-card-role "Catering trained staff 2A 16/20 18:00-23:30 (5h30m) [PERSON_NAME] [PERSON_NAME]…" at bounding box center [1352, 420] width 195 height 539
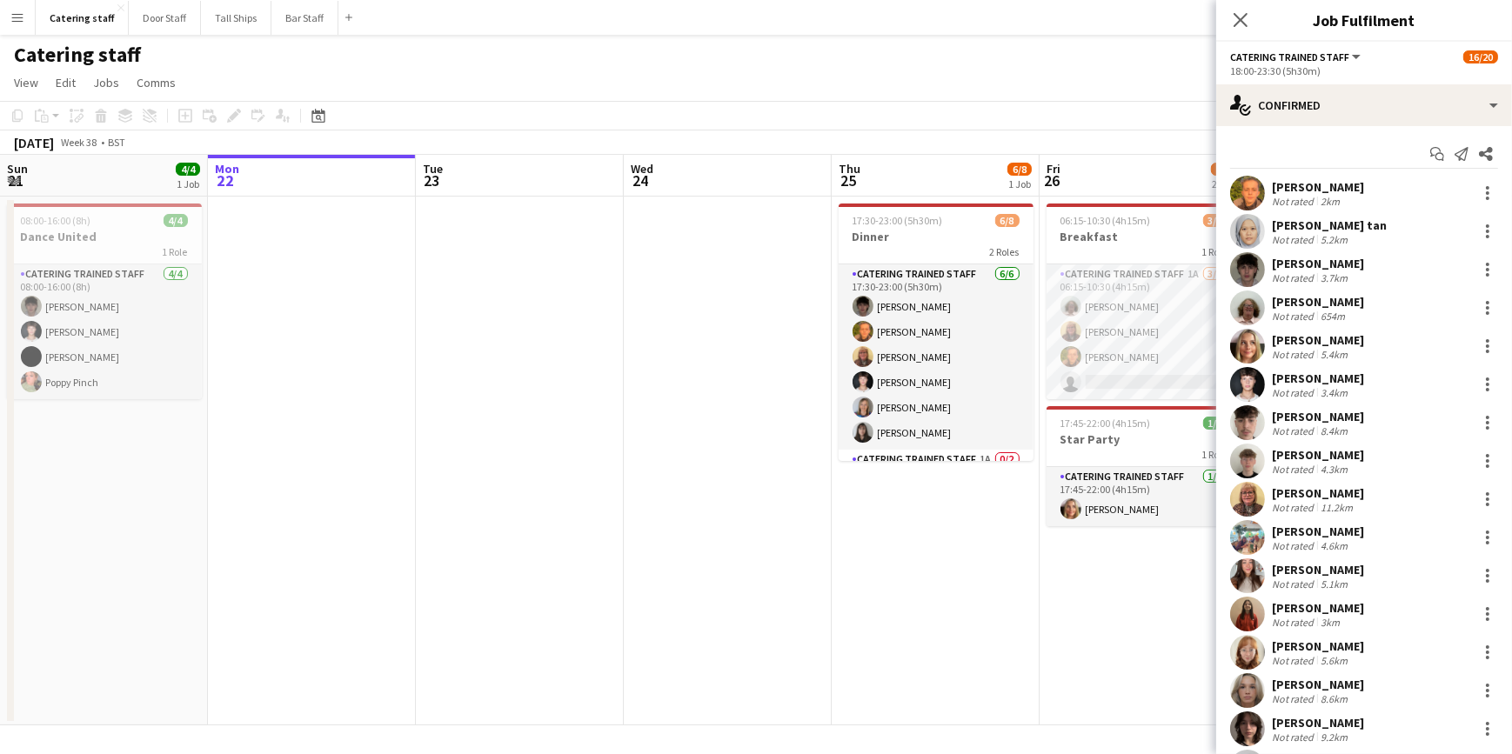
scroll to position [233, 0]
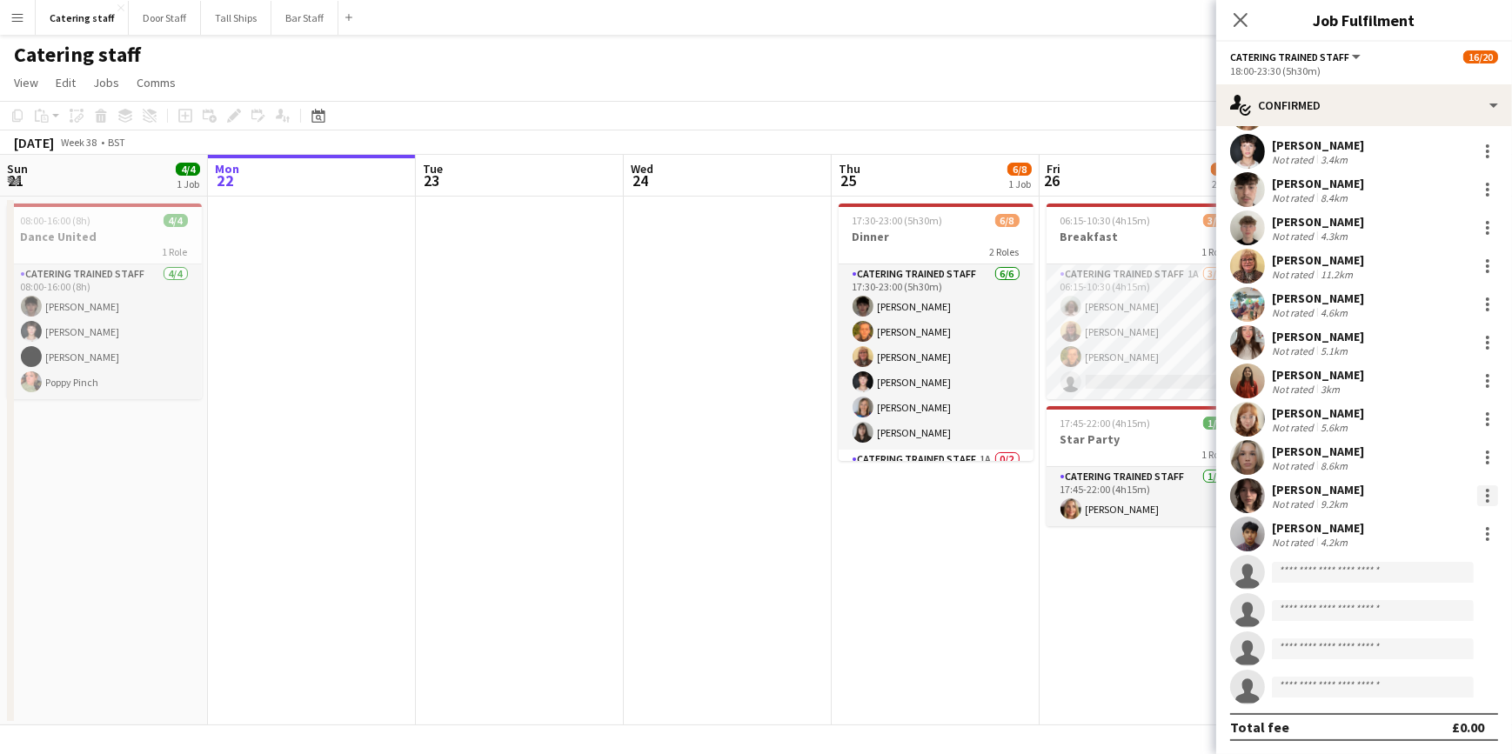
click at [1483, 495] on div at bounding box center [1488, 496] width 21 height 21
click at [1425, 418] on span "Remove" at bounding box center [1419, 422] width 108 height 16
click at [298, 12] on button "Bar Staff Close" at bounding box center [305, 18] width 67 height 34
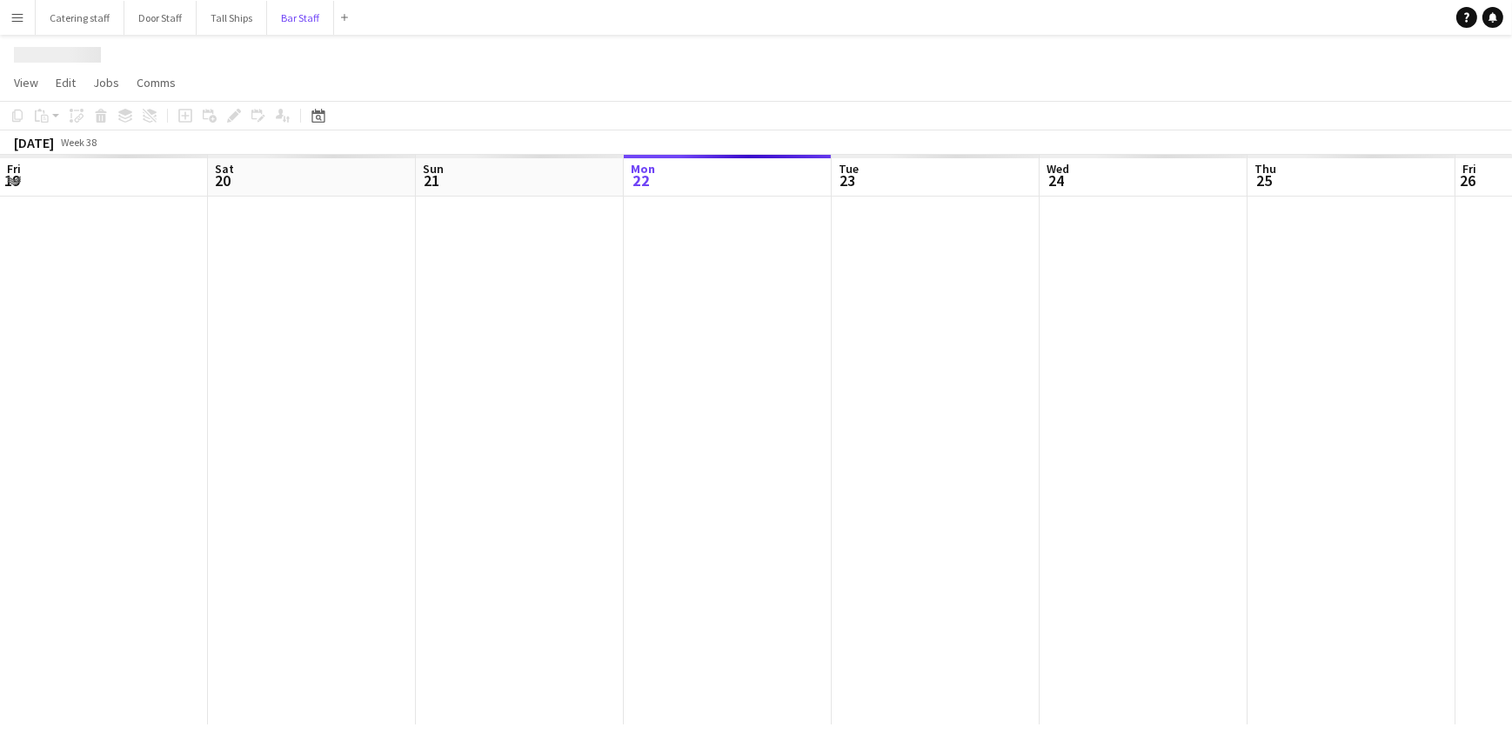
scroll to position [0, 416]
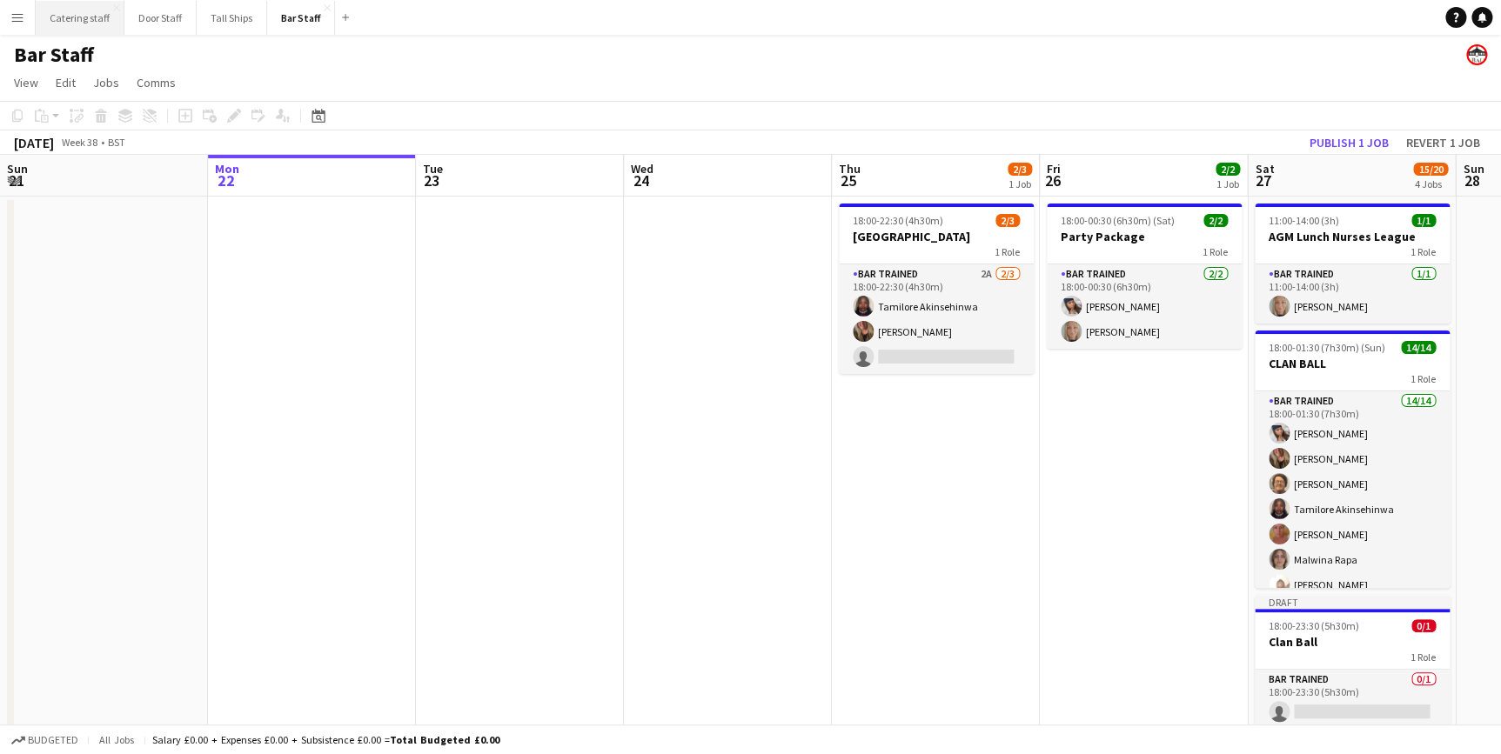
click at [77, 23] on button "Catering staff Close" at bounding box center [80, 18] width 89 height 34
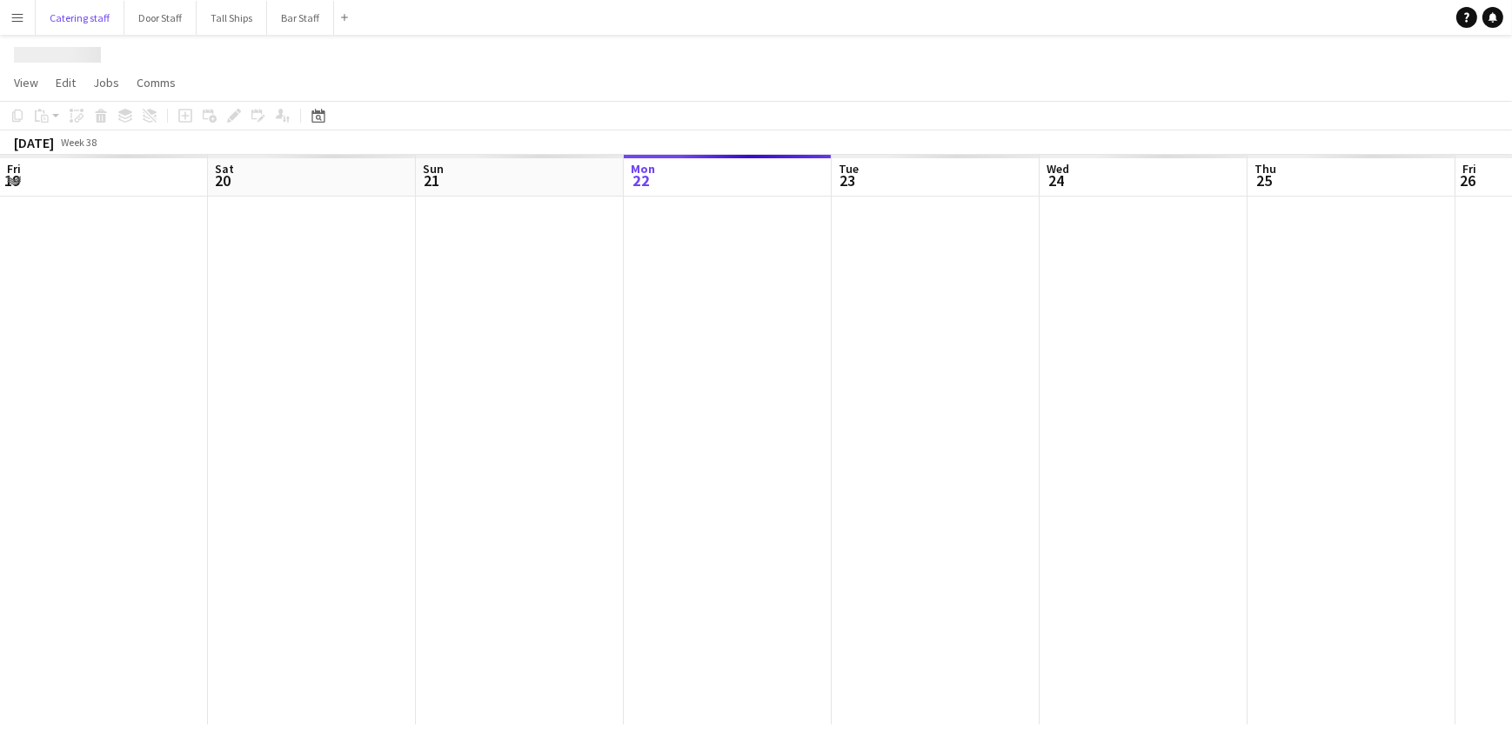
scroll to position [0, 416]
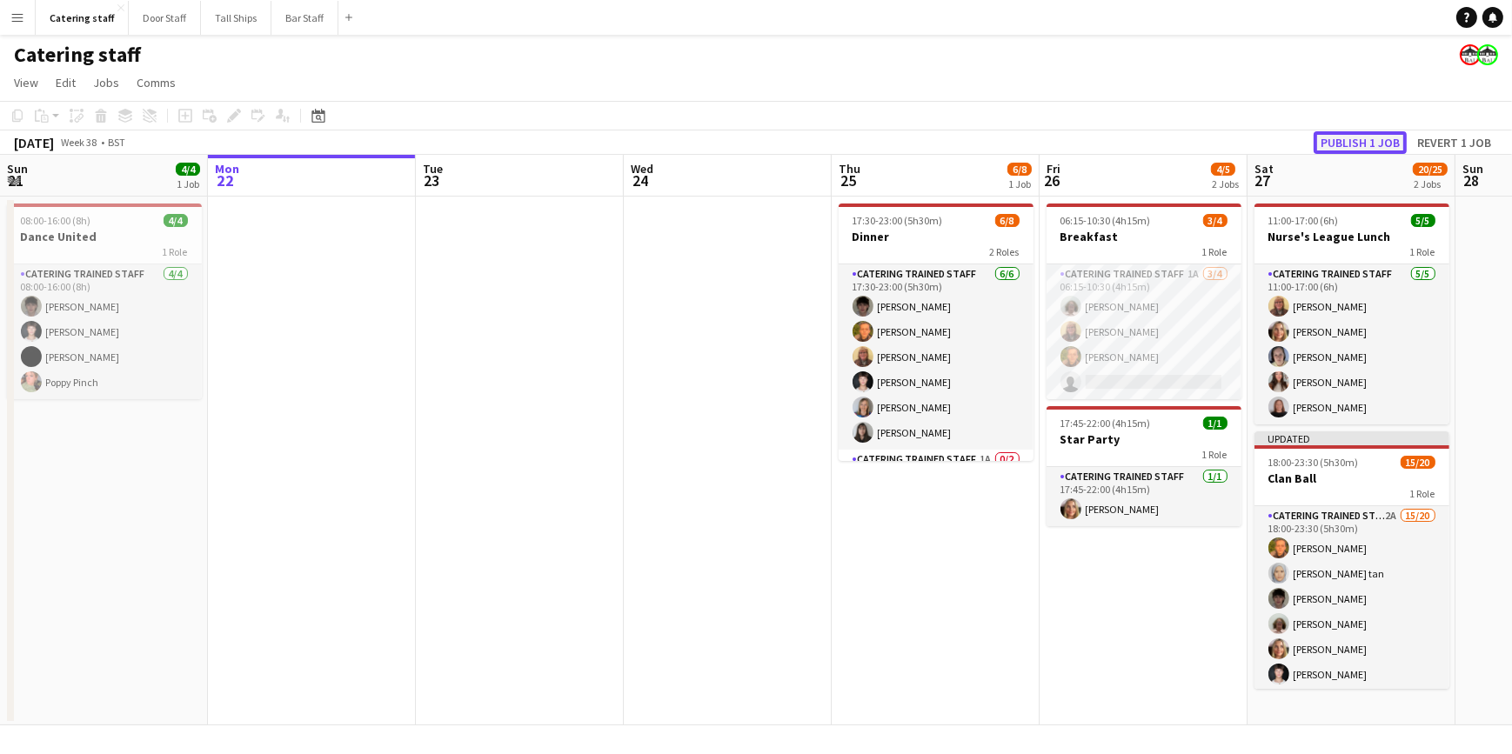
click at [1325, 142] on button "Publish 1 job" at bounding box center [1360, 142] width 93 height 23
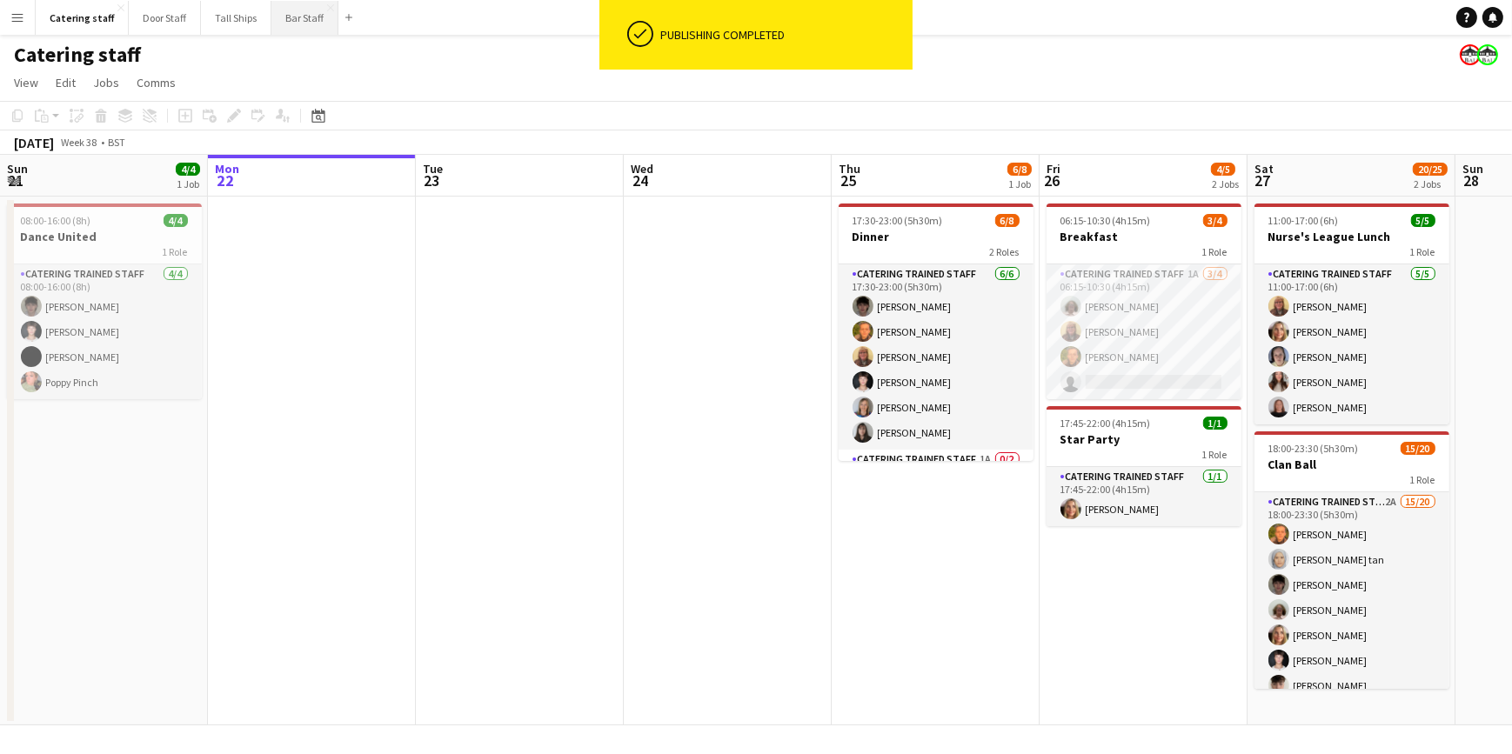
click at [298, 13] on button "Bar Staff Close" at bounding box center [305, 18] width 67 height 34
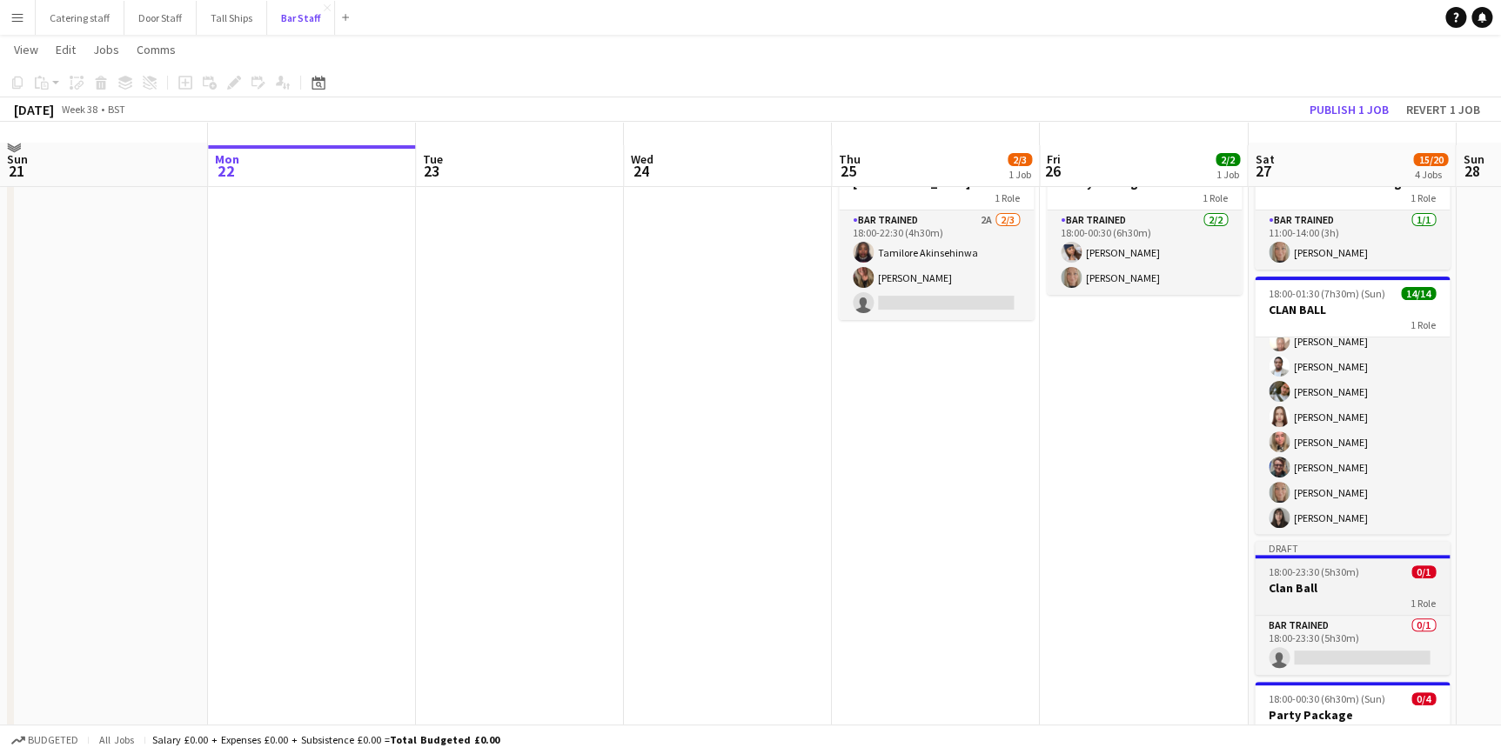
scroll to position [78, 0]
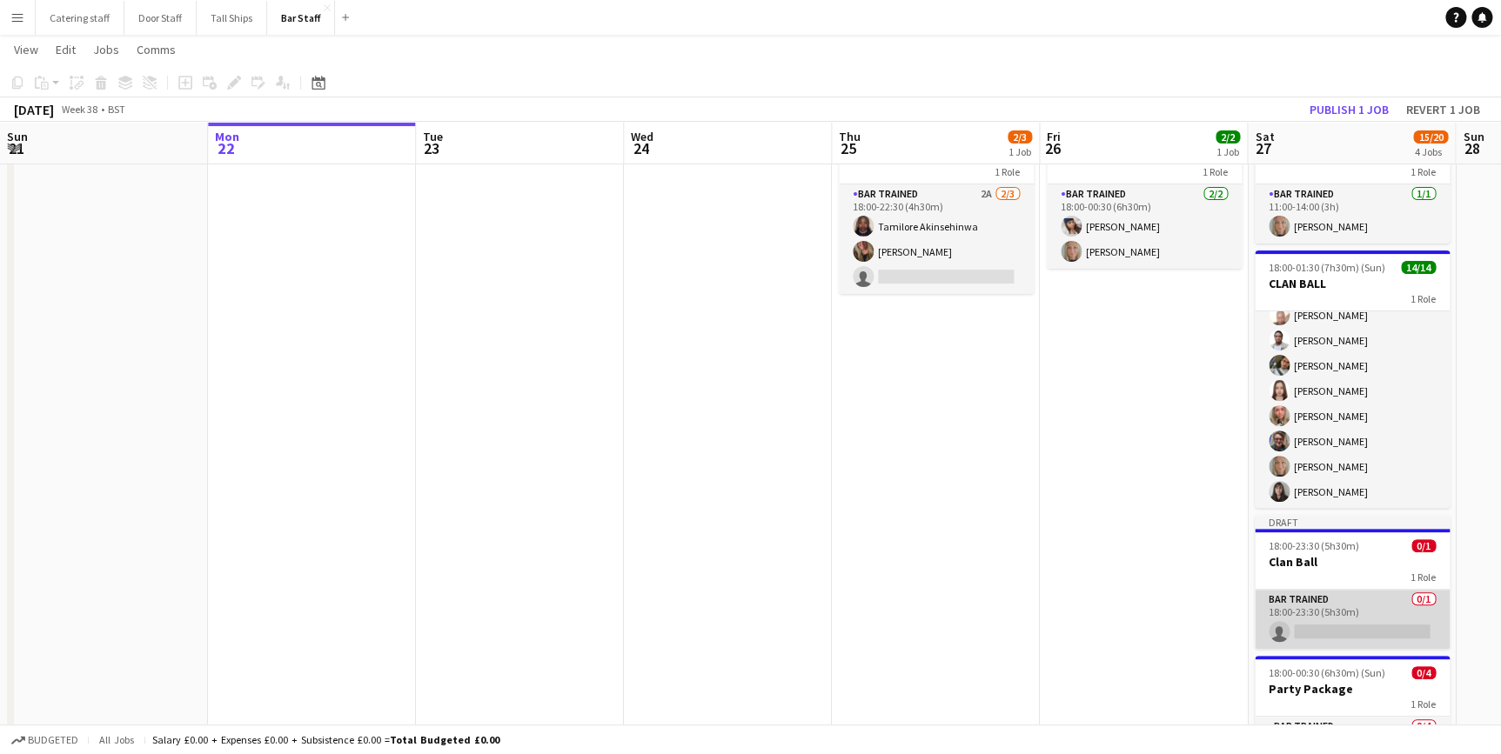
click at [1315, 633] on app-card-role "Bar trained 0/1 18:00-23:30 (5h30m) single-neutral-actions" at bounding box center [1352, 619] width 195 height 59
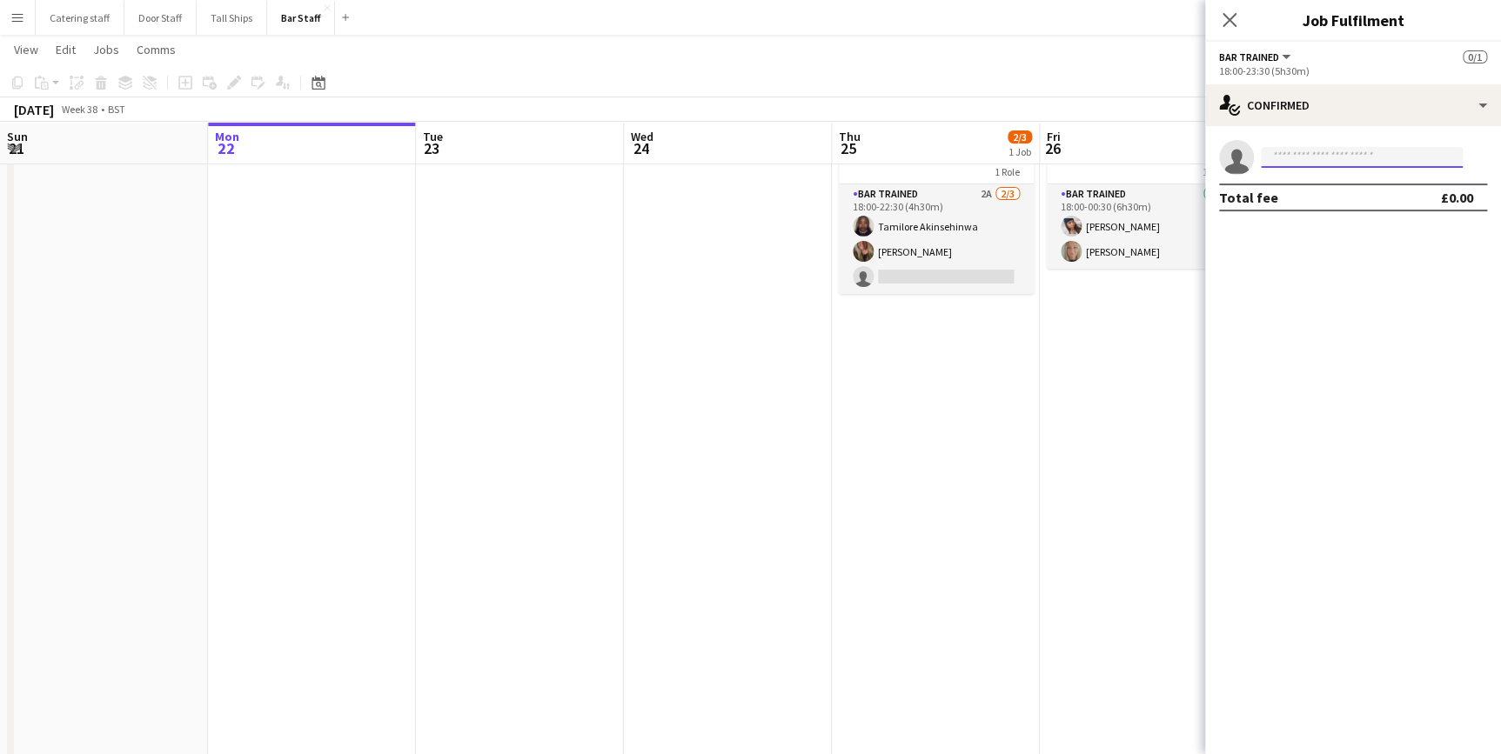
click at [1314, 157] on input at bounding box center [1362, 157] width 202 height 21
type input "***"
click at [1353, 186] on span "[PERSON_NAME]" at bounding box center [1325, 182] width 100 height 15
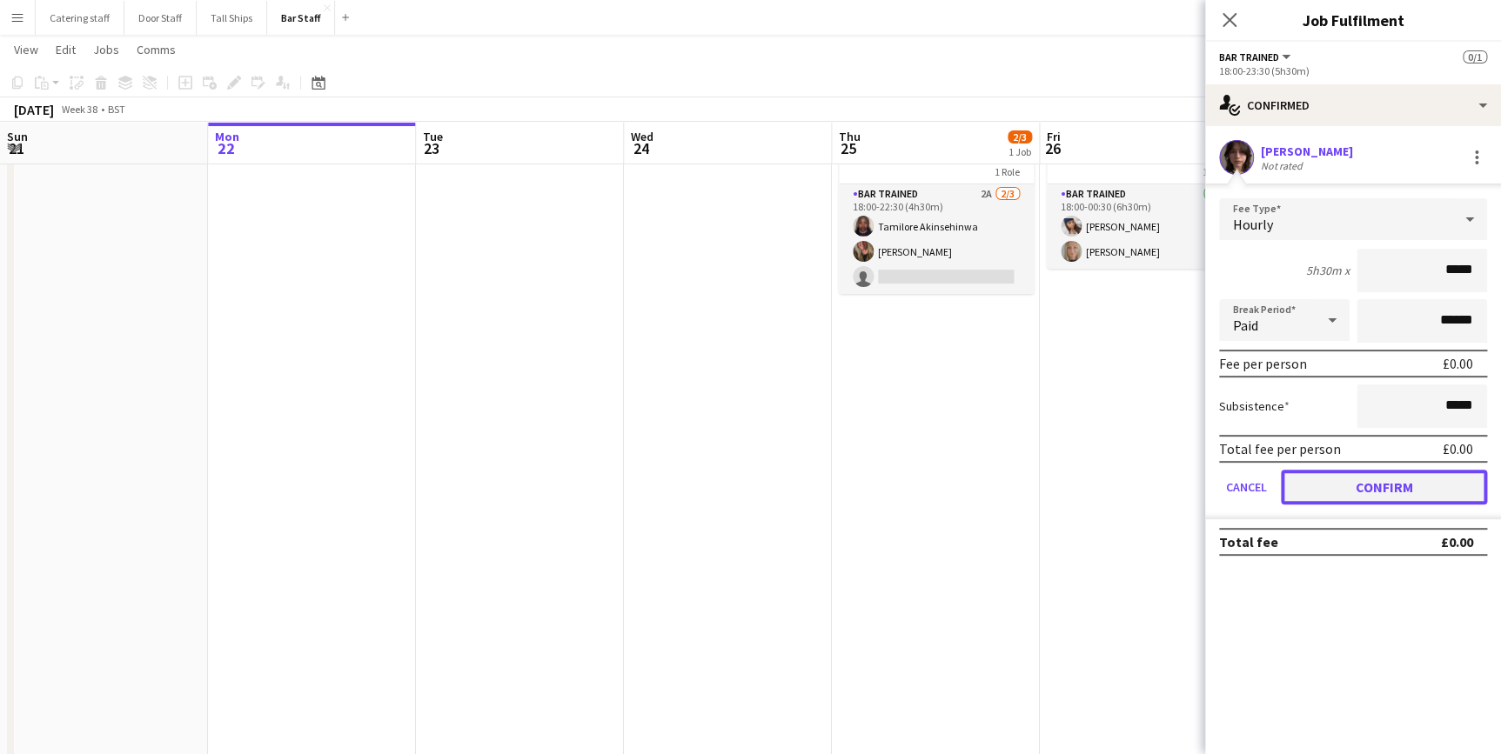
click at [1351, 486] on button "Confirm" at bounding box center [1384, 487] width 206 height 35
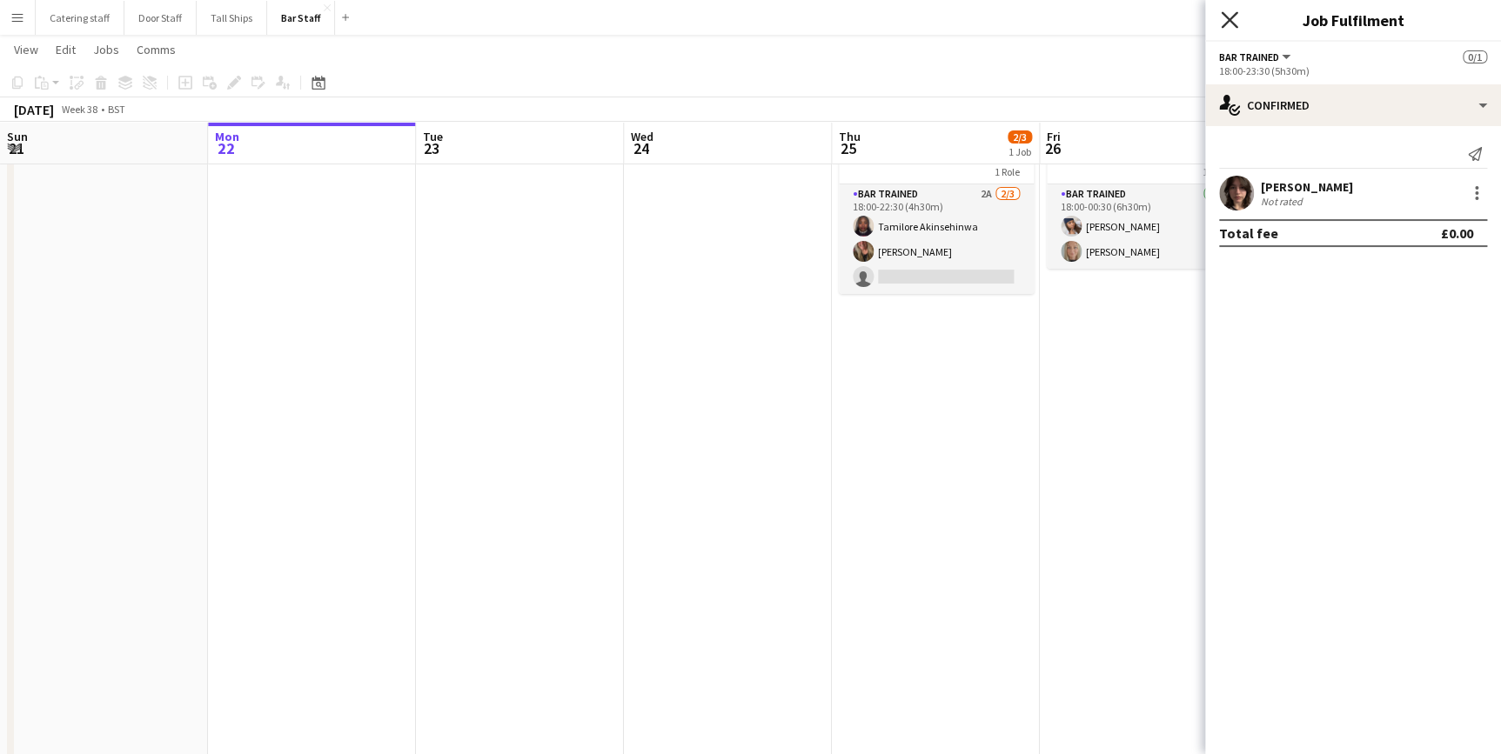
click at [1229, 17] on icon "Close pop-in" at bounding box center [1229, 19] width 17 height 17
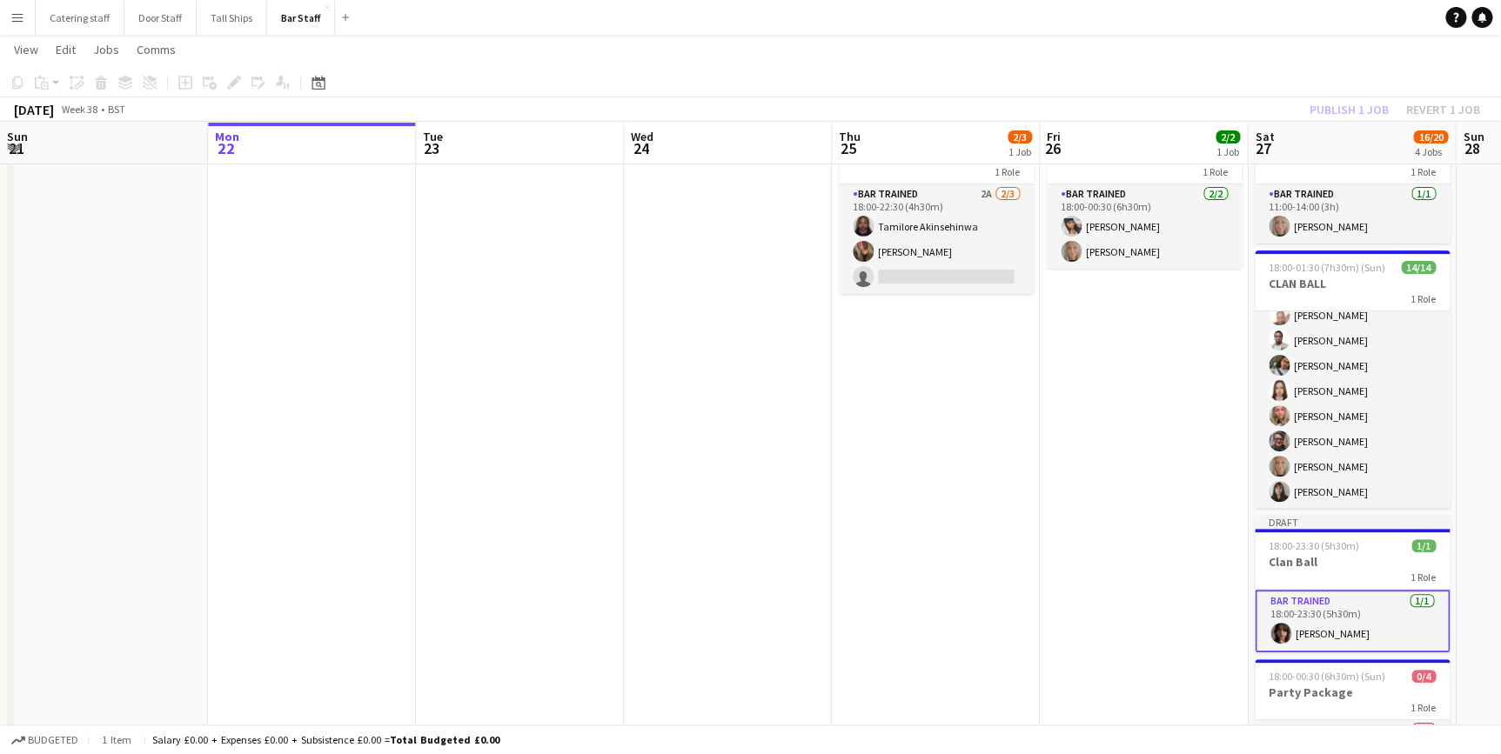
click at [1152, 353] on app-date-cell "18:00-00:30 (6h30m) (Sat) 2/2 Party Package 1 Role Bar trained [DATE] 18:00-00:…" at bounding box center [1144, 512] width 208 height 790
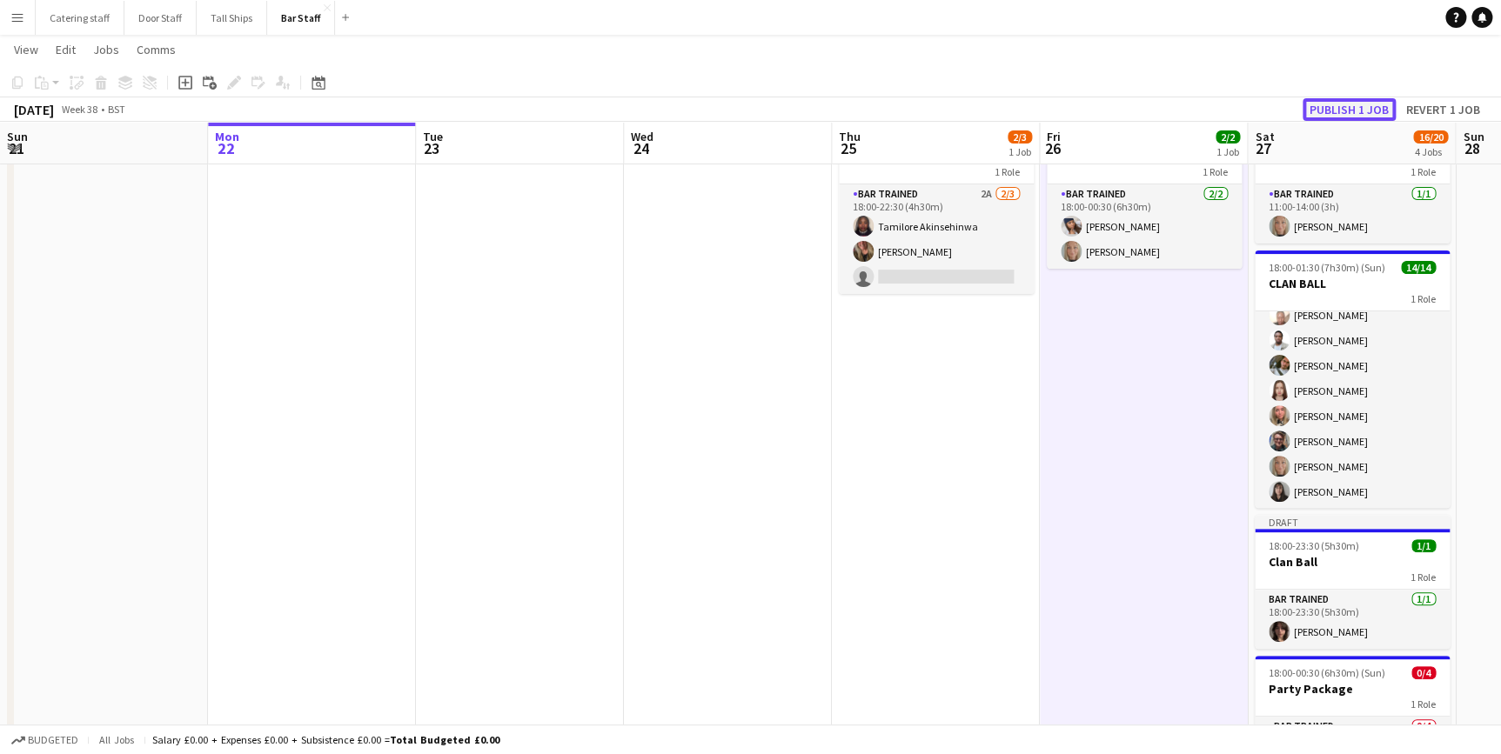
click at [1340, 104] on button "Publish 1 job" at bounding box center [1349, 109] width 93 height 23
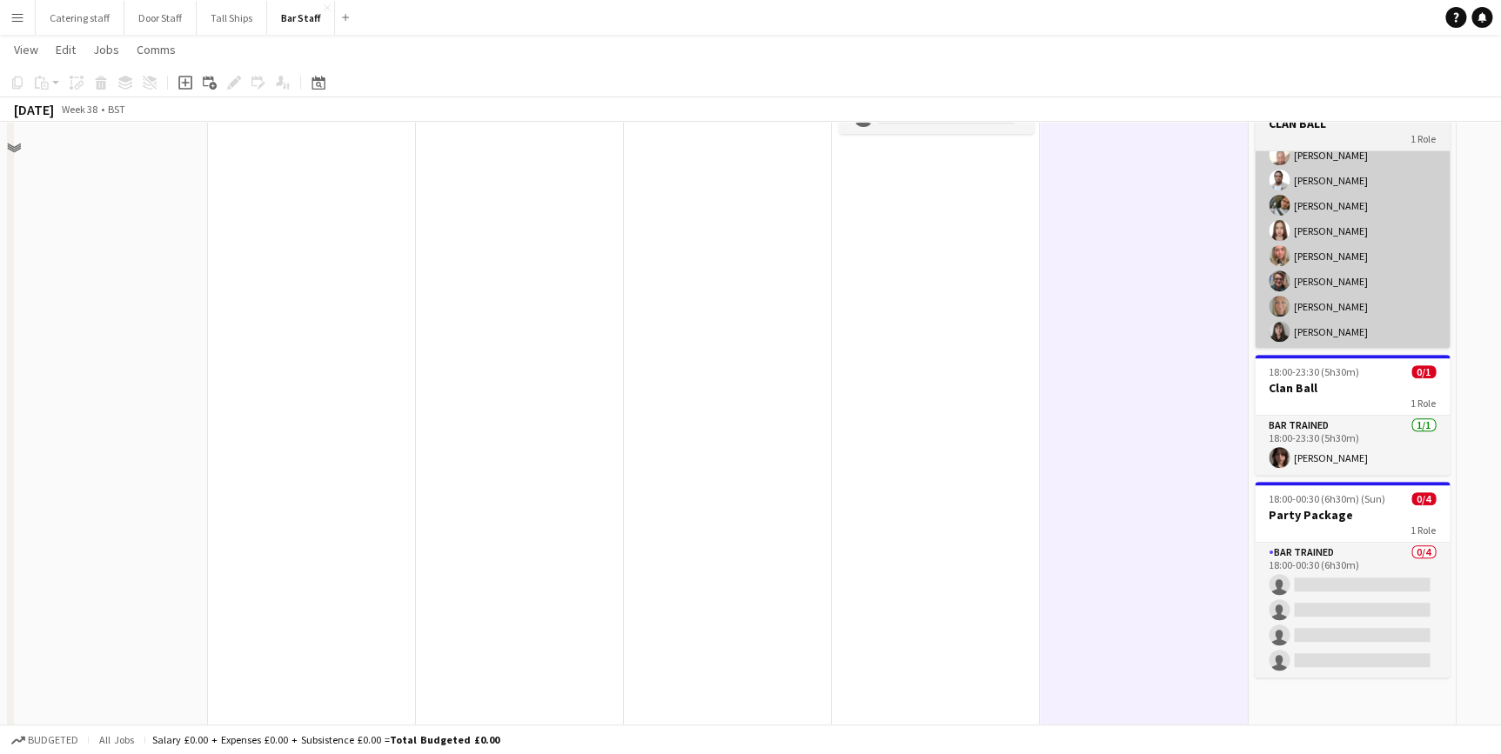
scroll to position [259, 0]
